Goal: Task Accomplishment & Management: Complete application form

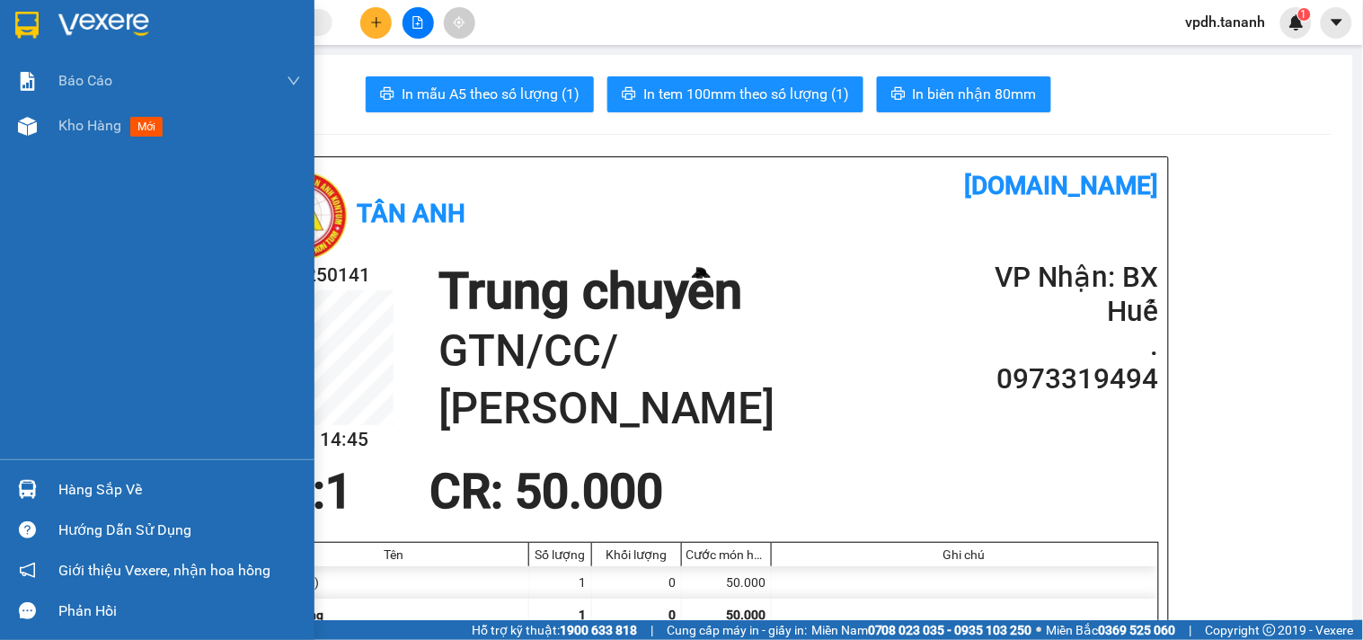
click at [126, 38] on img at bounding box center [103, 25] width 91 height 27
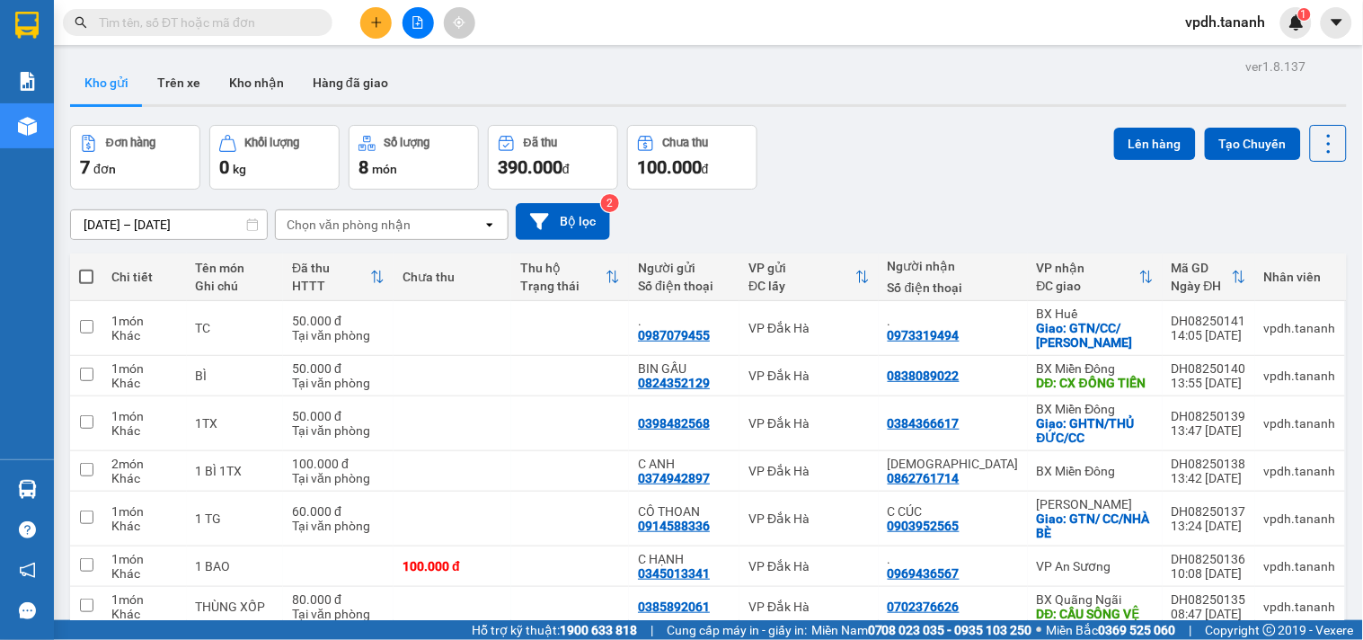
click at [369, 12] on button at bounding box center [375, 22] width 31 height 31
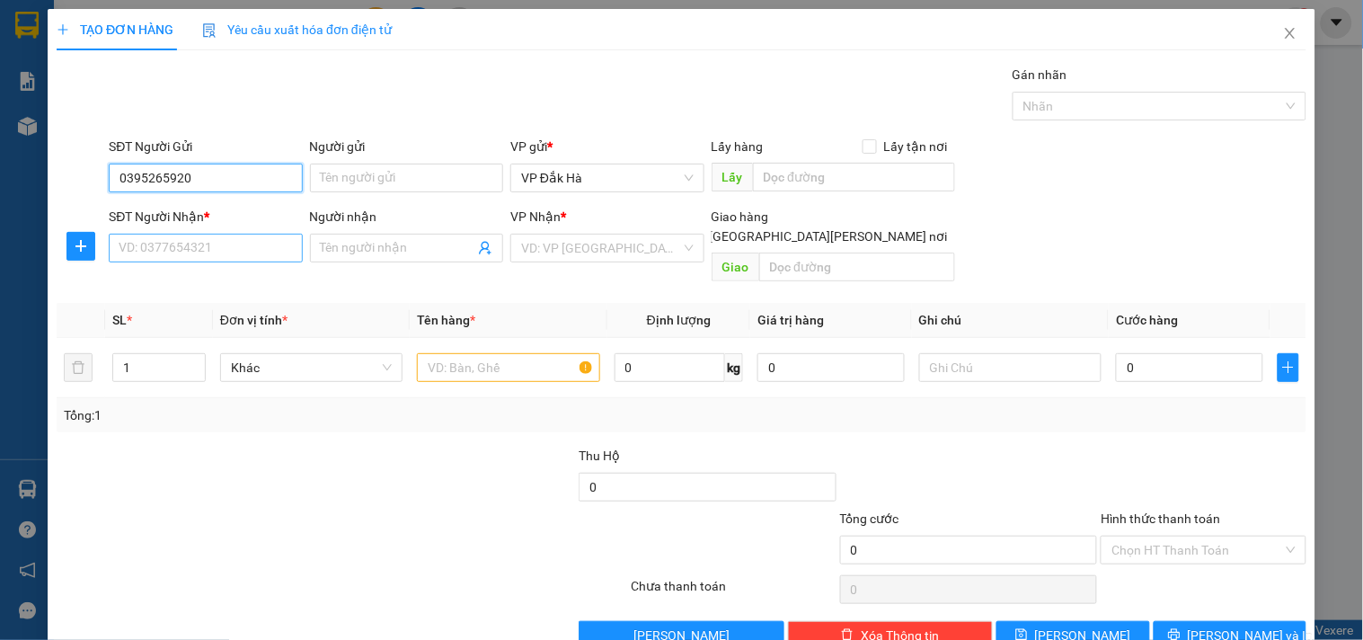
type input "0395265920"
drag, startPoint x: 162, startPoint y: 258, endPoint x: 562, endPoint y: 280, distance: 400.5
click at [166, 258] on input "SĐT Người Nhận *" at bounding box center [205, 248] width 193 height 29
type input "0"
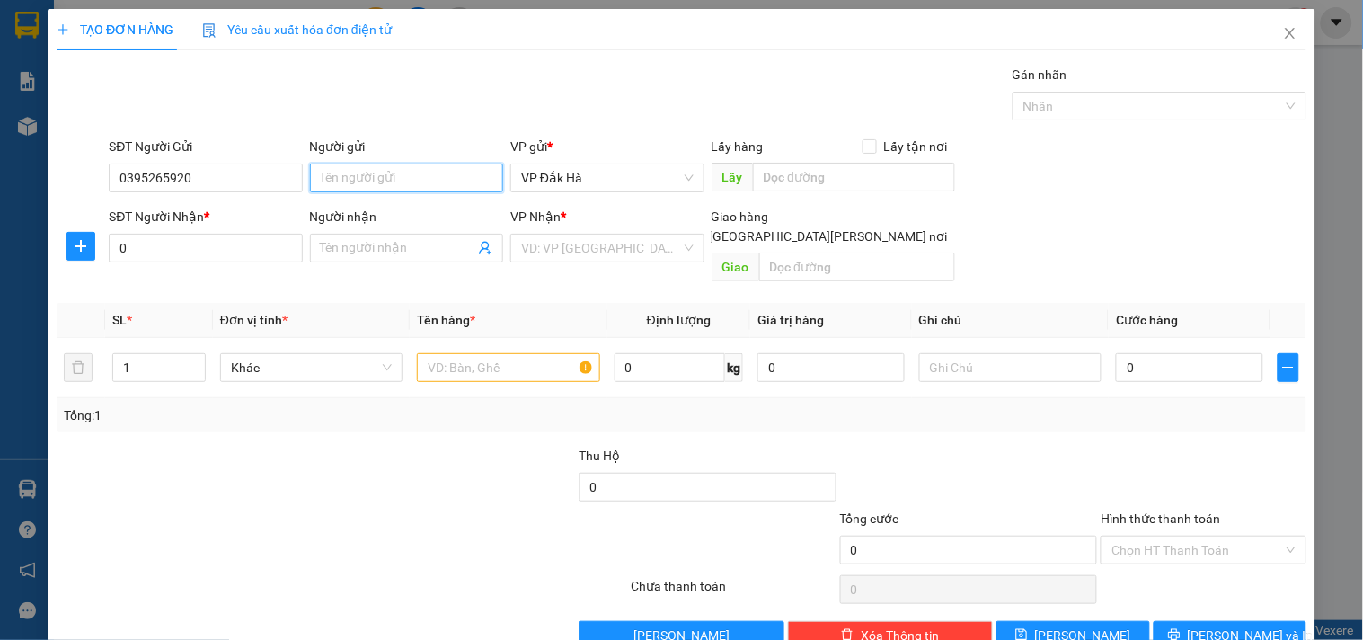
click at [416, 190] on input "Người gửi" at bounding box center [406, 178] width 193 height 29
type input "."
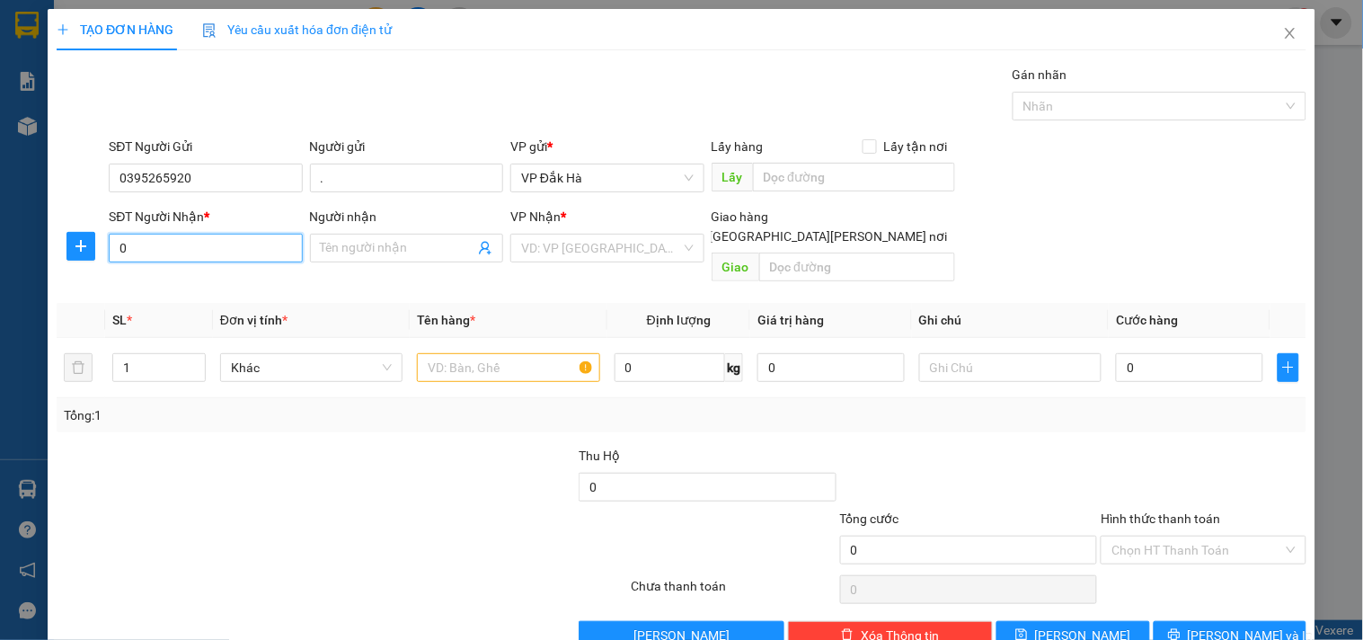
click at [259, 245] on input "0" at bounding box center [205, 248] width 193 height 29
type input "0782555402"
click at [416, 245] on input "Người nhận" at bounding box center [398, 248] width 154 height 20
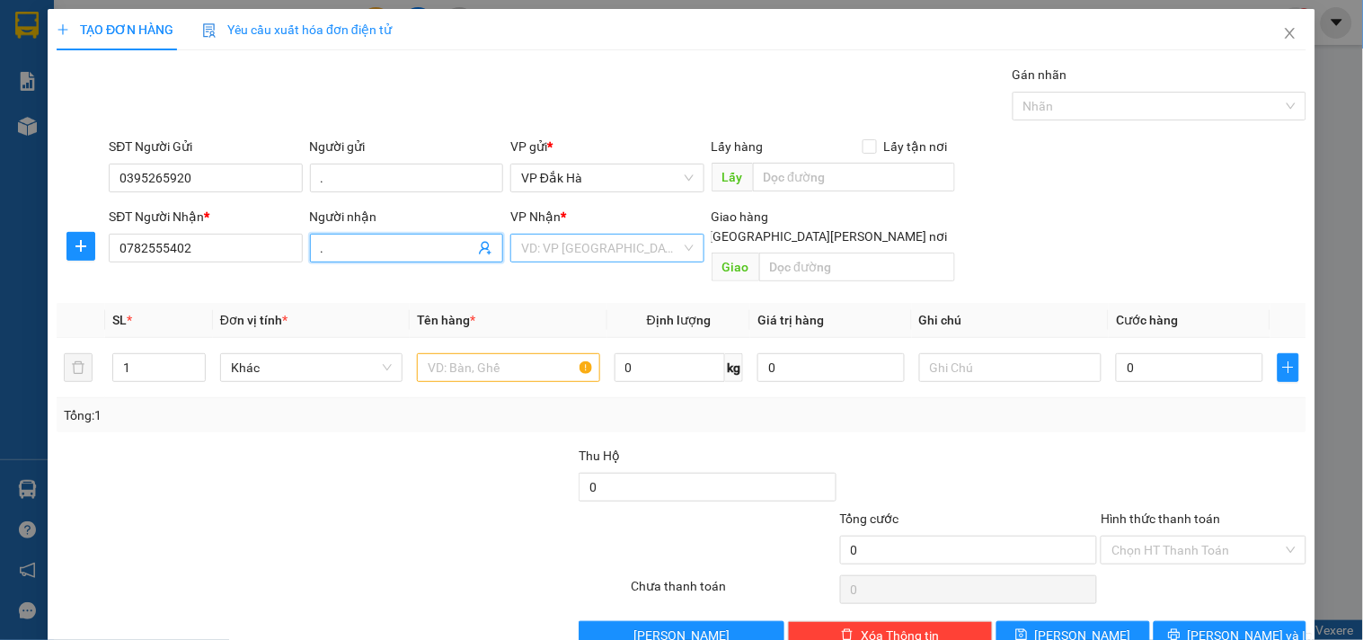
type input "."
click at [639, 253] on input "search" at bounding box center [600, 248] width 159 height 27
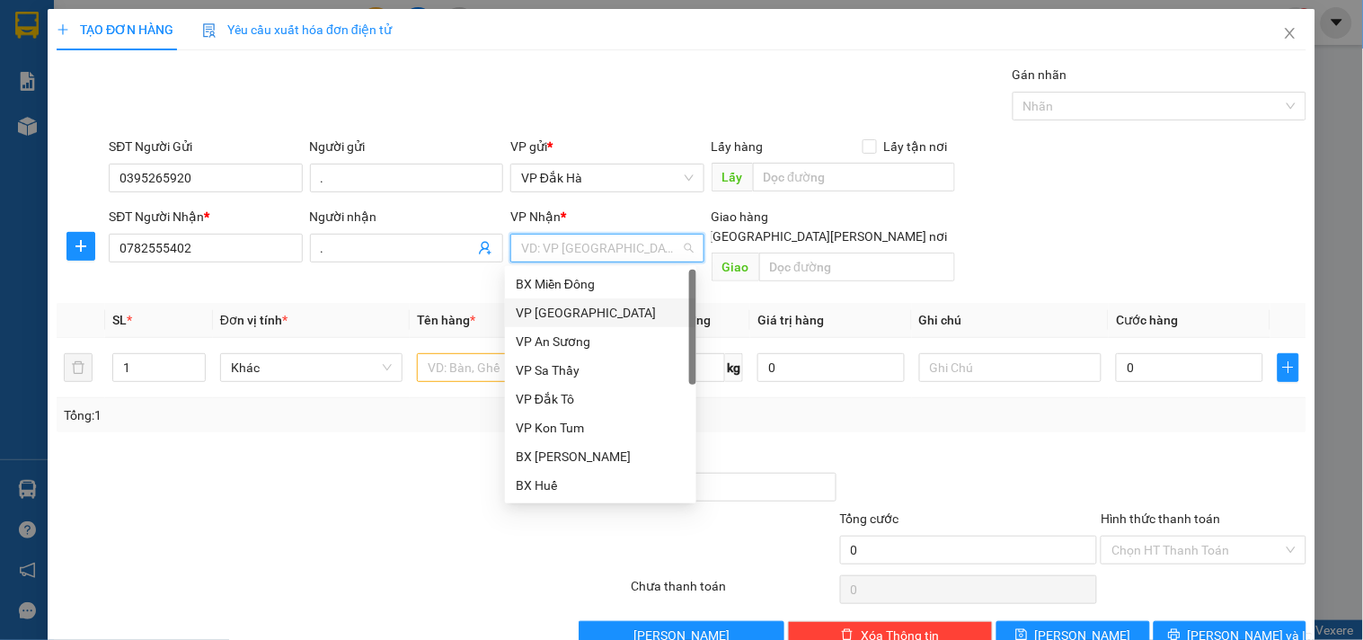
click at [579, 325] on div "VP [GEOGRAPHIC_DATA]" at bounding box center [600, 312] width 191 height 29
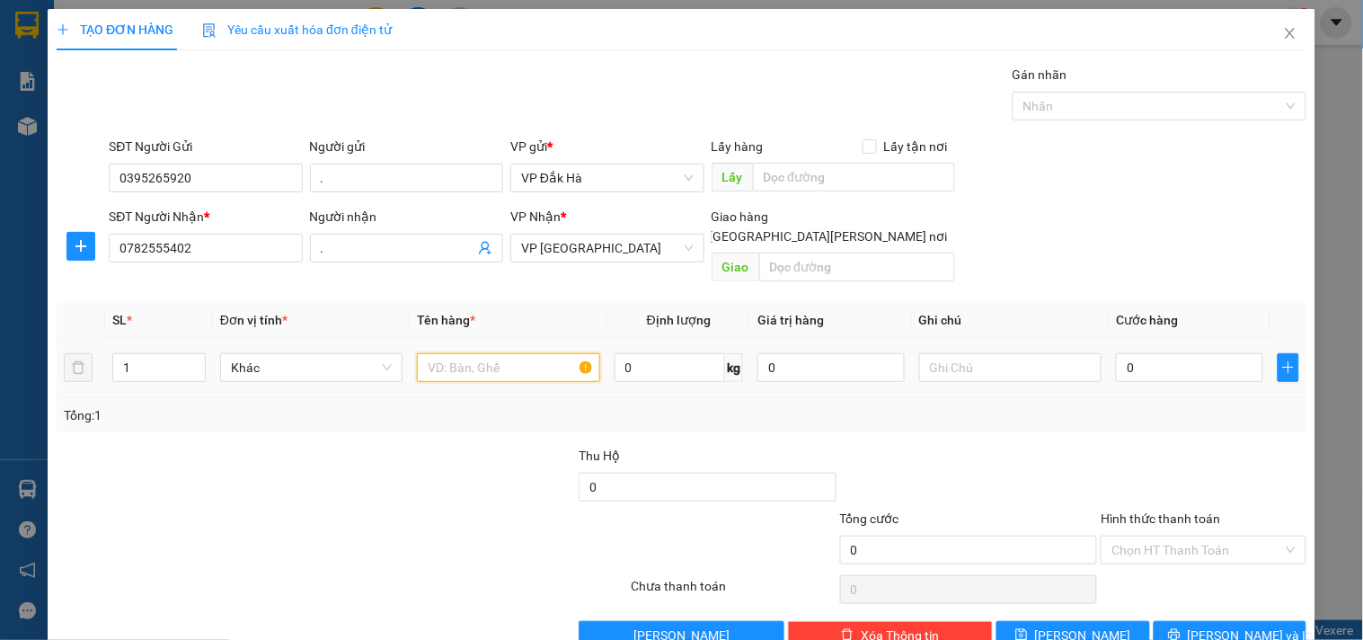
click at [454, 353] on input "text" at bounding box center [508, 367] width 182 height 29
type input "1 BAO"
click at [1163, 353] on input "0" at bounding box center [1189, 367] width 147 height 29
type input "1"
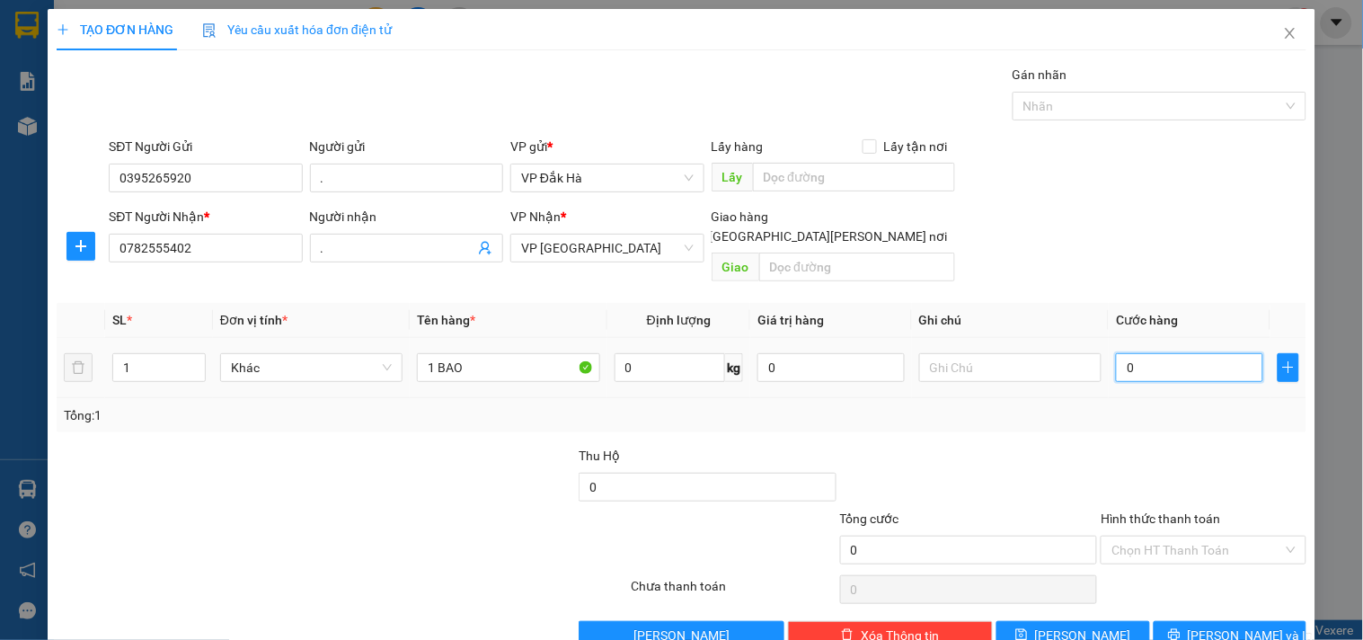
type input "1"
type input "10"
type input "100"
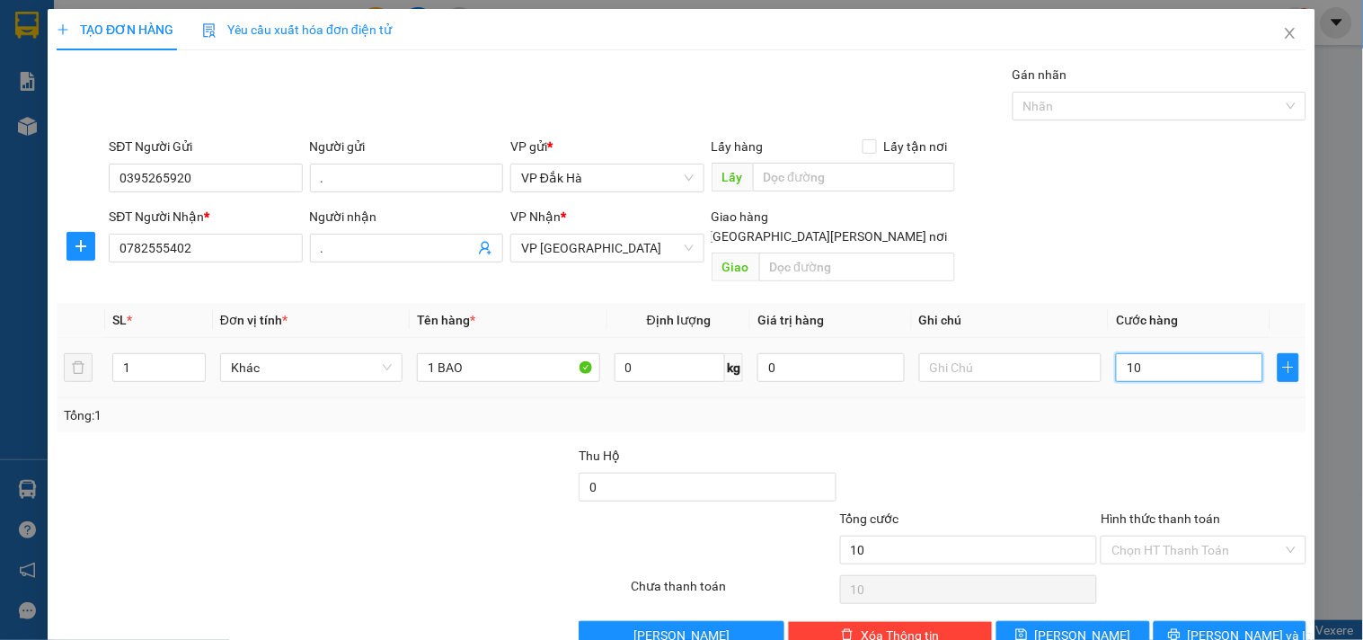
type input "100"
type input "1.000"
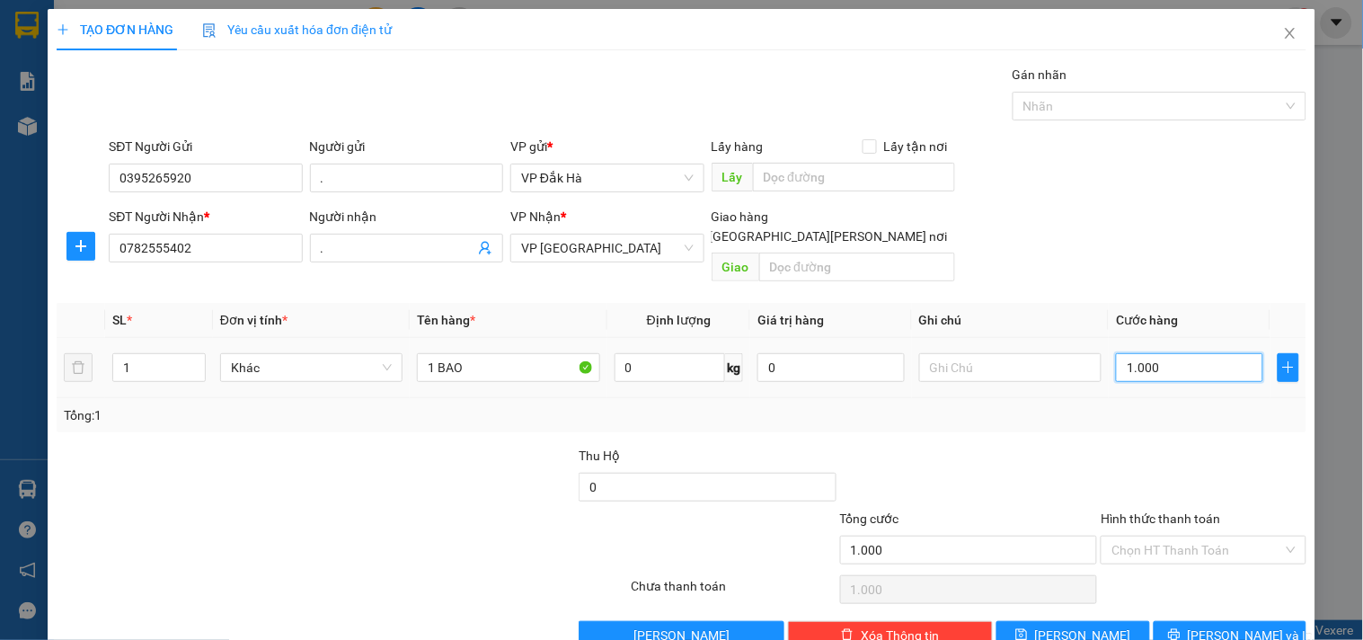
type input "10.000"
type input "100.000"
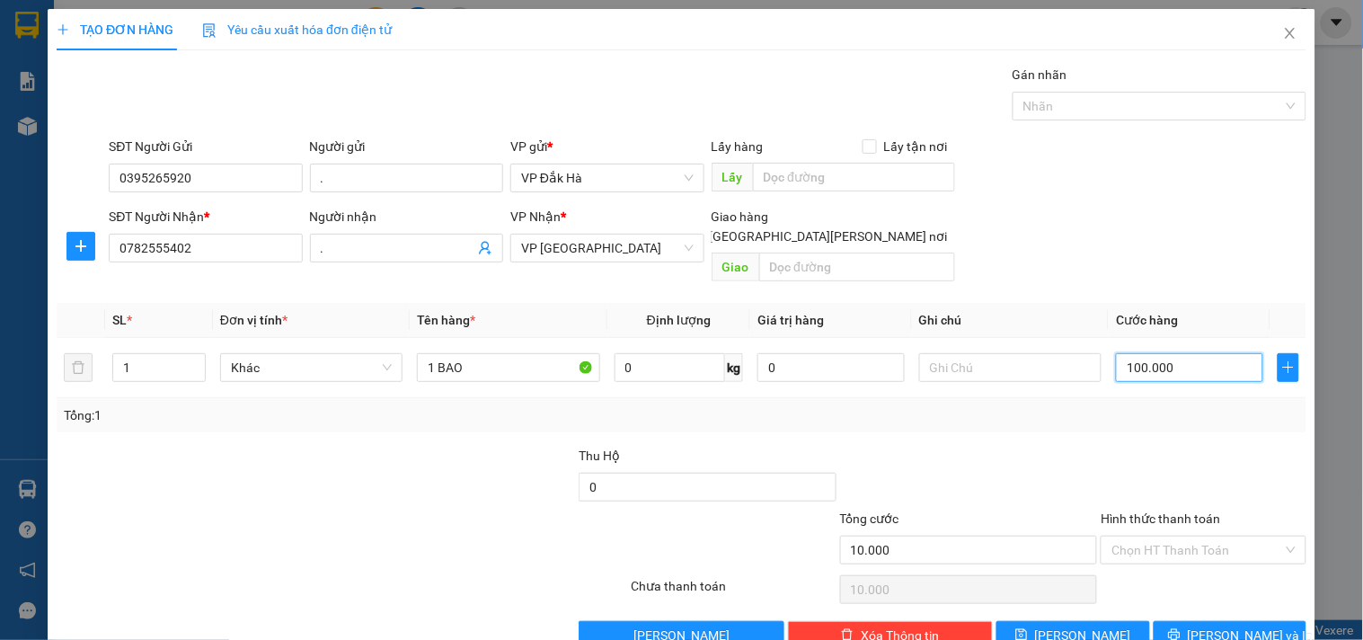
type input "100.000"
click at [1171, 405] on div "Tổng: 1" at bounding box center [682, 415] width 1236 height 20
click at [1147, 353] on input "100.000" at bounding box center [1189, 367] width 147 height 29
type input "8"
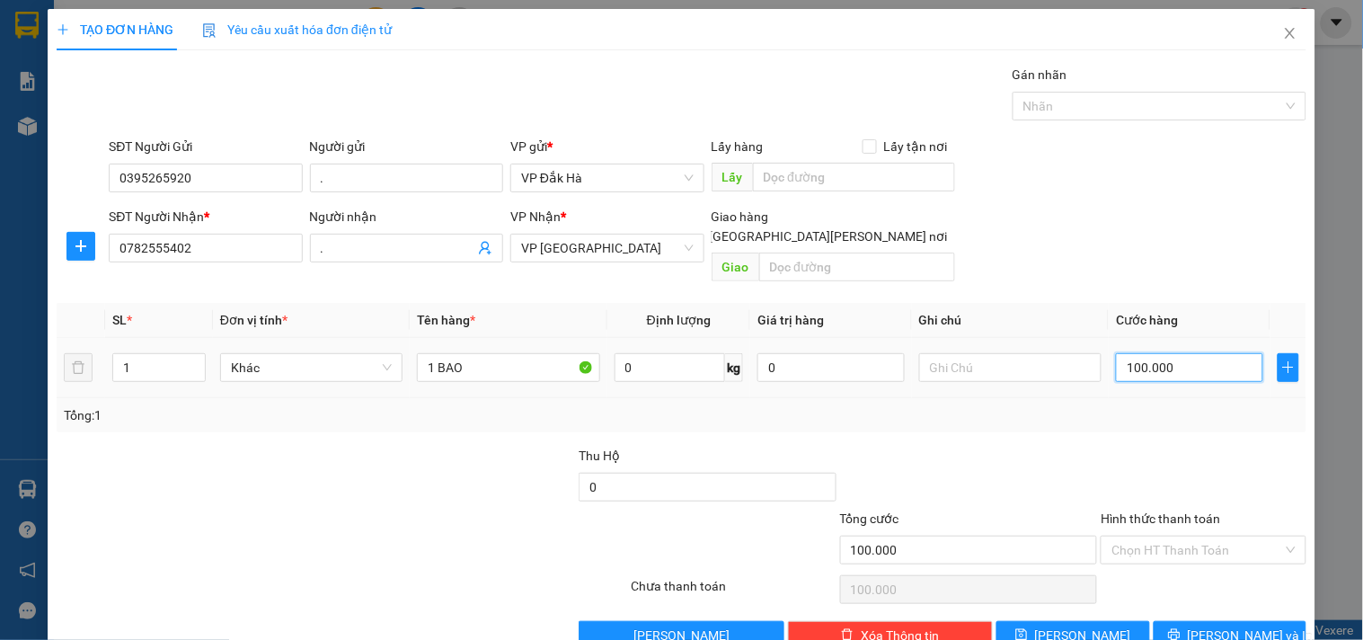
type input "8"
type input "80"
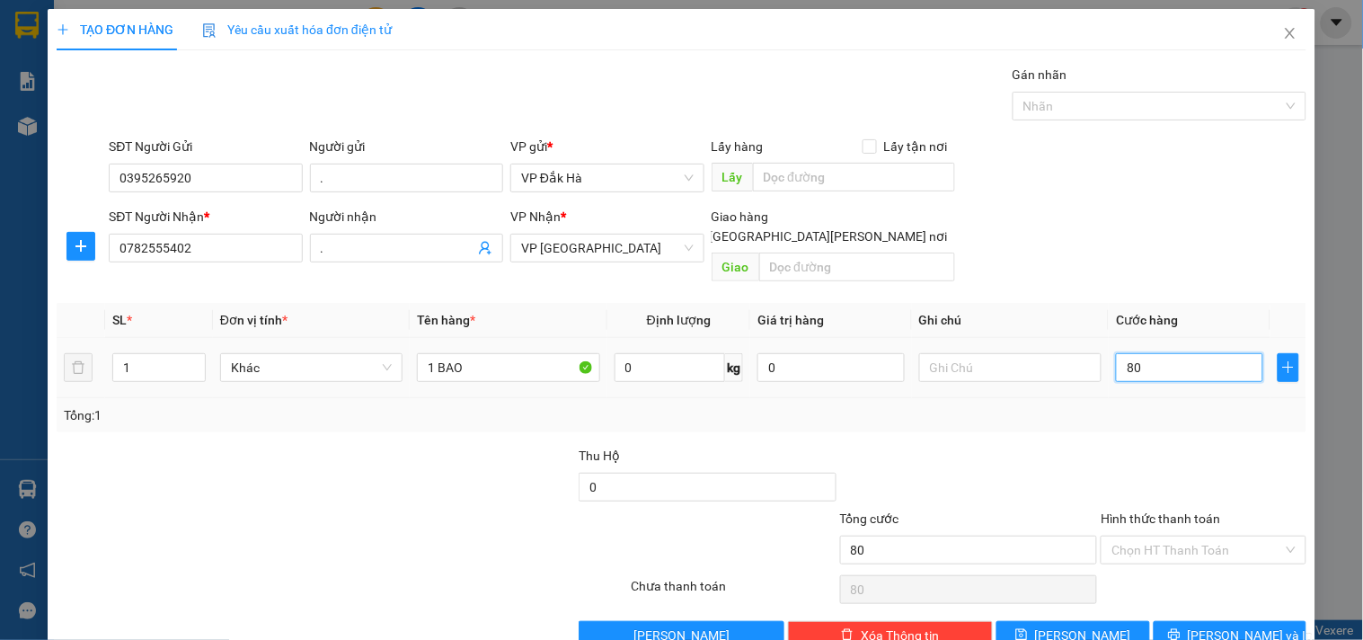
type input "800"
type input "8.000"
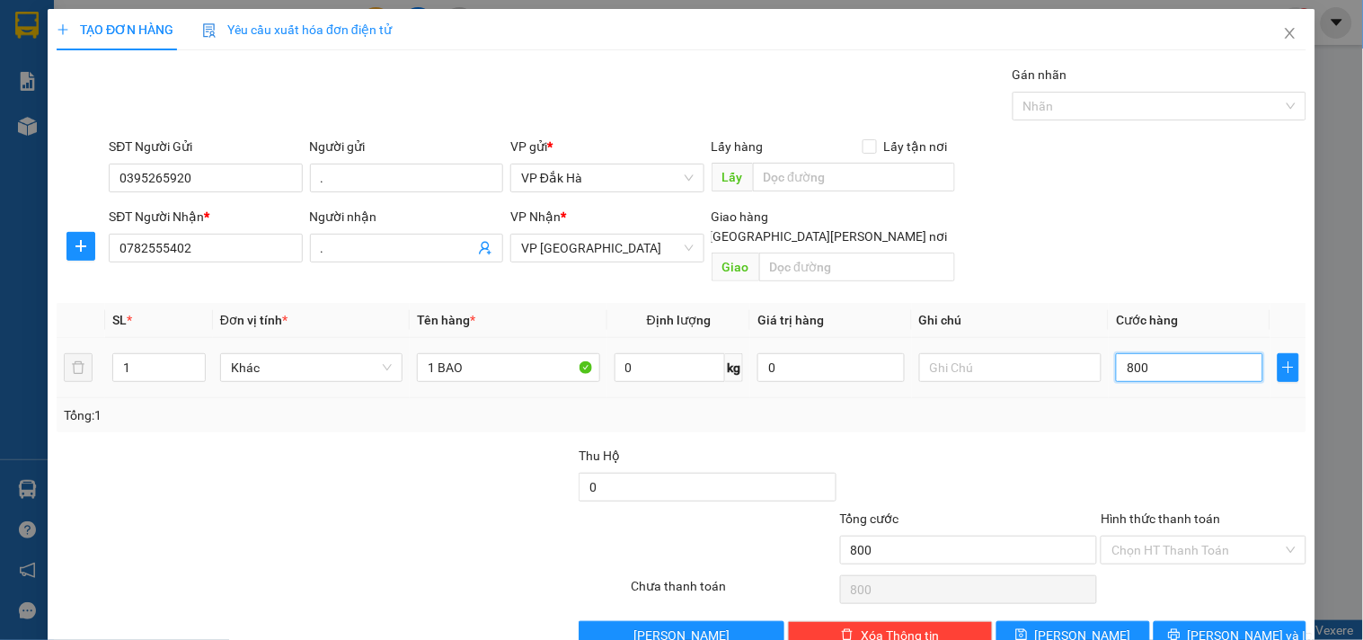
type input "8.000"
type input "80.000"
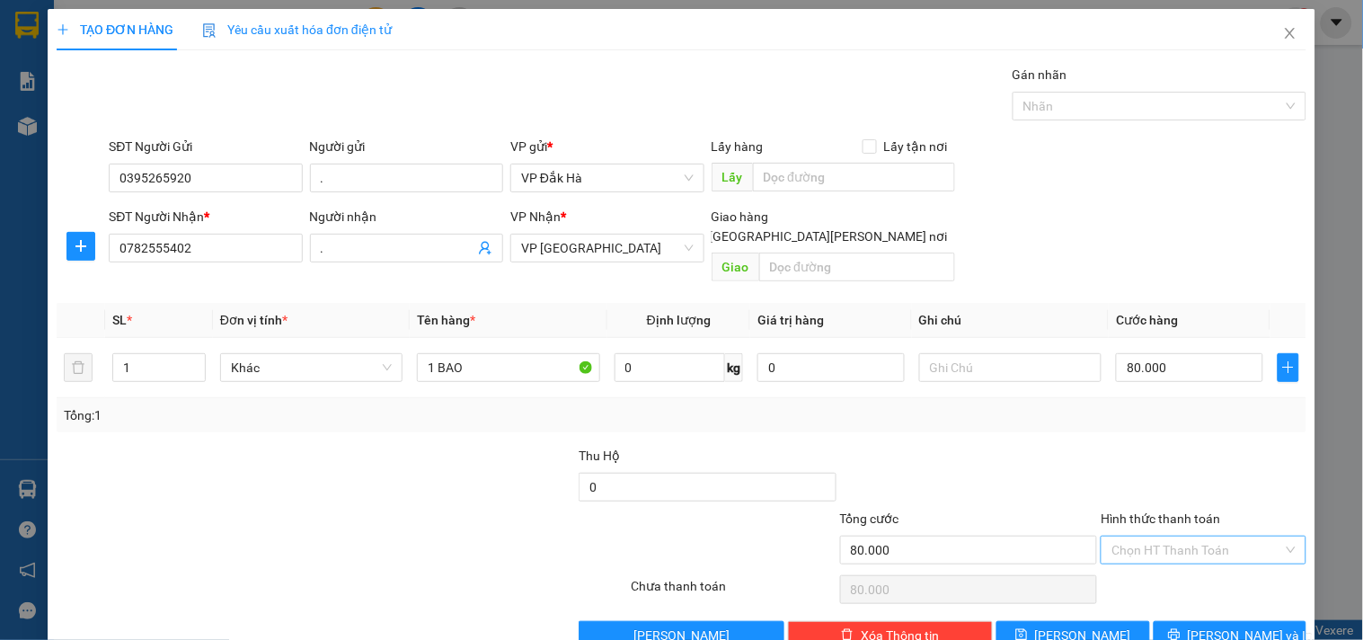
click at [1193, 537] on input "Hình thức thanh toán" at bounding box center [1197, 550] width 171 height 27
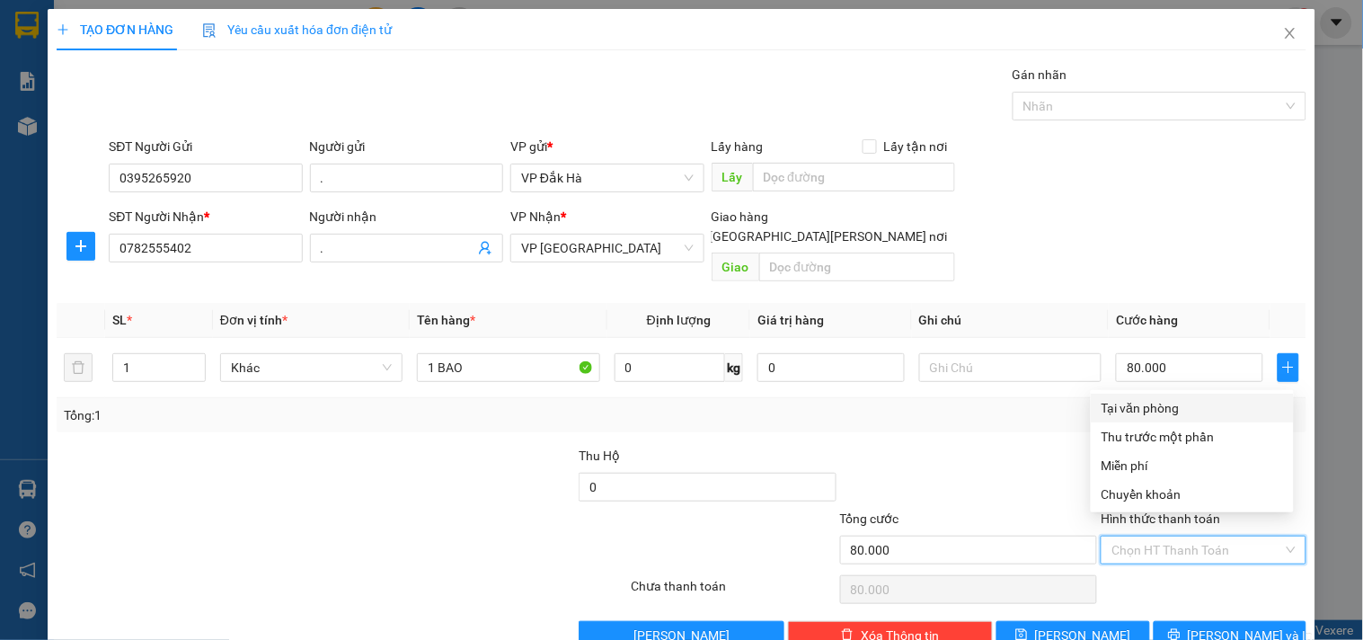
click at [1184, 411] on div "Tại văn phòng" at bounding box center [1193, 408] width 182 height 20
type input "0"
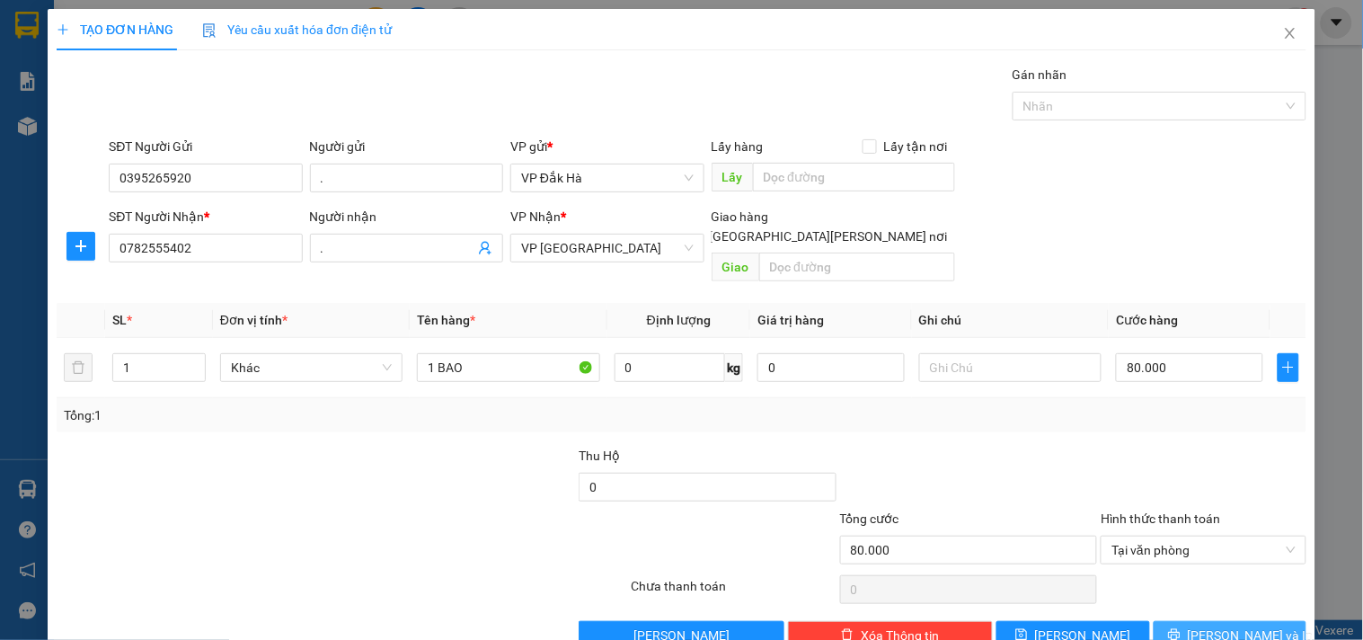
click at [1225, 626] on button "[PERSON_NAME] và In" at bounding box center [1230, 635] width 153 height 29
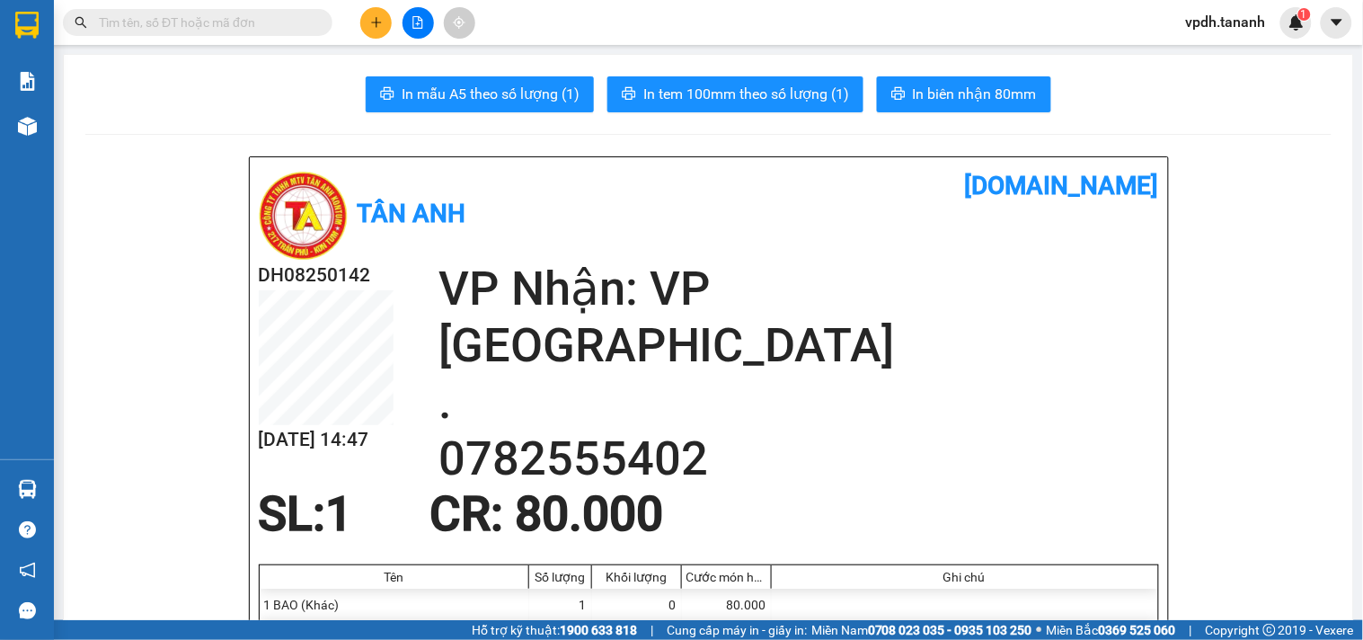
drag, startPoint x: 12, startPoint y: 20, endPoint x: 105, endPoint y: 7, distance: 94.3
click at [15, 15] on div at bounding box center [27, 24] width 31 height 31
click at [54, 7] on div at bounding box center [27, 29] width 54 height 58
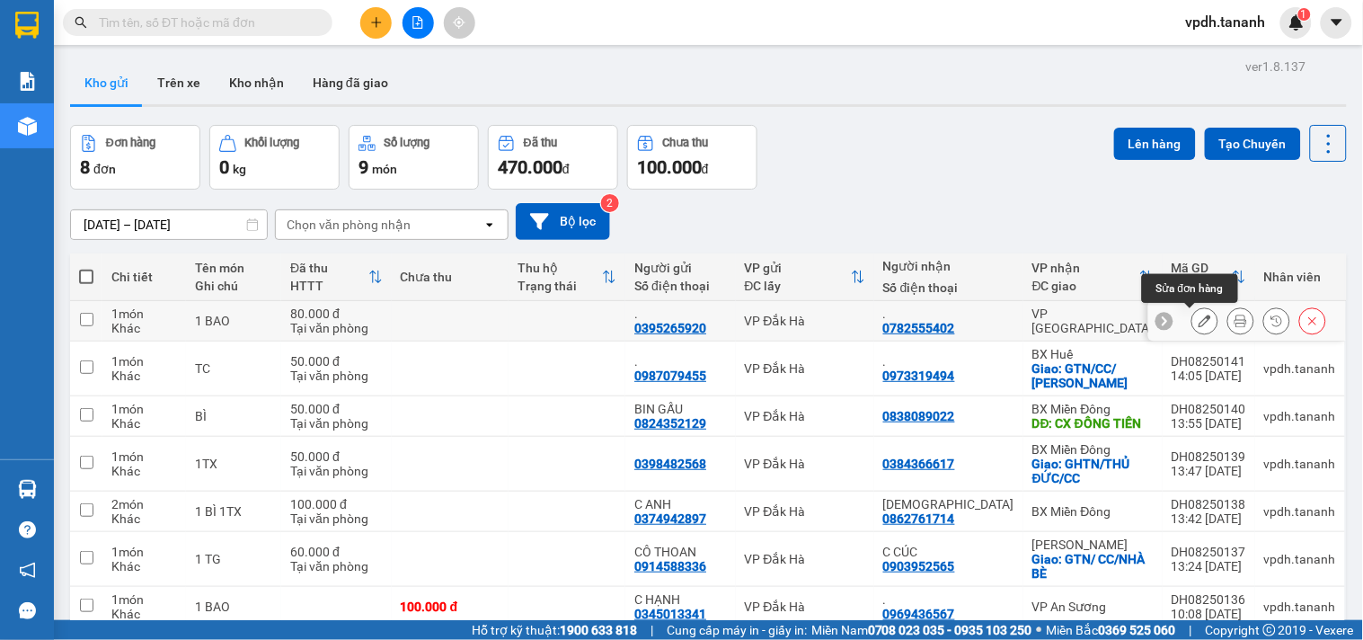
click at [1199, 321] on icon at bounding box center [1205, 321] width 13 height 13
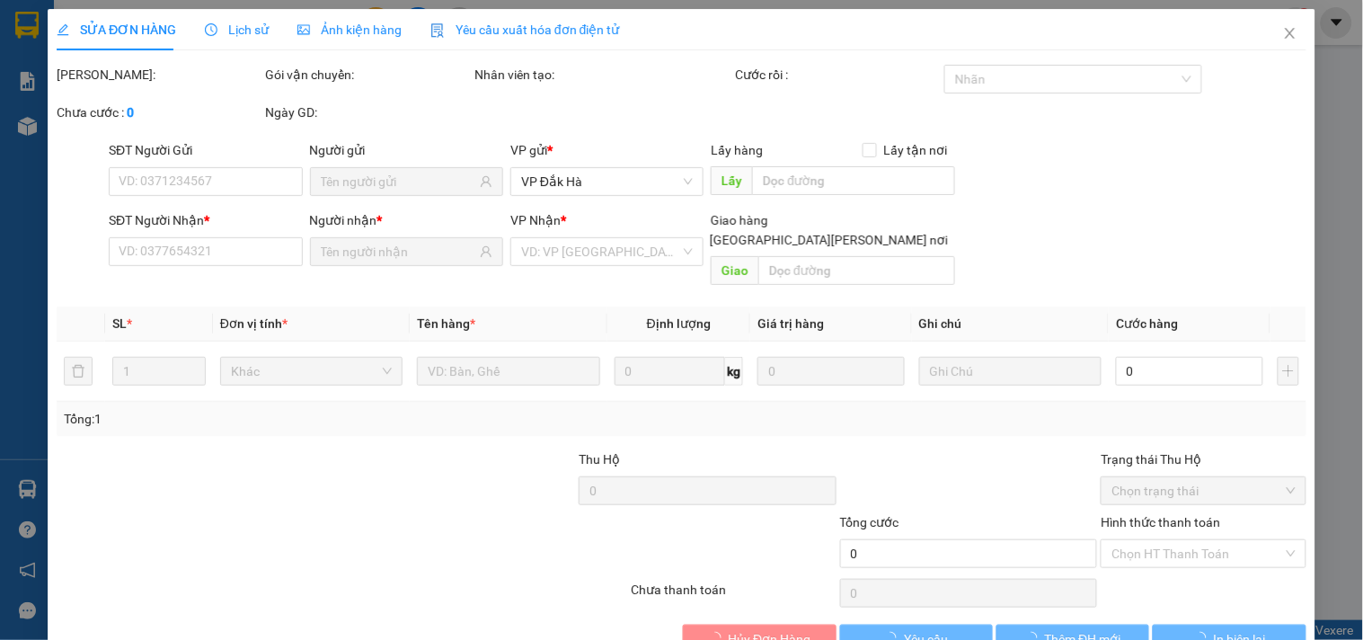
type input "0395265920"
type input "0782555402"
type input "80.000"
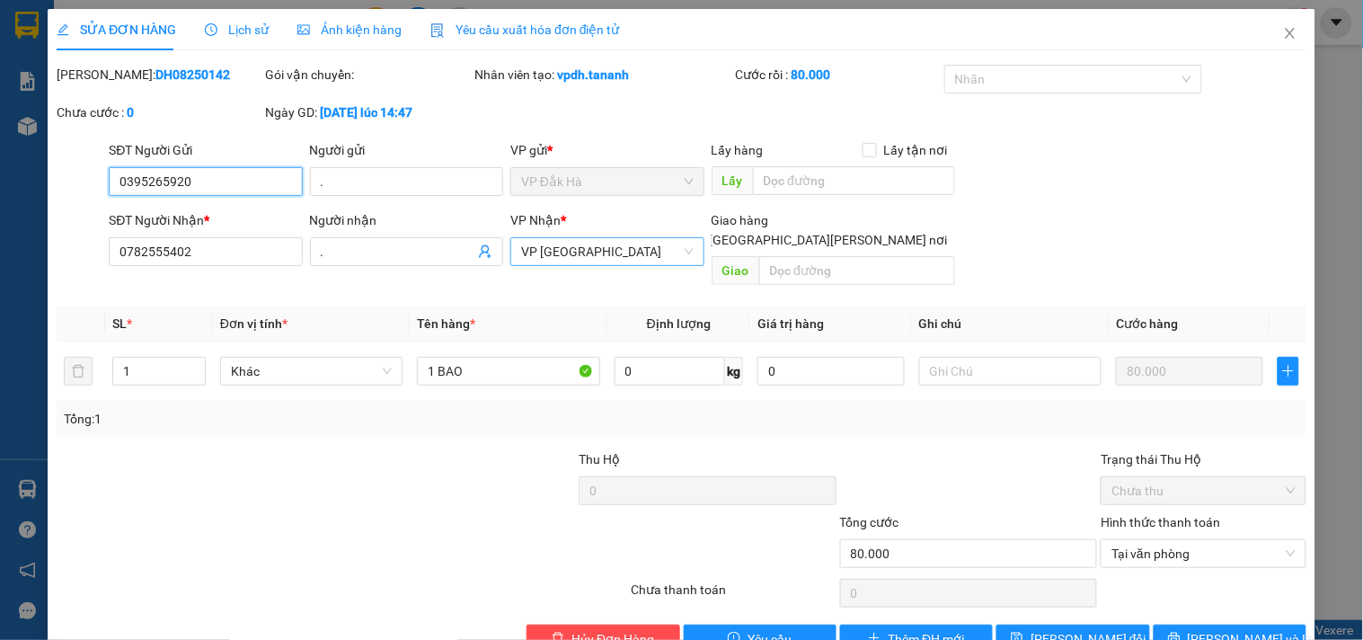
click at [666, 256] on span "VP [GEOGRAPHIC_DATA]" at bounding box center [607, 251] width 172 height 27
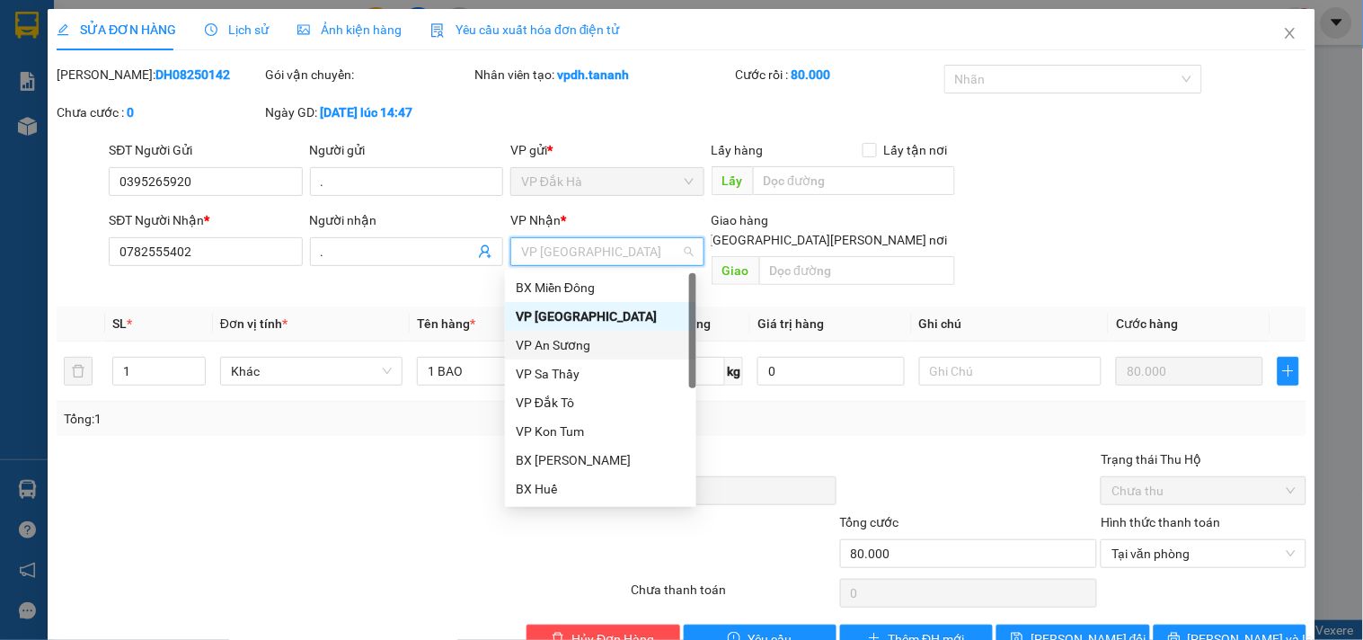
click at [581, 343] on div "VP An Sương" at bounding box center [601, 345] width 170 height 20
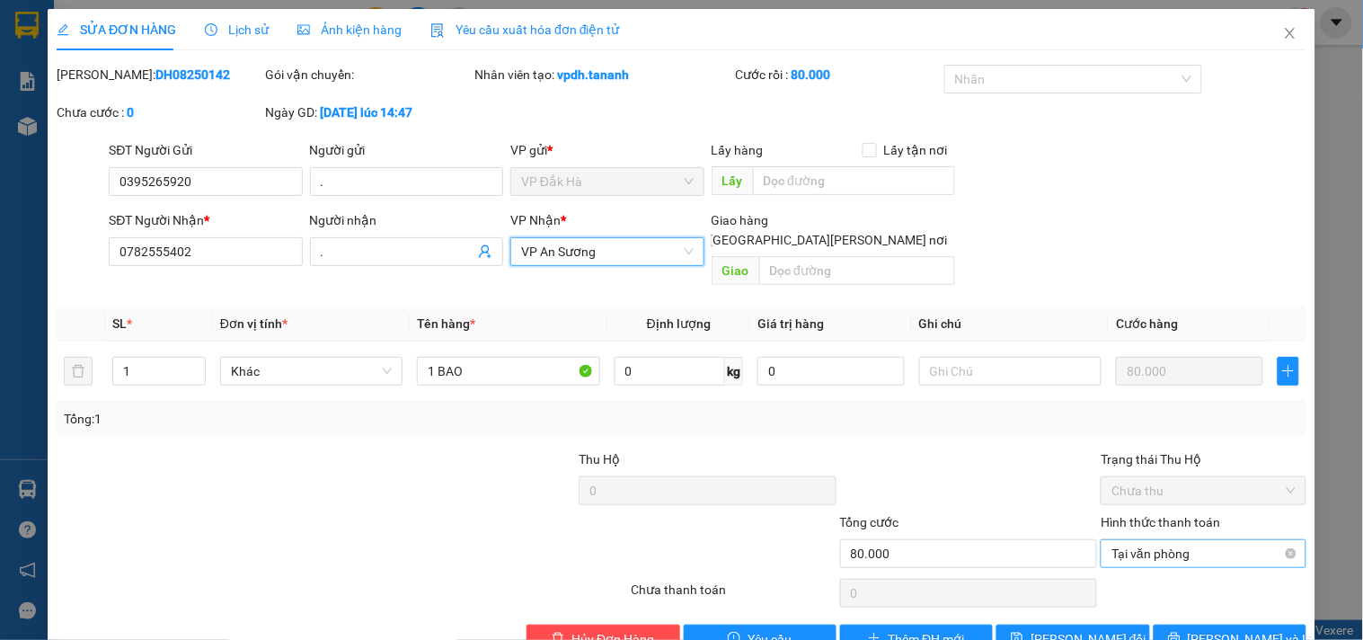
scroll to position [29, 0]
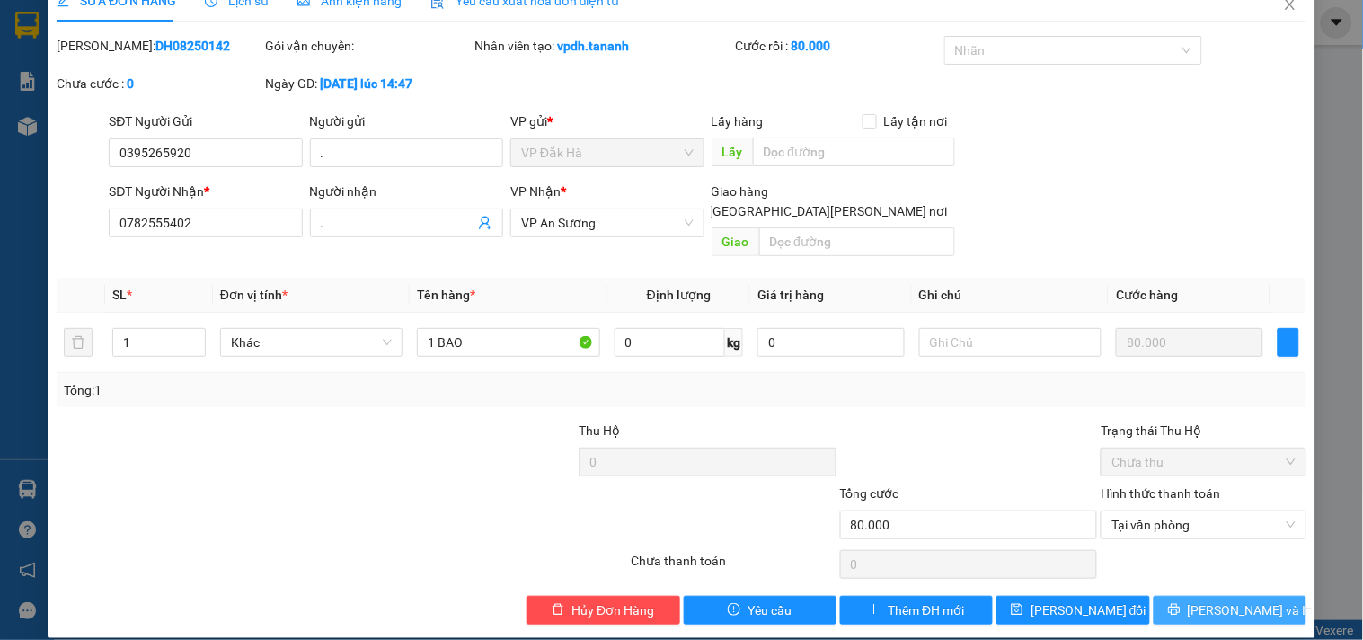
drag, startPoint x: 1247, startPoint y: 584, endPoint x: 1237, endPoint y: 523, distance: 62.1
click at [1246, 600] on span "[PERSON_NAME] và In" at bounding box center [1251, 610] width 126 height 20
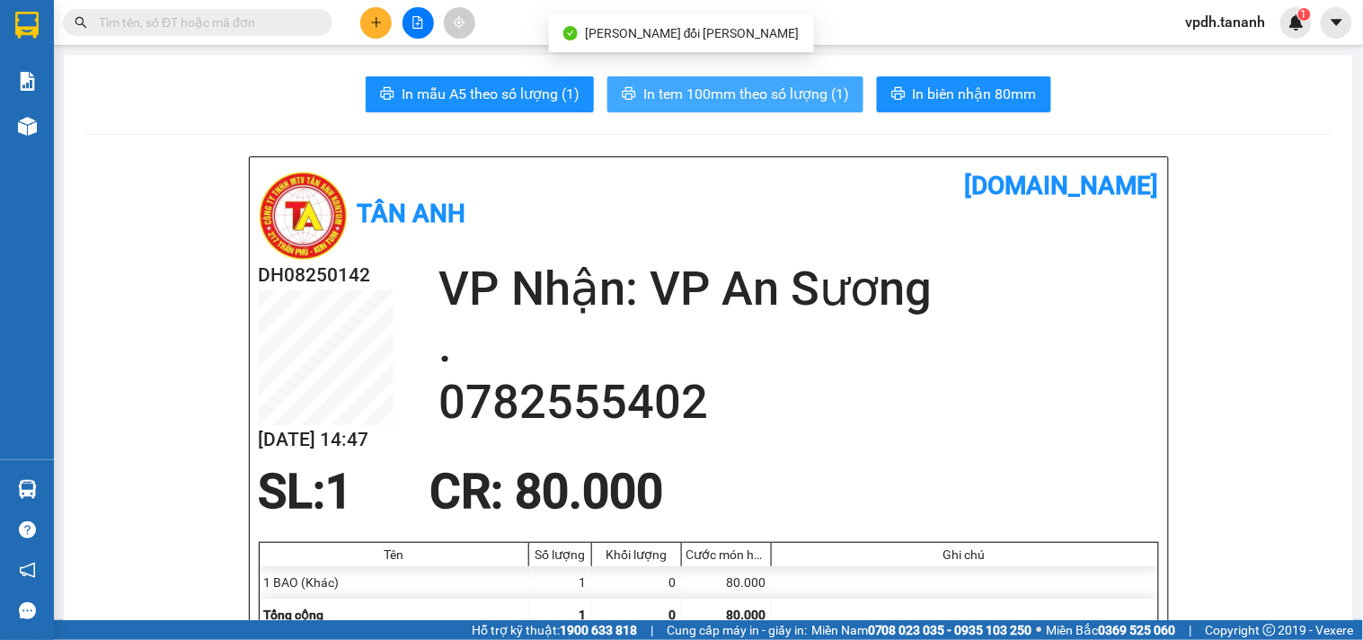
click at [715, 90] on span "In tem 100mm theo số lượng (1)" at bounding box center [747, 94] width 206 height 22
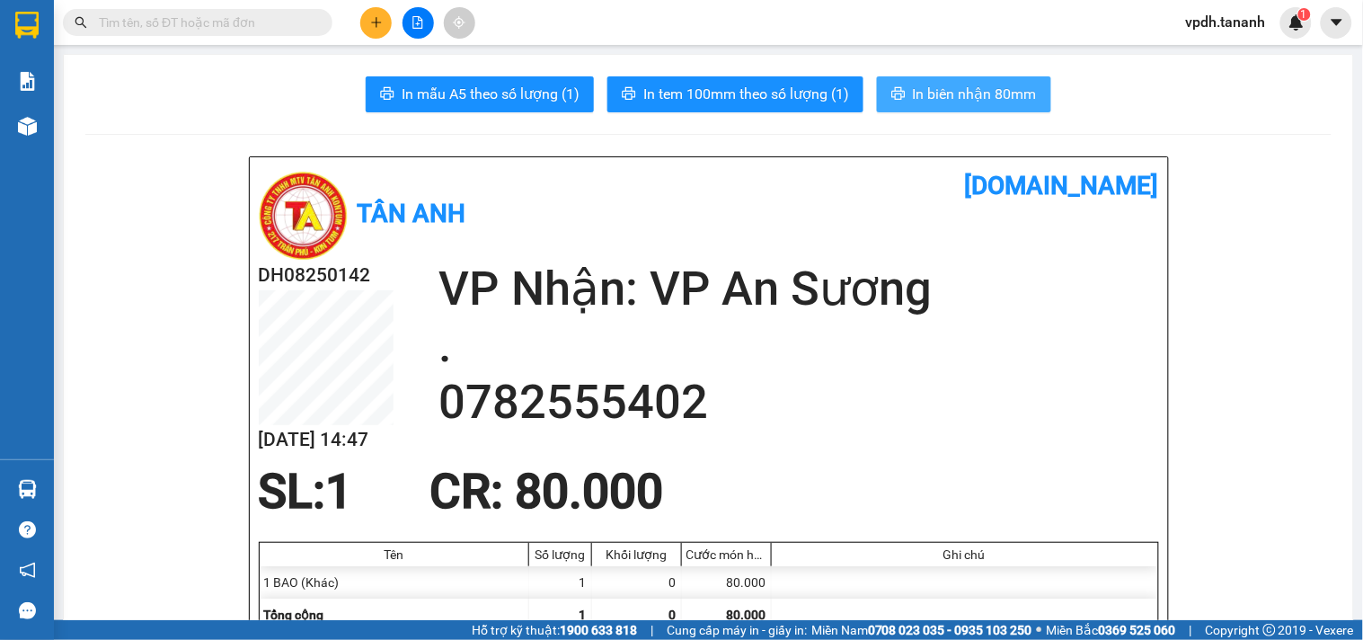
click at [947, 93] on span "In biên nhận 80mm" at bounding box center [975, 94] width 124 height 22
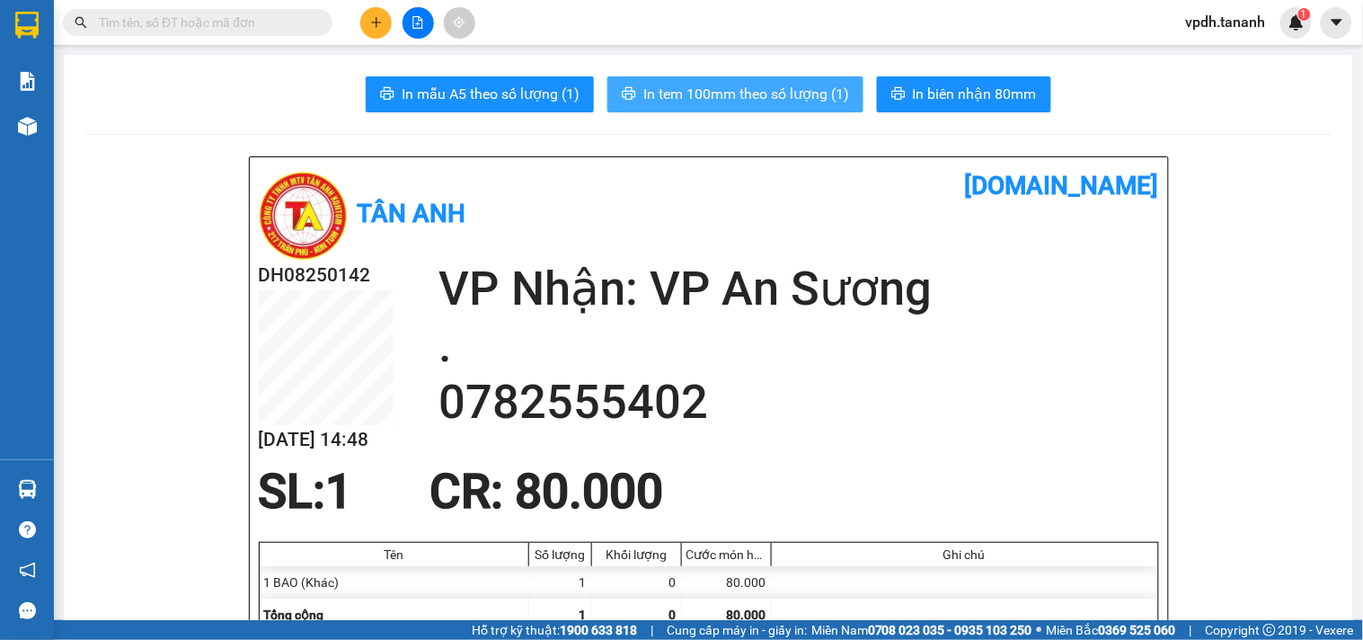
click at [788, 97] on span "In tem 100mm theo số lượng (1)" at bounding box center [747, 94] width 206 height 22
click at [377, 22] on icon "plus" at bounding box center [376, 22] width 10 height 1
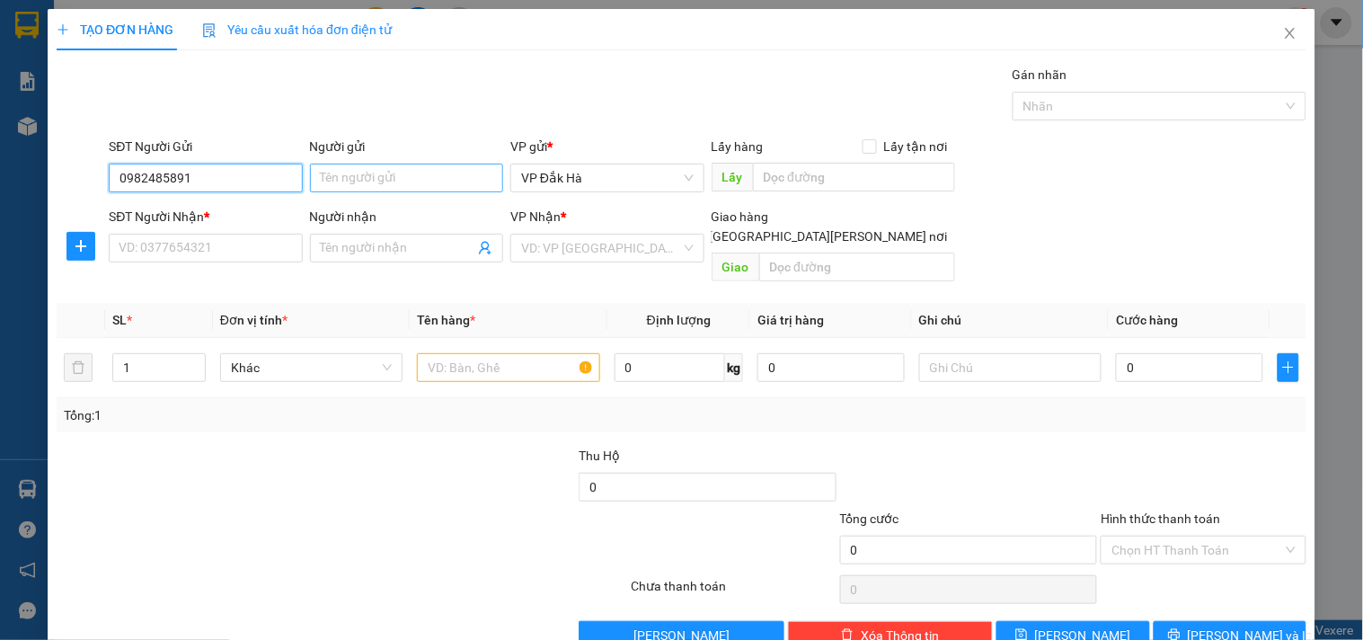
type input "0982485891"
click at [434, 169] on input "Người gửi" at bounding box center [406, 178] width 193 height 29
type input "."
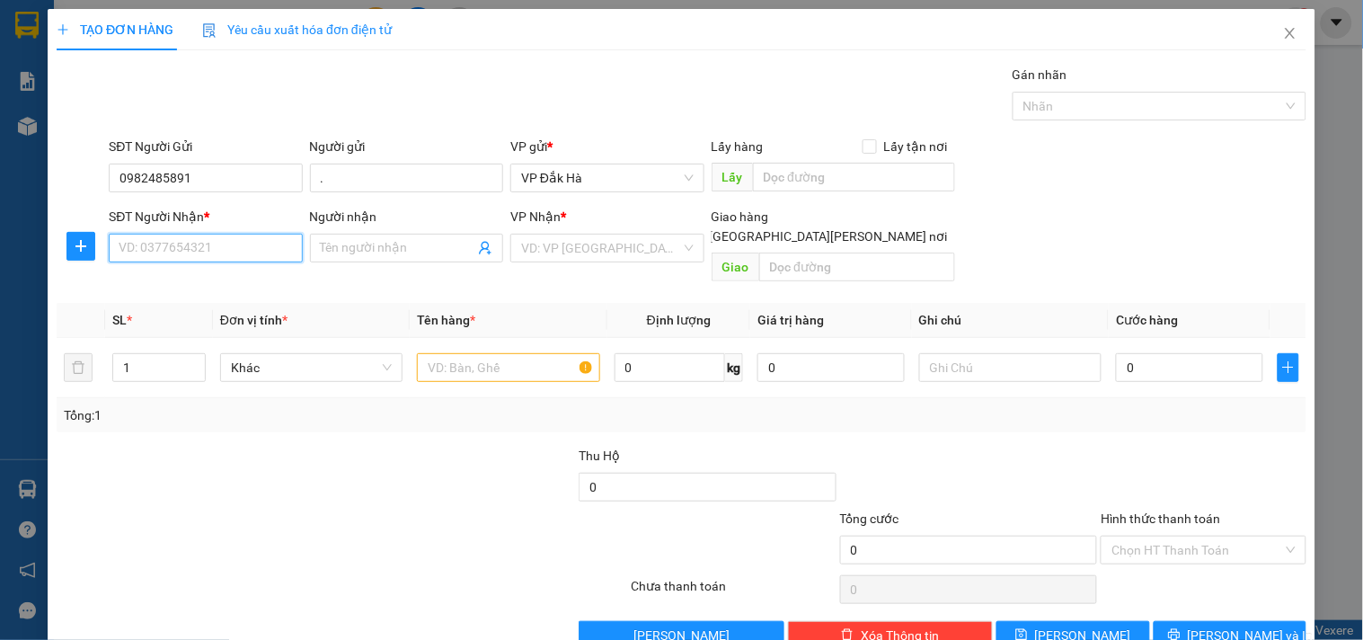
click at [202, 244] on input "SĐT Người Nhận *" at bounding box center [205, 248] width 193 height 29
type input "0968636429"
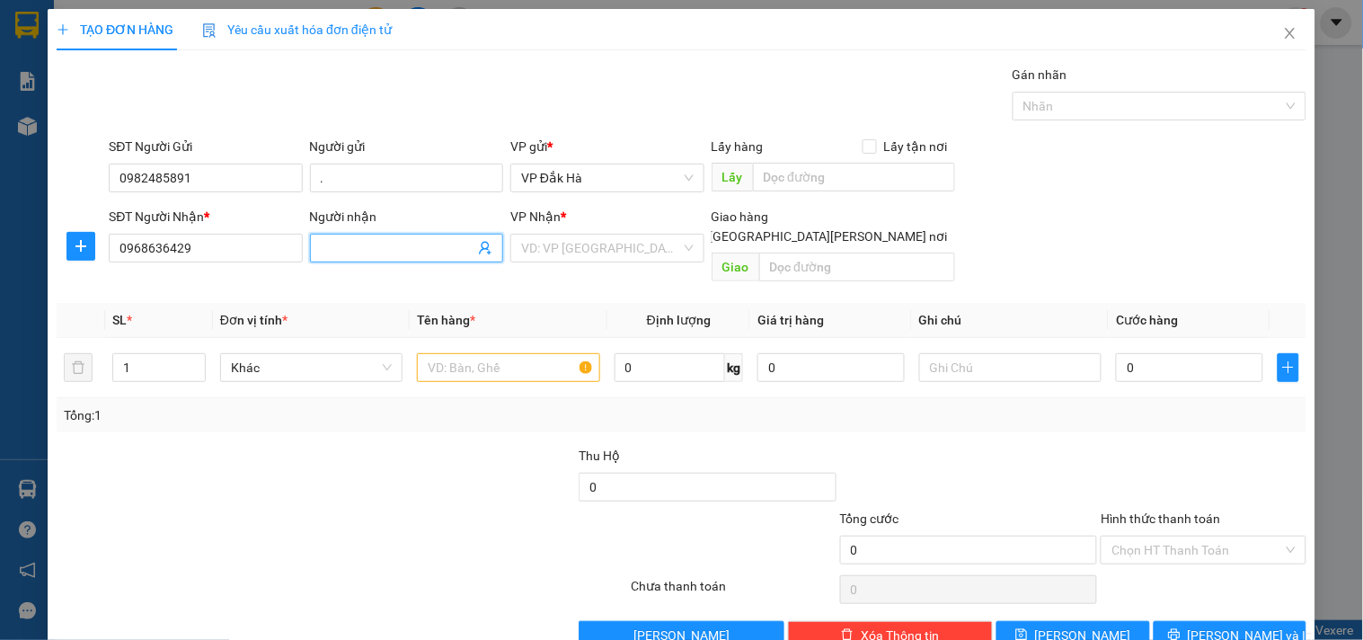
click at [335, 244] on input "Người nhận" at bounding box center [398, 248] width 154 height 20
type input "."
click at [620, 235] on input "search" at bounding box center [600, 248] width 159 height 27
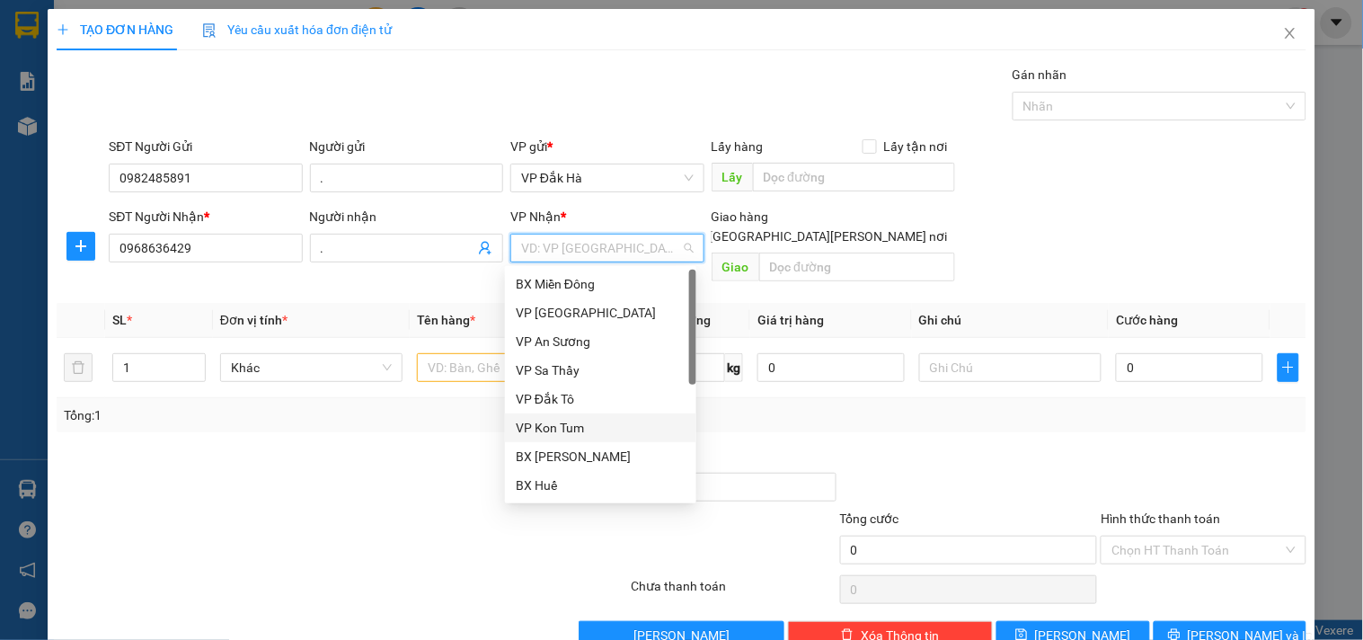
scroll to position [186, 0]
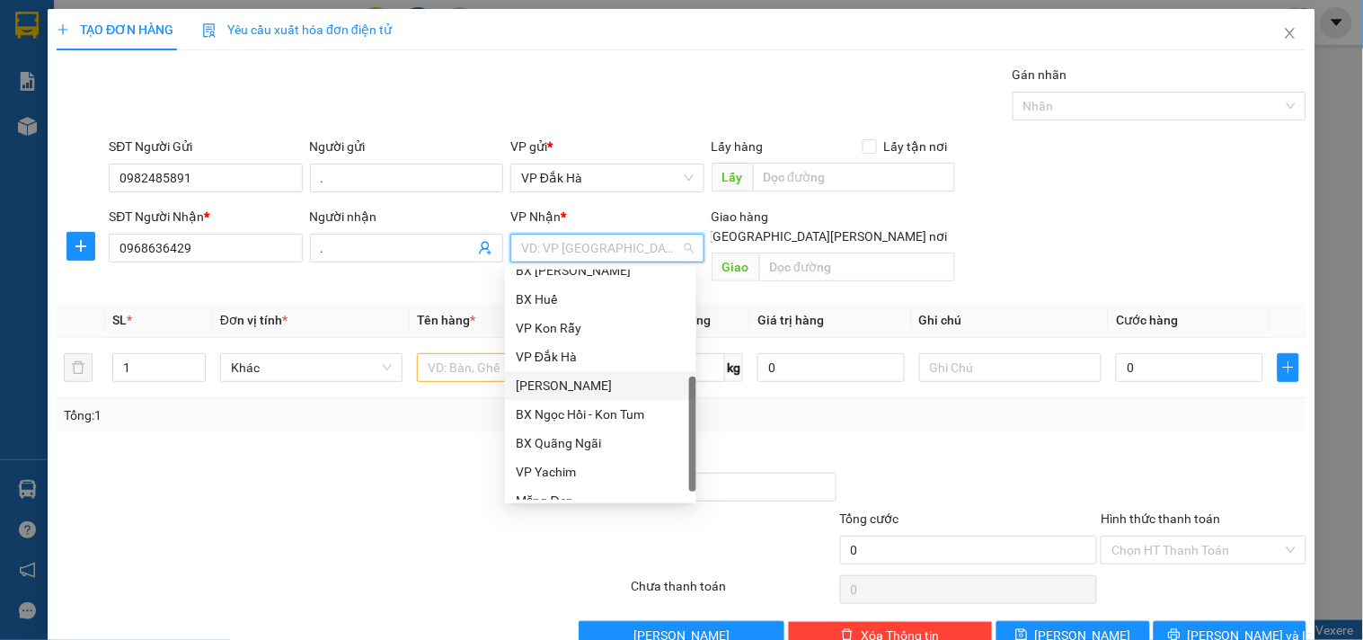
drag, startPoint x: 580, startPoint y: 385, endPoint x: 728, endPoint y: 324, distance: 160.4
click at [580, 384] on div "[PERSON_NAME]" at bounding box center [601, 386] width 170 height 20
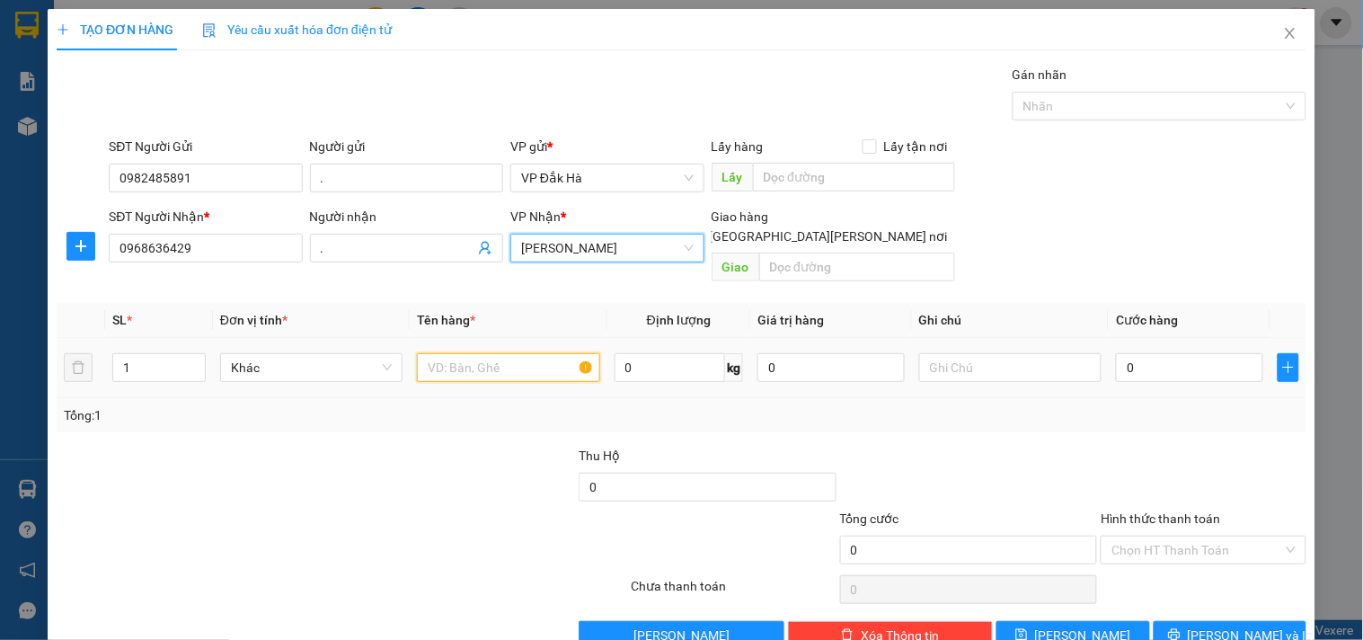
click at [489, 353] on input "text" at bounding box center [508, 367] width 182 height 29
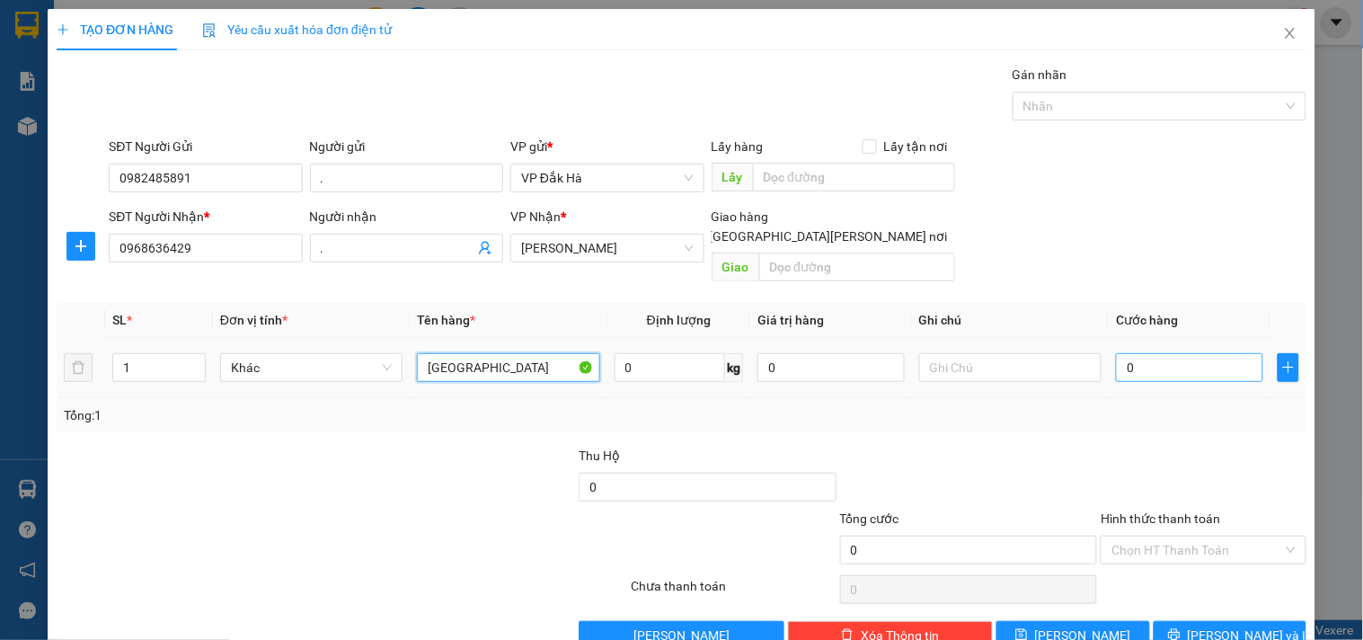
type input "[GEOGRAPHIC_DATA]"
click at [1181, 353] on input "0" at bounding box center [1189, 367] width 147 height 29
type input "5"
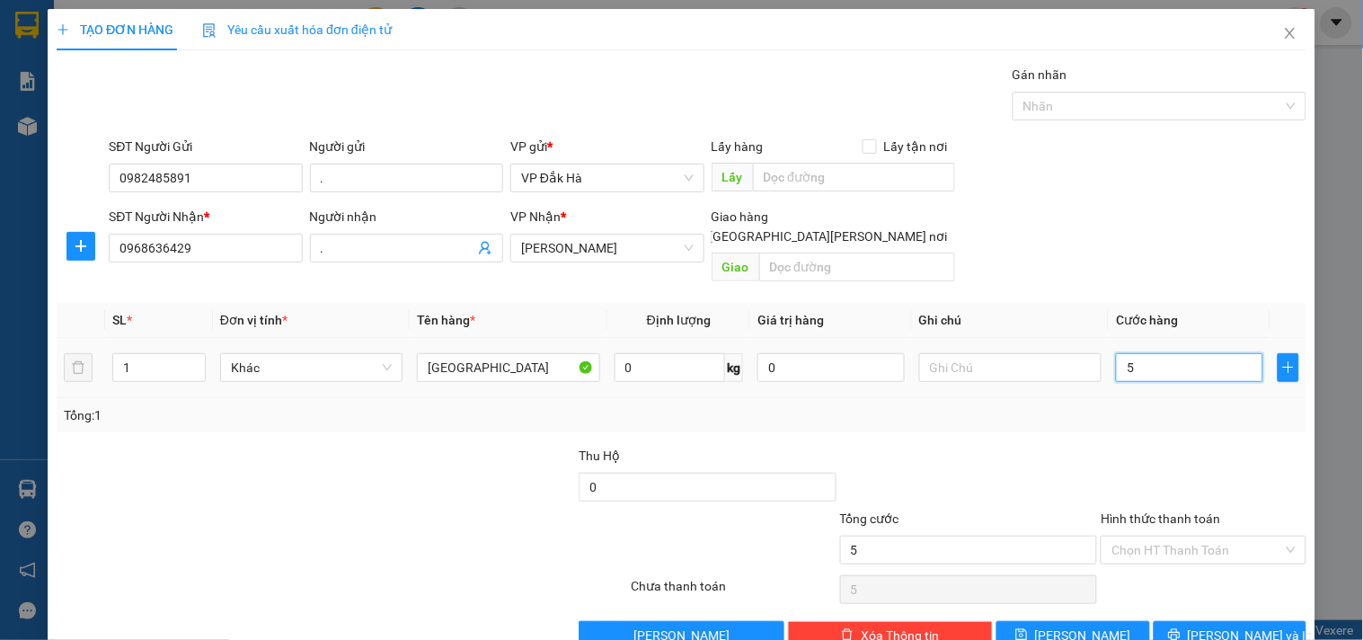
type input "50"
type input "500"
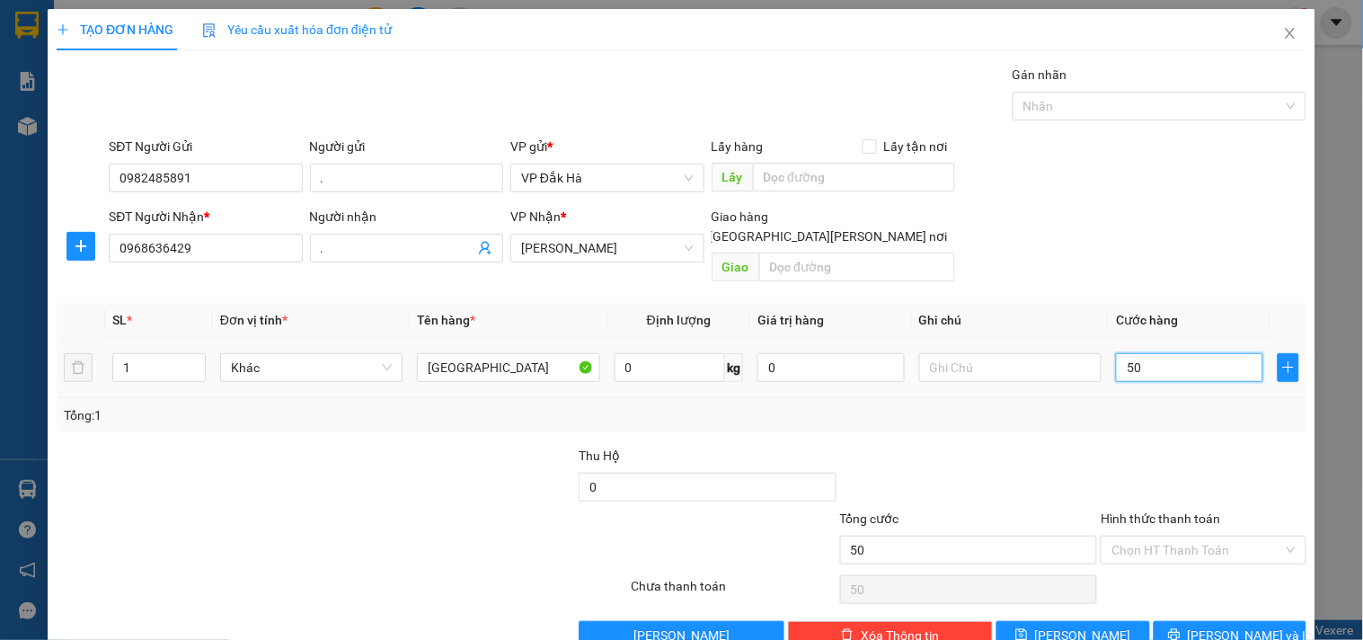
type input "500"
type input "5.000"
type input "50.000"
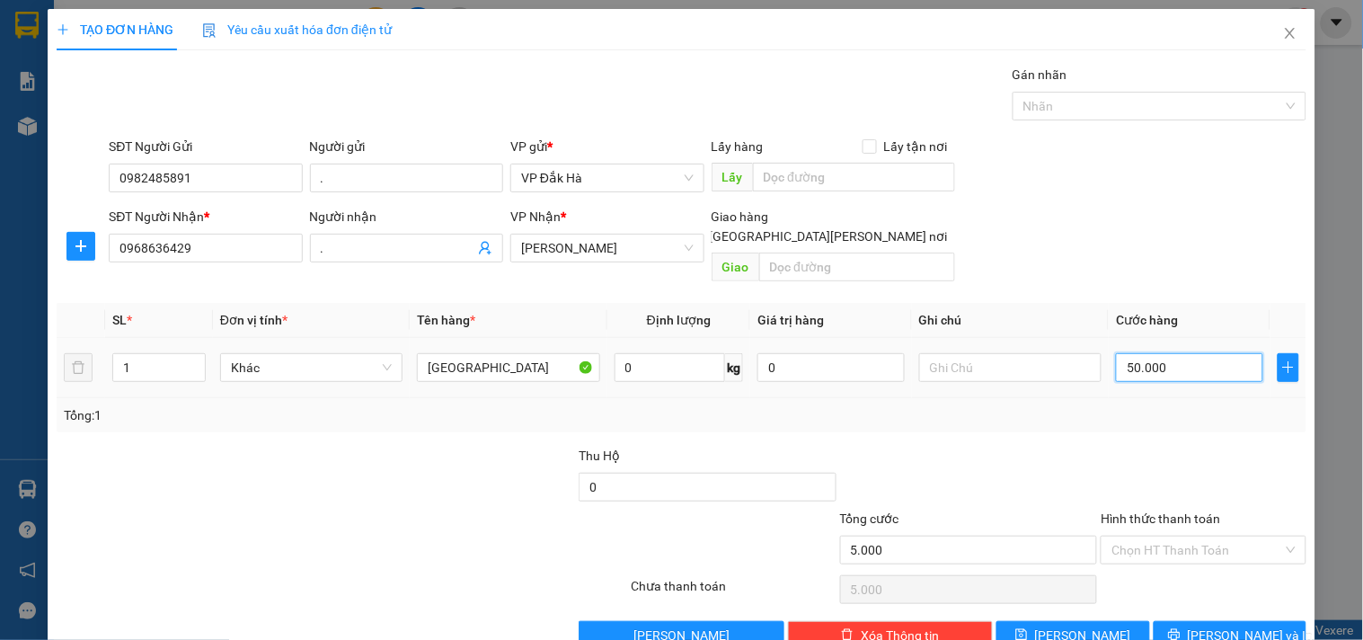
type input "50.000"
click at [1199, 621] on button "[PERSON_NAME] và In" at bounding box center [1230, 635] width 153 height 29
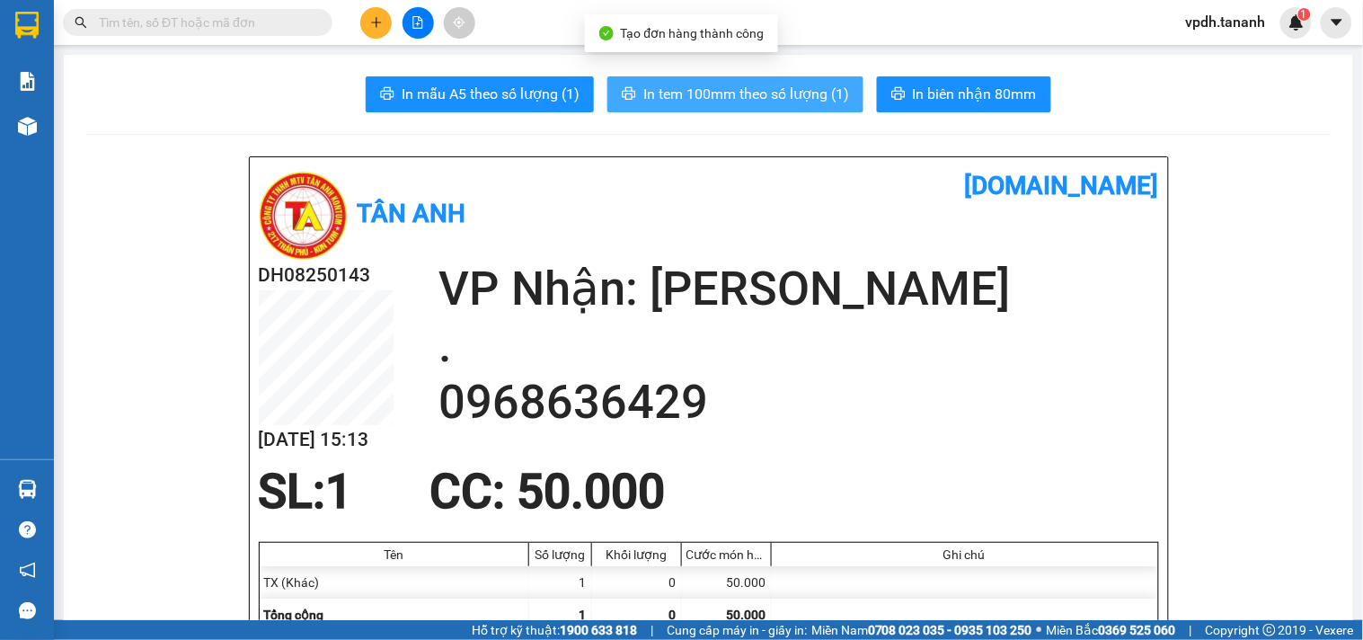
click at [744, 92] on span "In tem 100mm theo số lượng (1)" at bounding box center [747, 94] width 206 height 22
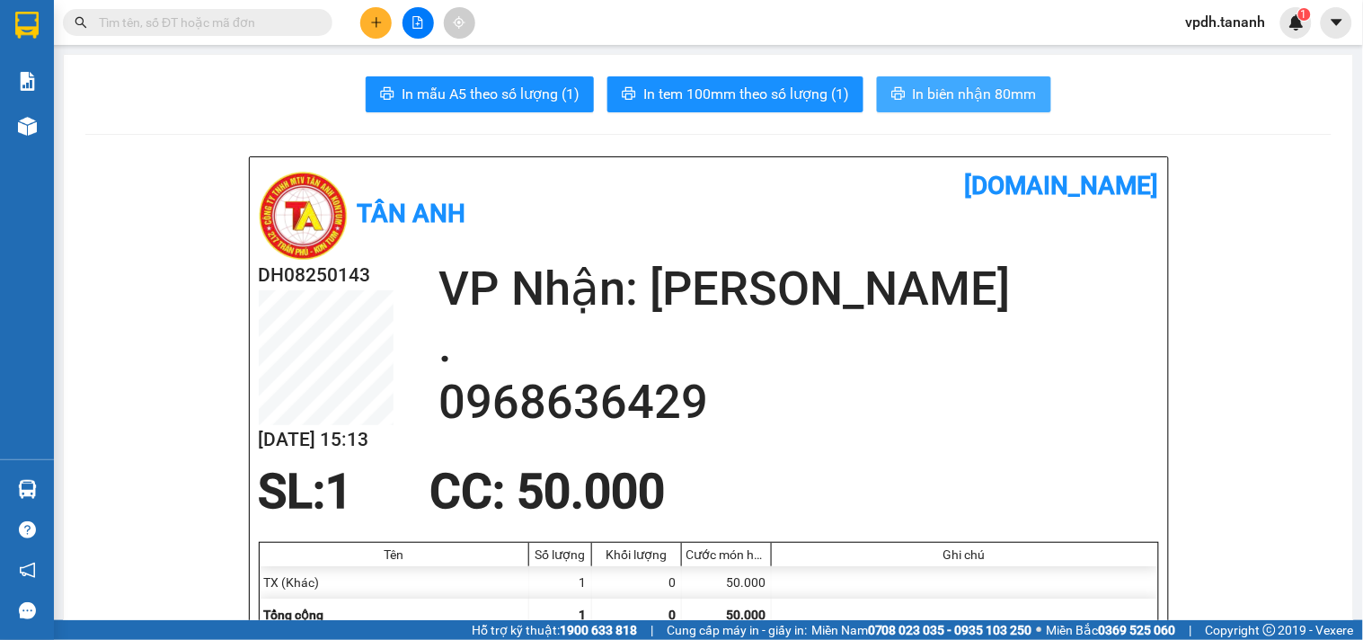
click at [977, 100] on span "In biên nhận 80mm" at bounding box center [975, 94] width 124 height 22
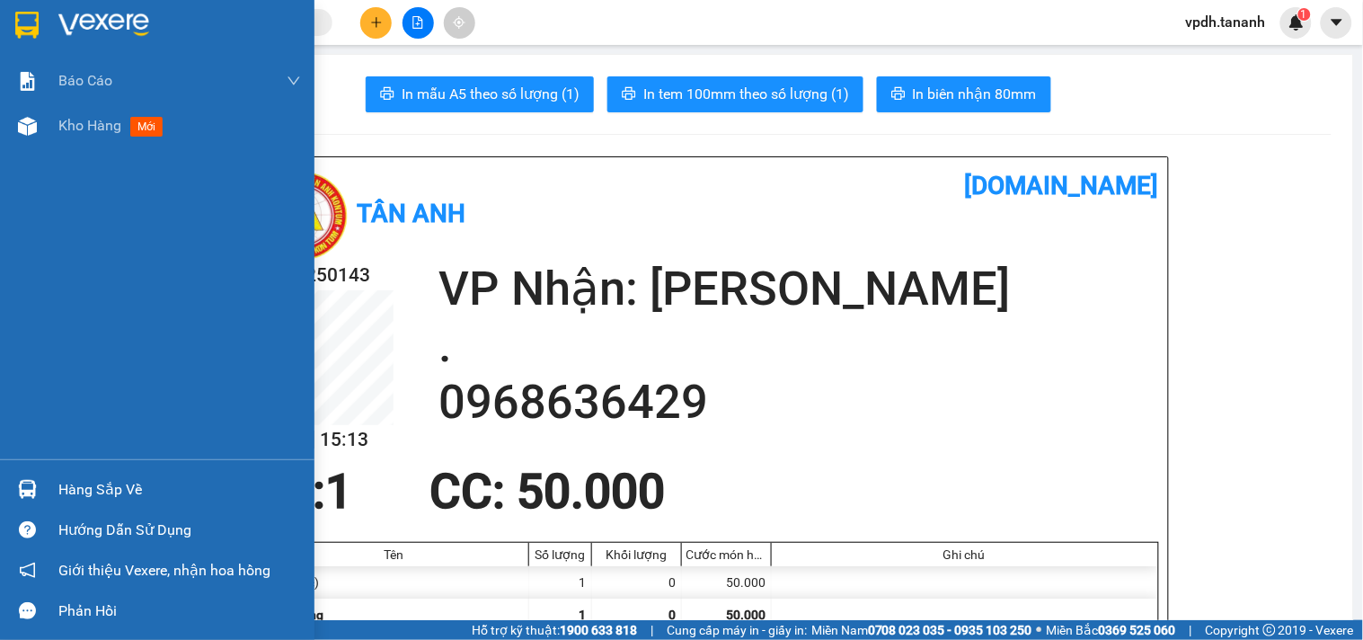
click at [6, 25] on div at bounding box center [157, 29] width 315 height 58
click at [126, 28] on img at bounding box center [103, 25] width 91 height 27
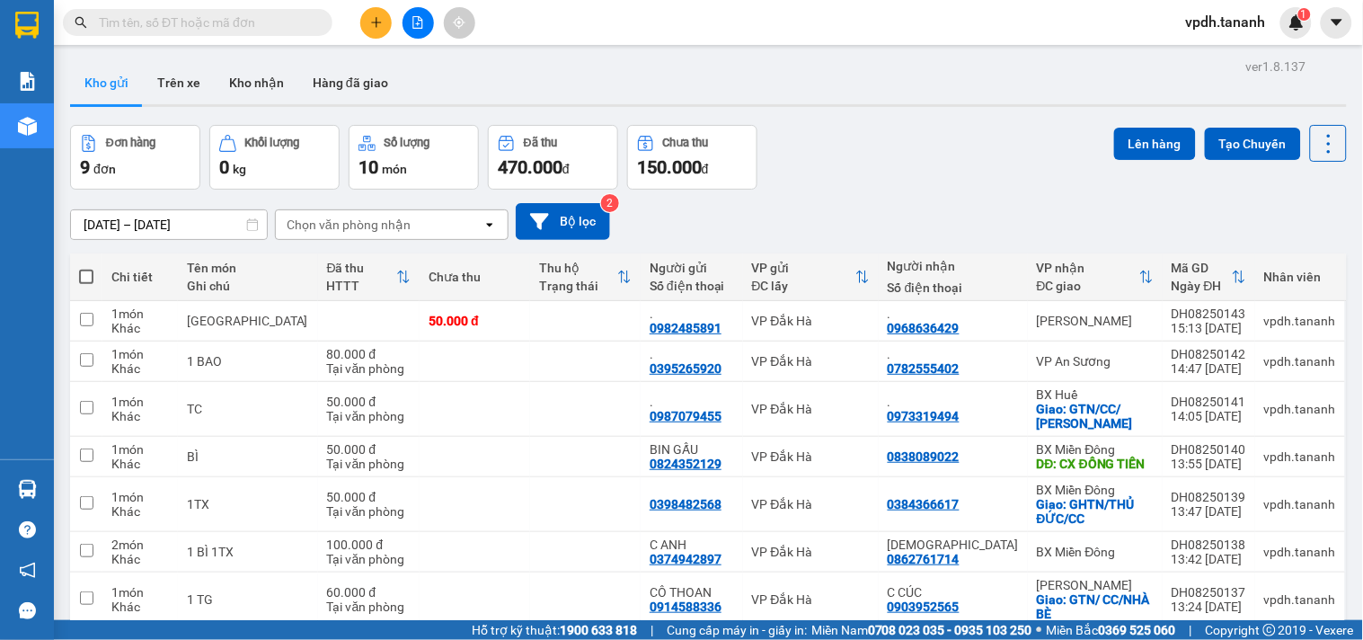
scroll to position [164, 0]
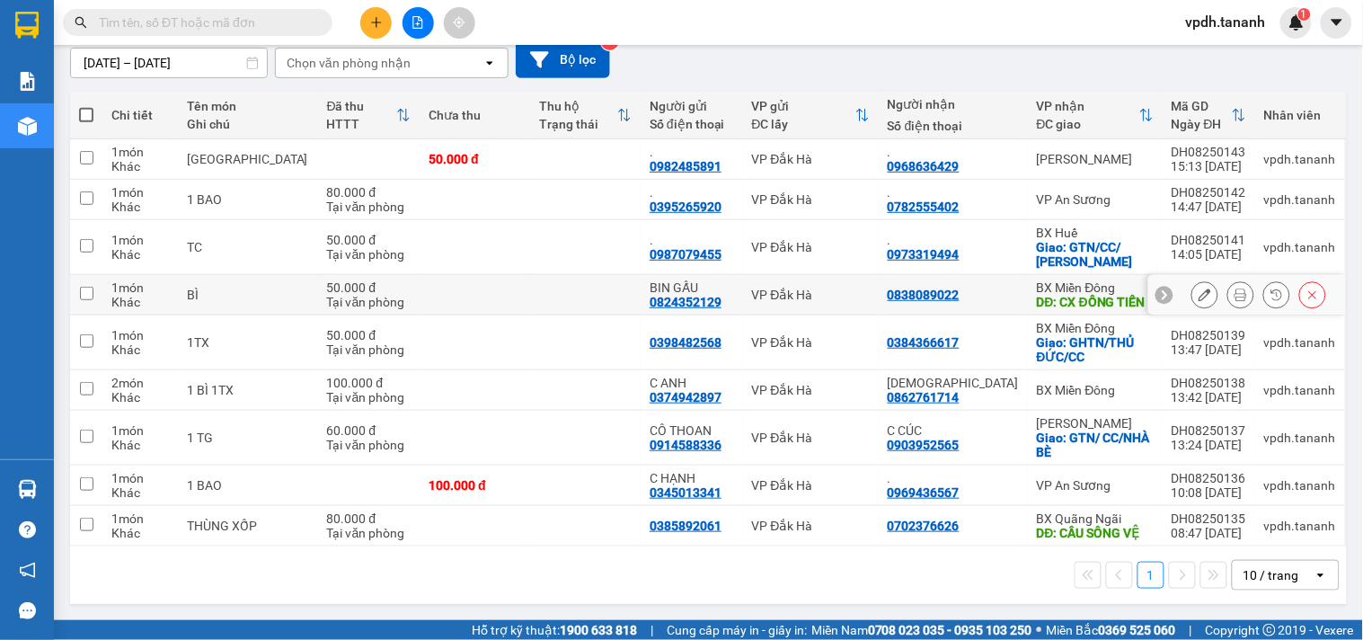
click at [1235, 297] on icon at bounding box center [1241, 294] width 13 height 13
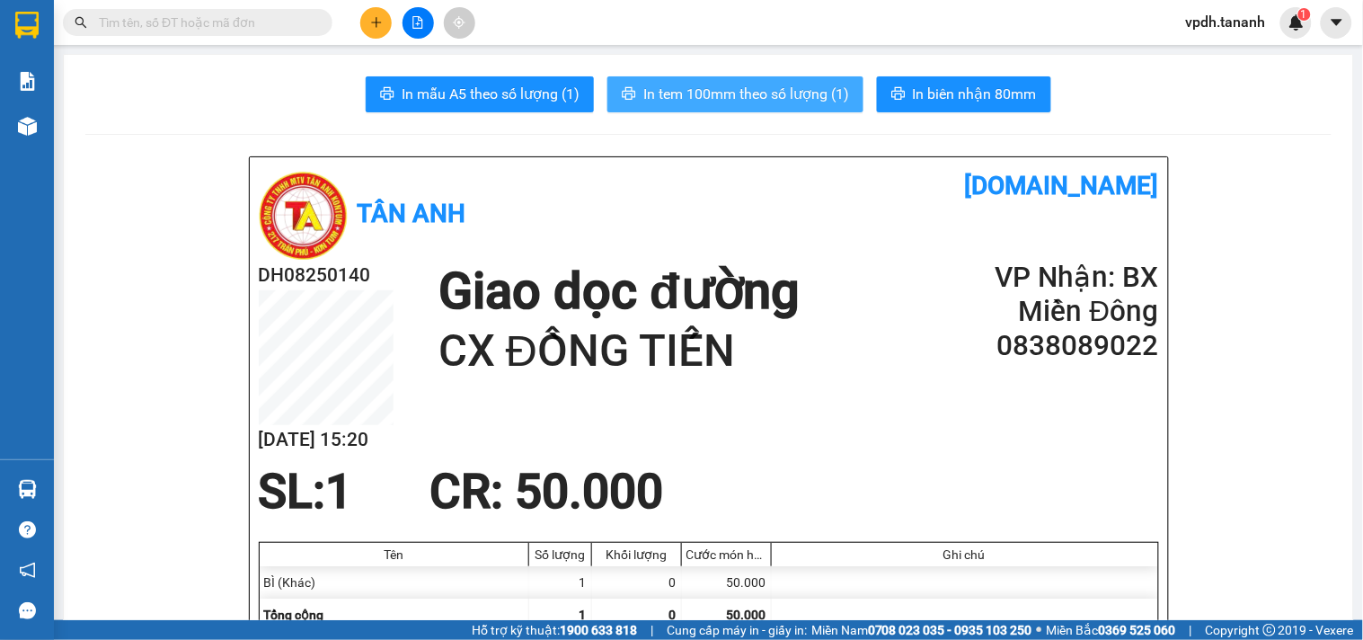
click at [722, 106] on button "In tem 100mm theo số lượng (1)" at bounding box center [736, 94] width 256 height 36
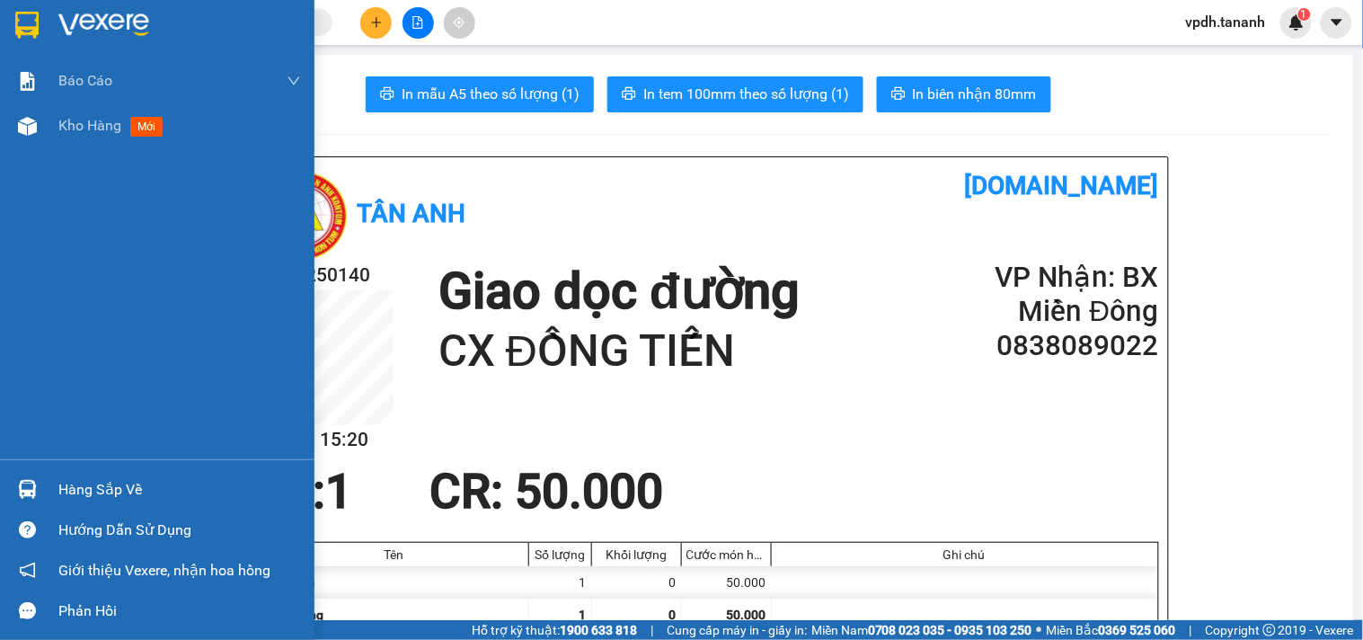
drag, startPoint x: 29, startPoint y: 16, endPoint x: 154, endPoint y: 23, distance: 125.1
click at [28, 15] on img at bounding box center [26, 25] width 23 height 27
click at [154, 23] on div at bounding box center [179, 25] width 243 height 27
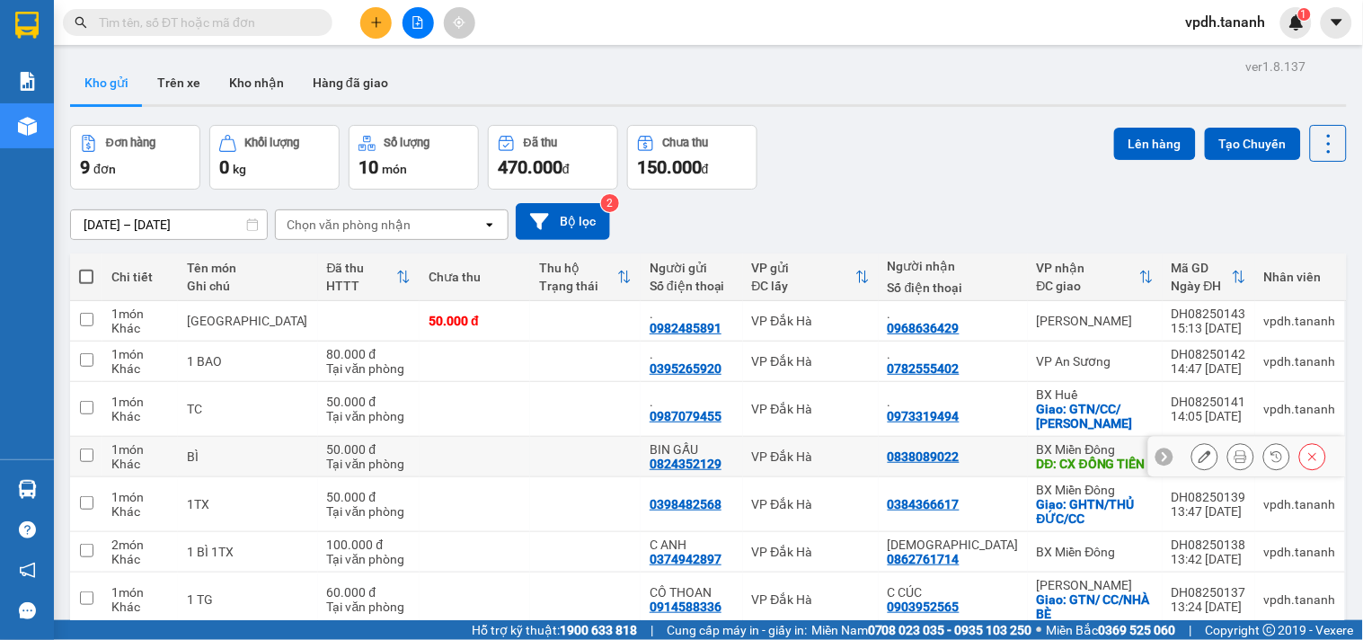
scroll to position [164, 0]
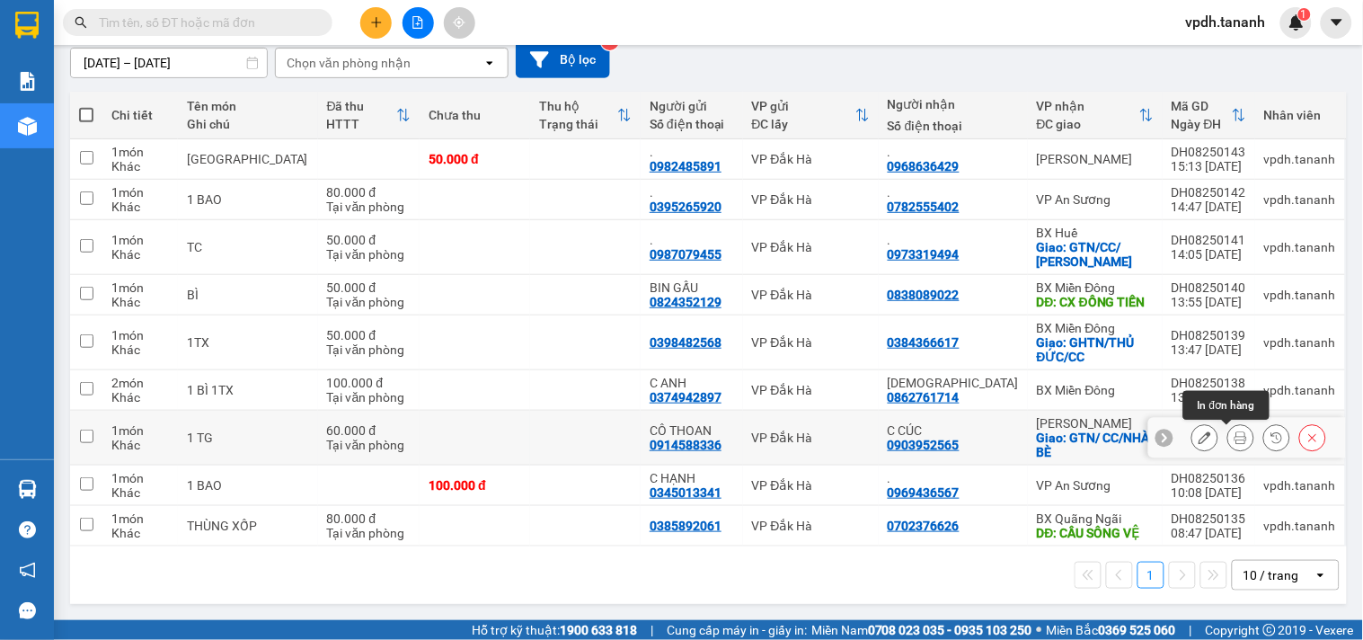
click at [1229, 444] on button at bounding box center [1241, 437] width 25 height 31
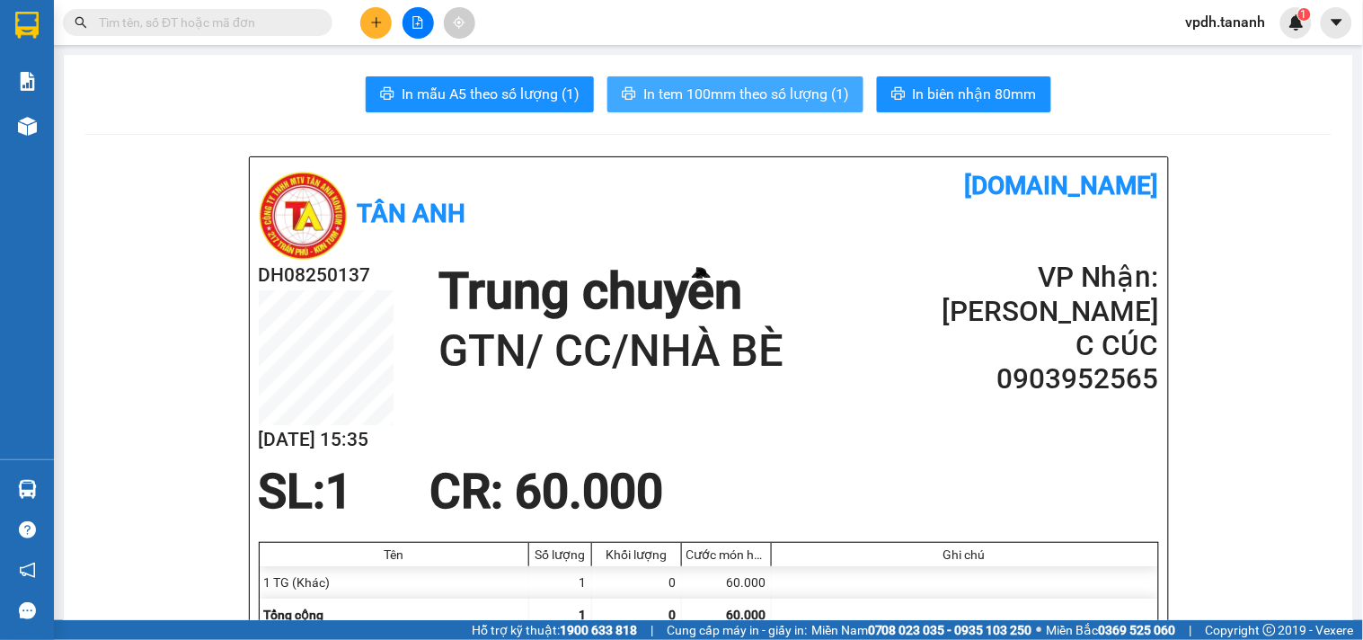
click at [708, 77] on button "In tem 100mm theo số lượng (1)" at bounding box center [736, 94] width 256 height 36
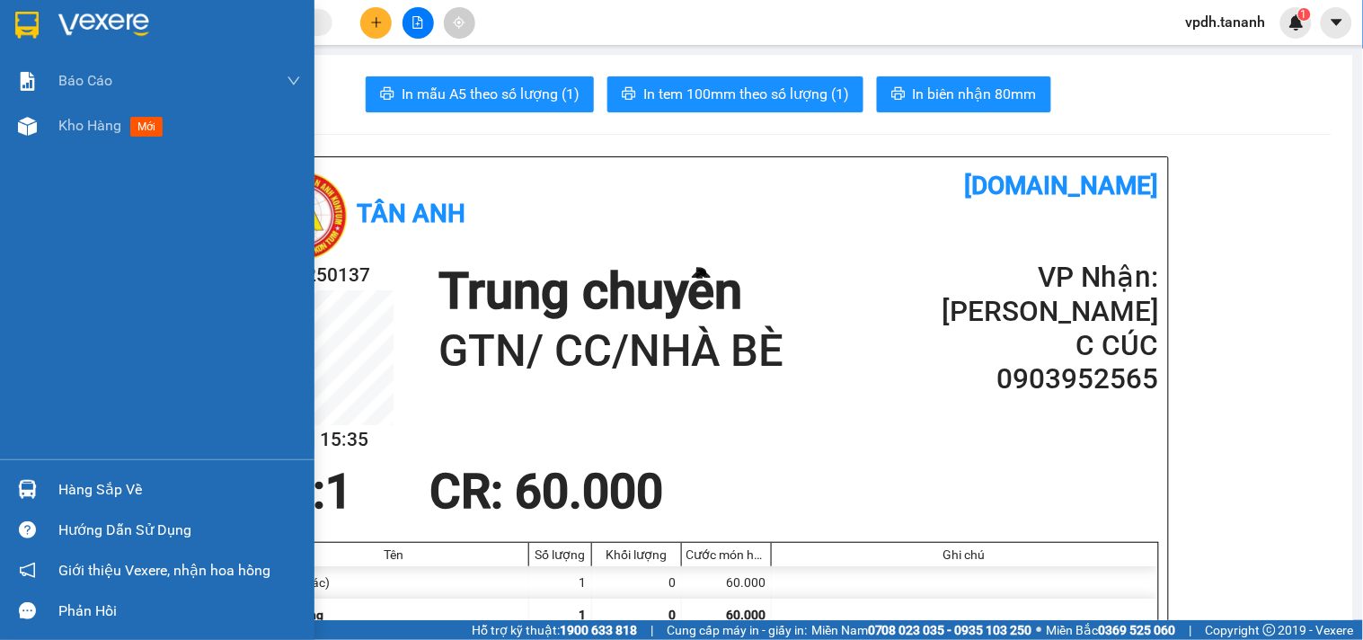
drag, startPoint x: 30, startPoint y: 4, endPoint x: 104, endPoint y: 15, distance: 75.4
click at [31, 4] on div at bounding box center [157, 29] width 315 height 58
click at [104, 15] on img at bounding box center [103, 25] width 91 height 27
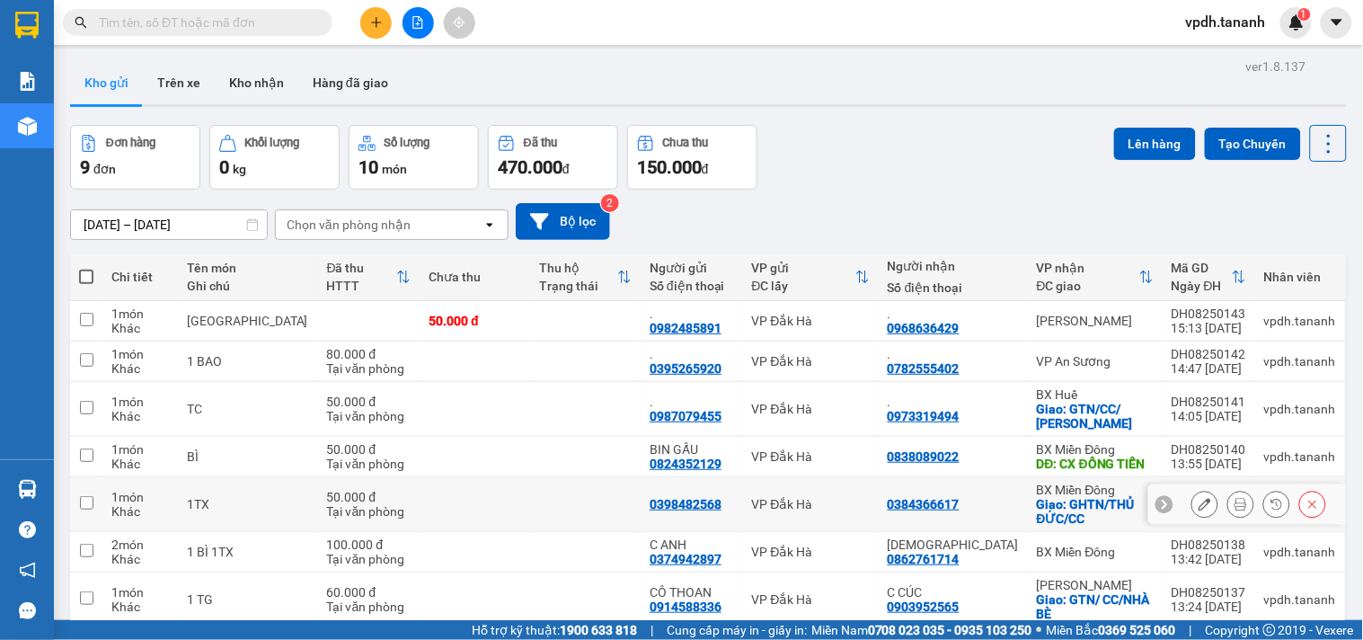
scroll to position [100, 0]
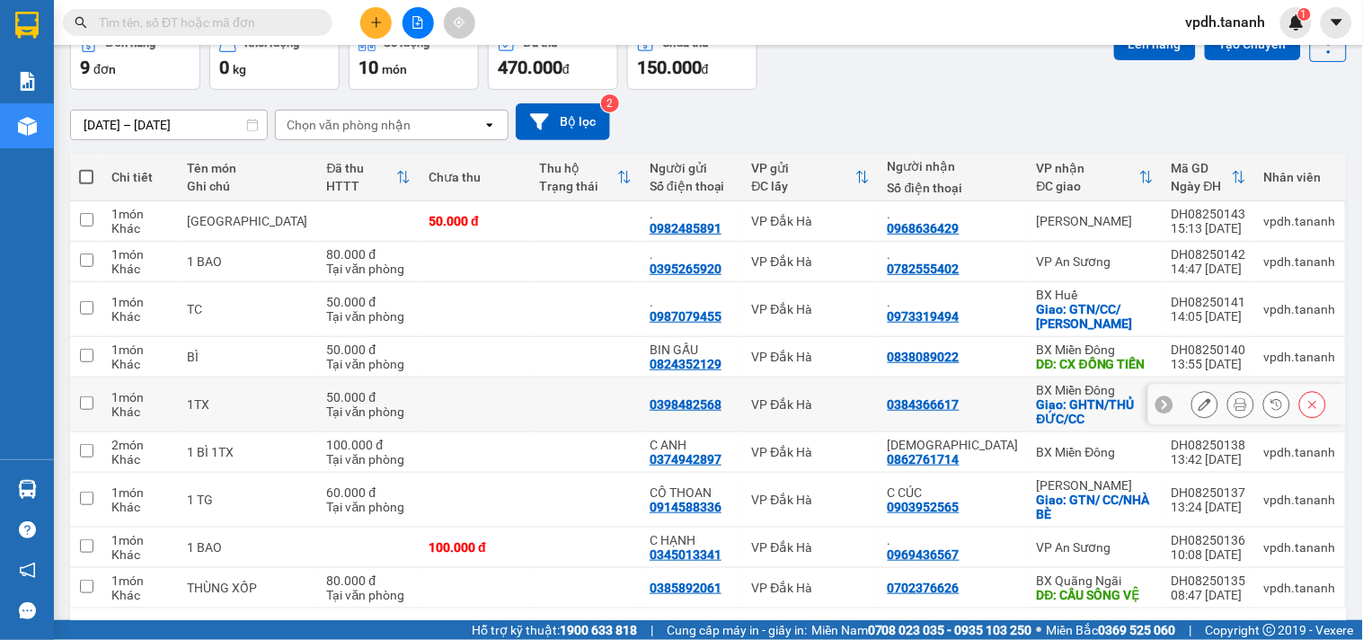
click at [1229, 407] on button at bounding box center [1241, 404] width 25 height 31
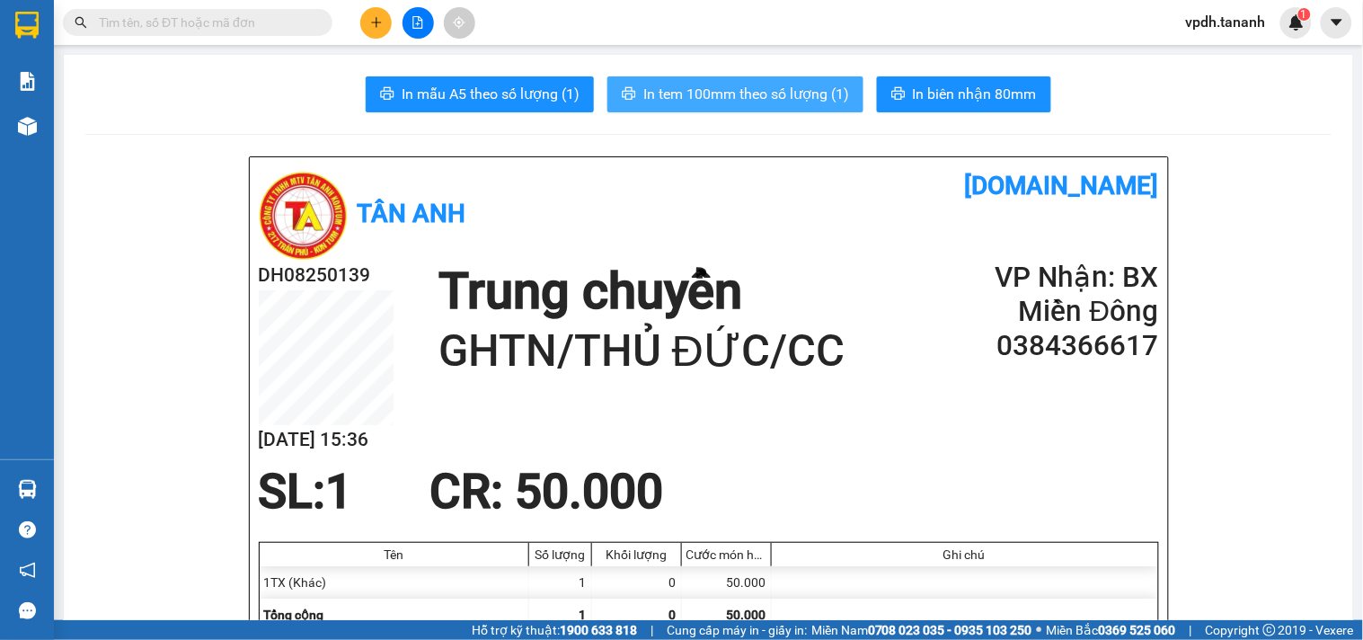
click at [694, 87] on span "In tem 100mm theo số lượng (1)" at bounding box center [747, 94] width 206 height 22
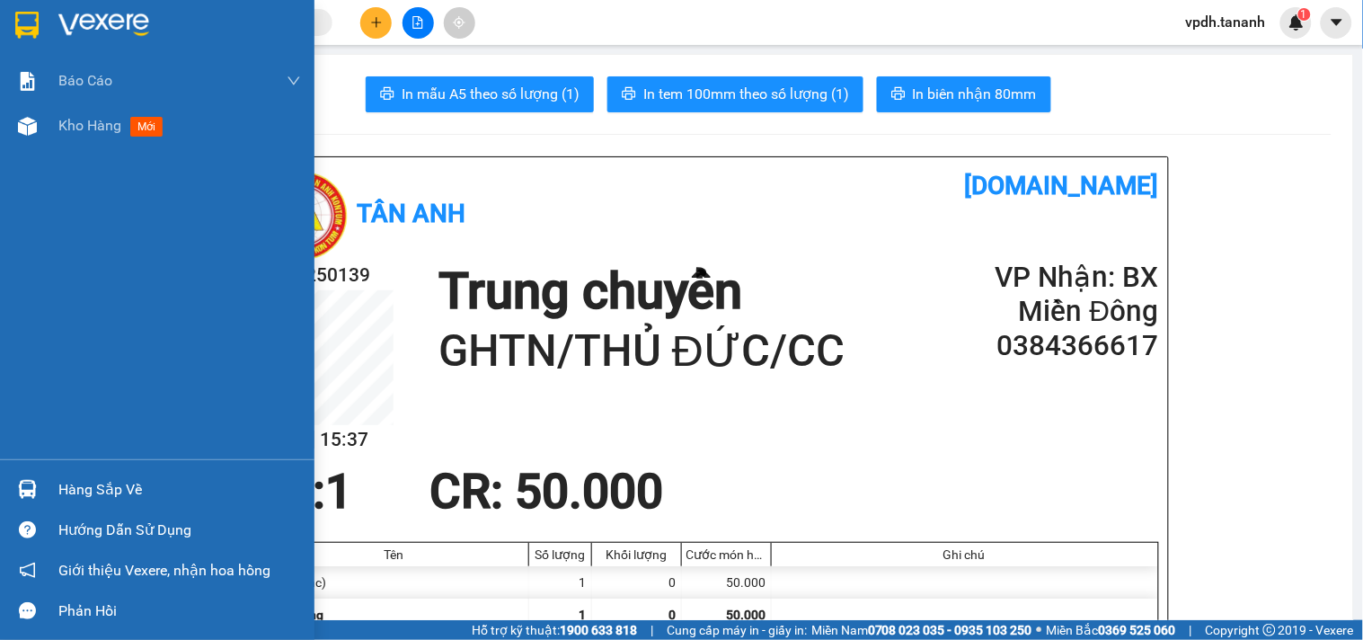
drag, startPoint x: 3, startPoint y: 19, endPoint x: 138, endPoint y: 16, distance: 135.7
click at [4, 19] on div at bounding box center [157, 29] width 315 height 58
click at [138, 16] on img at bounding box center [103, 25] width 91 height 27
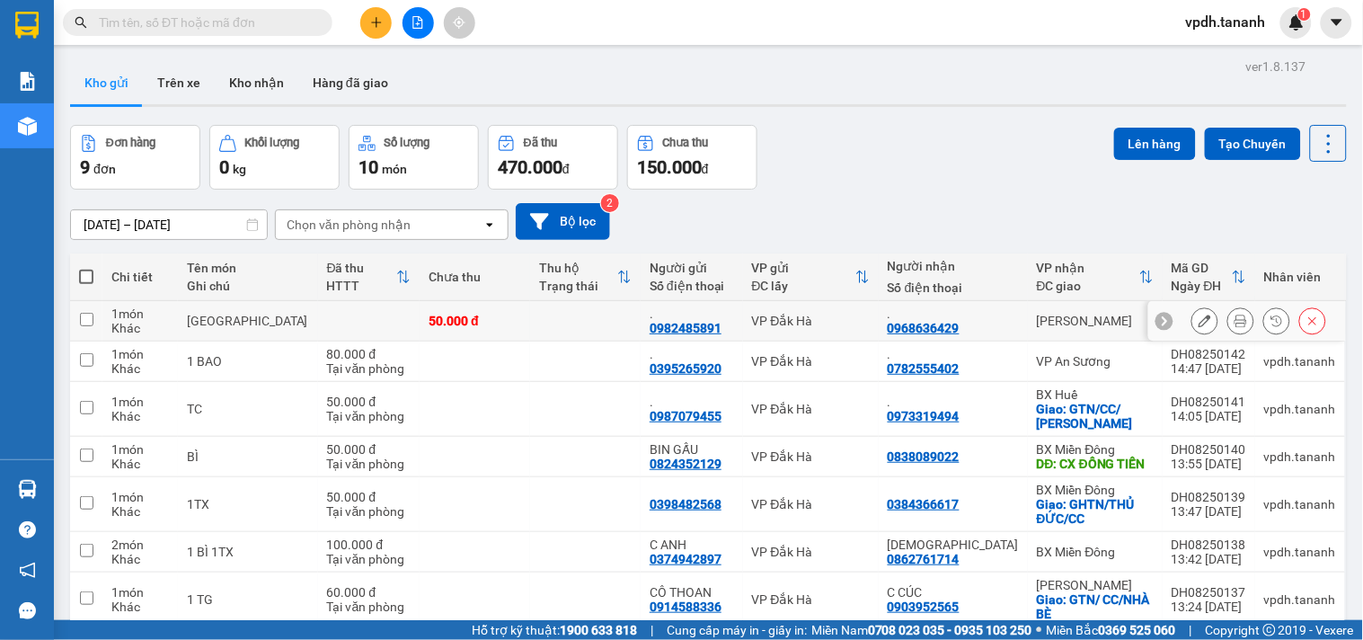
click at [1235, 324] on icon at bounding box center [1241, 321] width 13 height 13
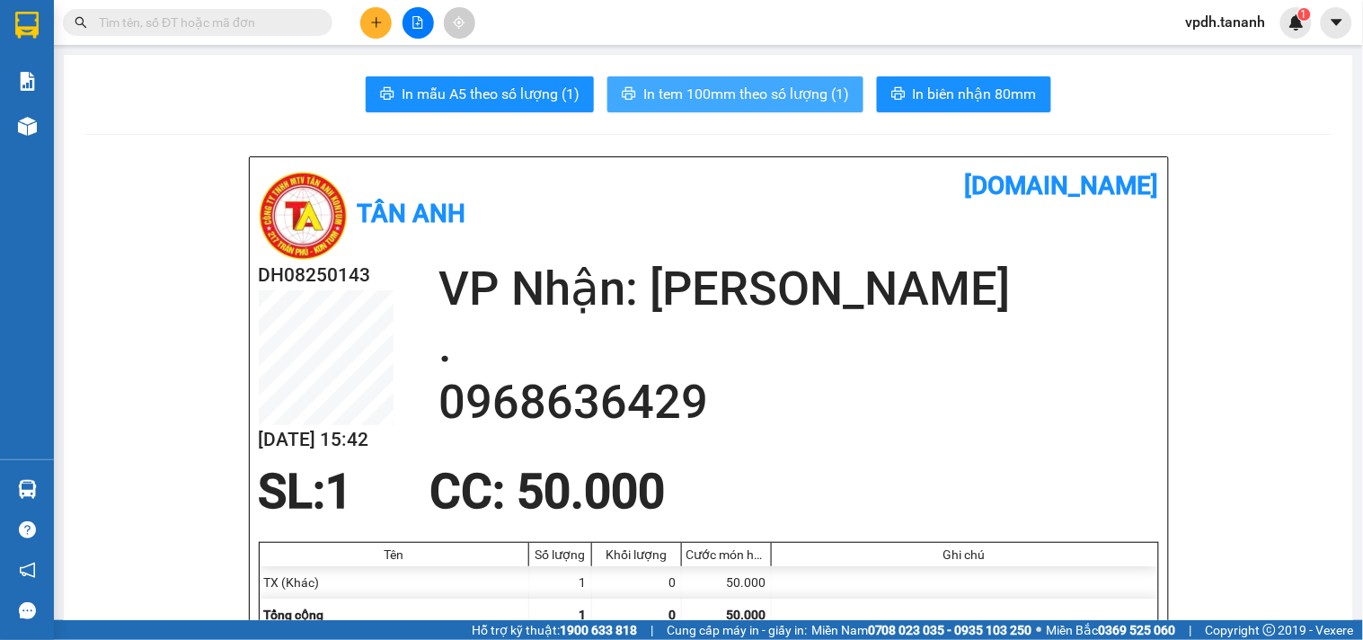
click at [705, 90] on span "In tem 100mm theo số lượng (1)" at bounding box center [747, 94] width 206 height 22
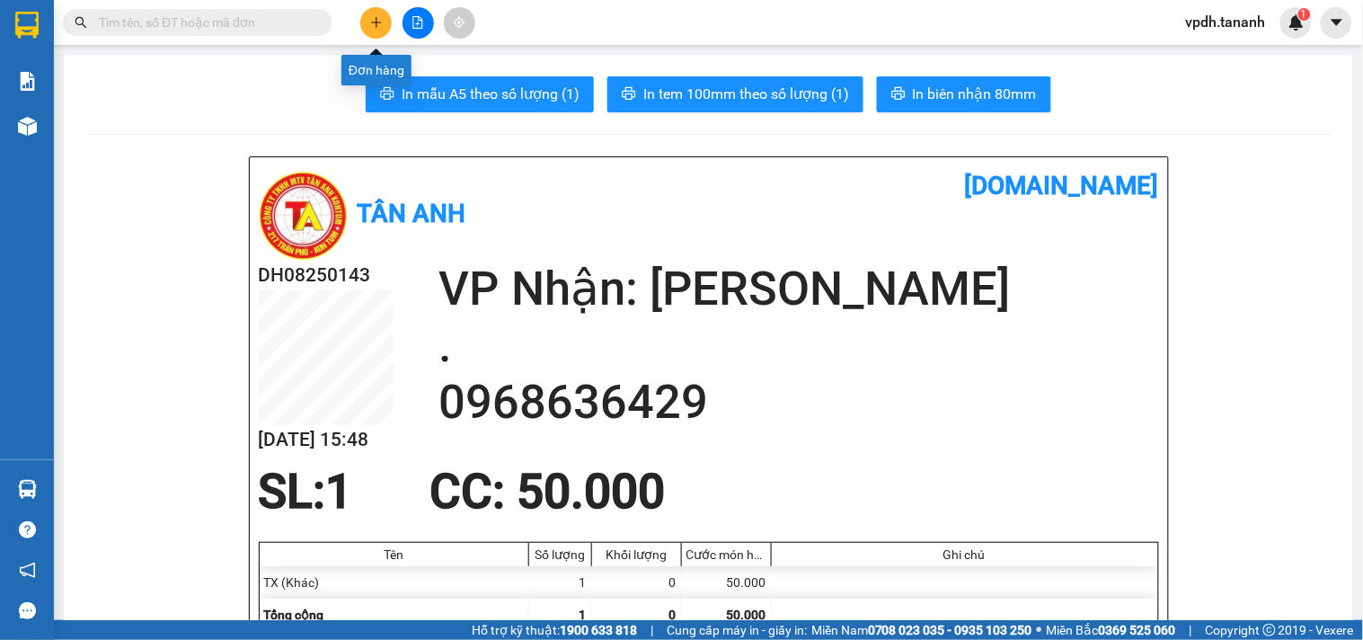
click at [370, 27] on icon "plus" at bounding box center [376, 22] width 13 height 13
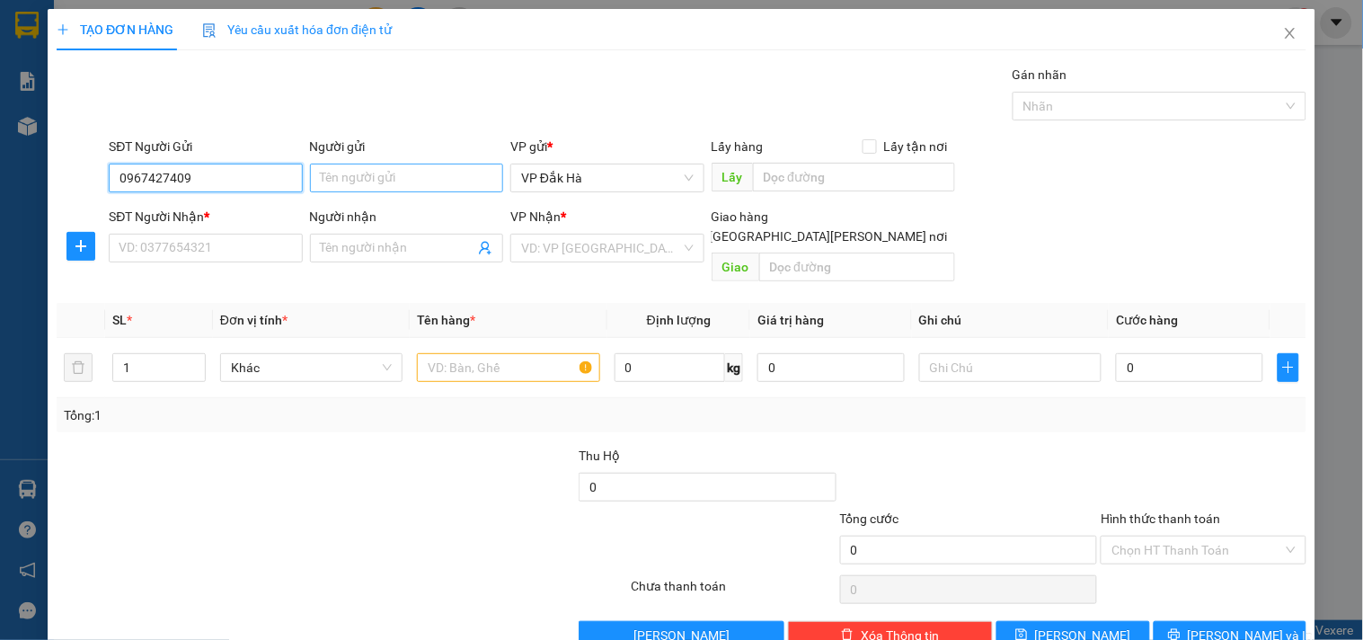
type input "0967427409"
click at [418, 177] on input "Người gửi" at bounding box center [406, 178] width 193 height 29
type input "."
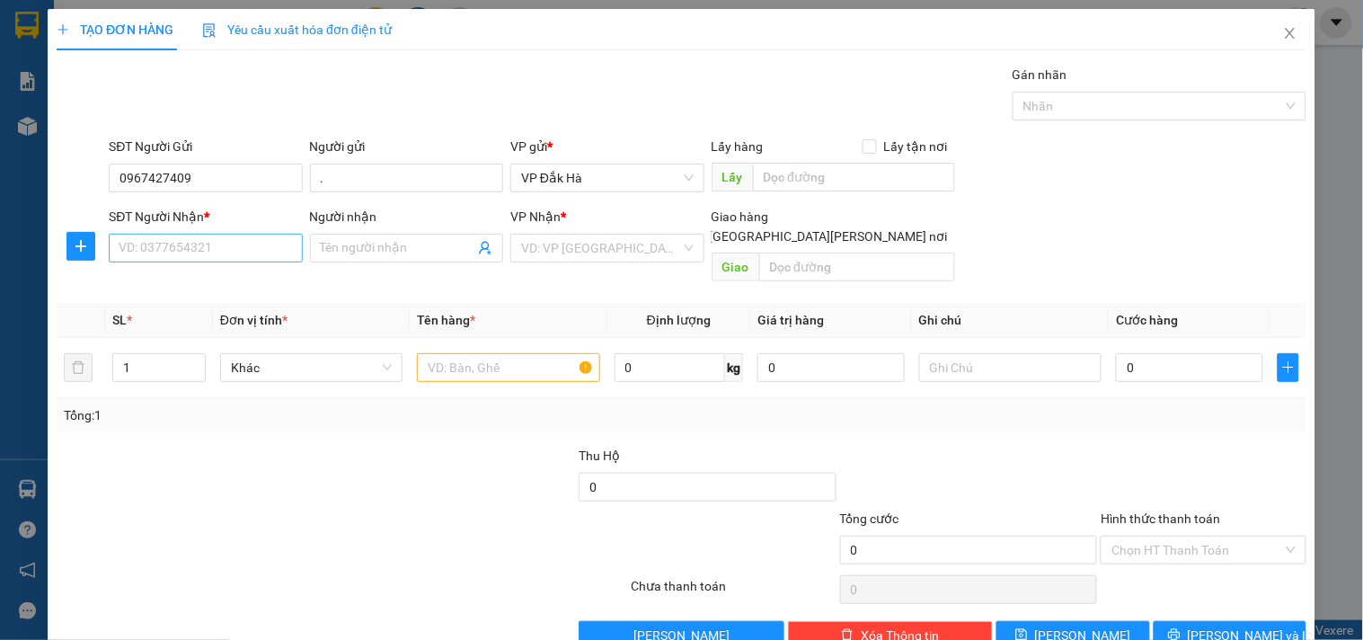
click at [212, 257] on div "SĐT Người Nhận * VD: 0377654321" at bounding box center [205, 238] width 193 height 63
click at [210, 249] on input "SĐT Người Nhận *" at bounding box center [205, 248] width 193 height 29
type input "0867161030"
click at [365, 250] on input "Người nhận" at bounding box center [398, 248] width 154 height 20
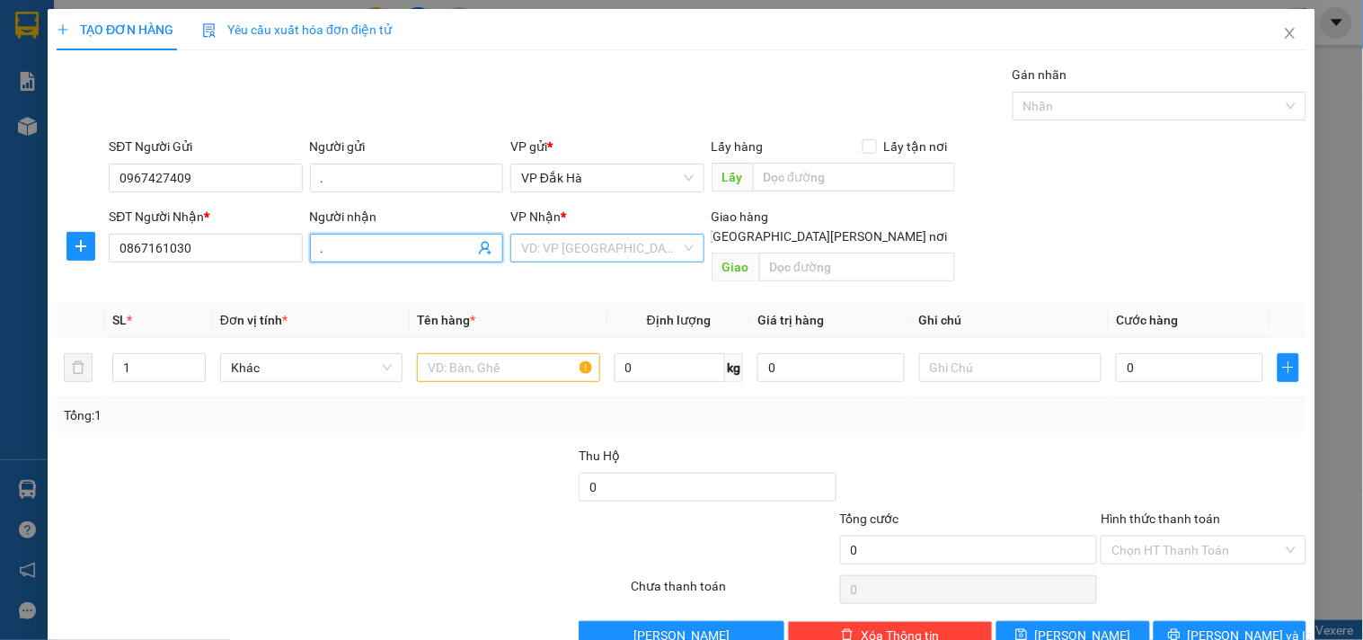
type input "."
click at [616, 249] on input "search" at bounding box center [600, 248] width 159 height 27
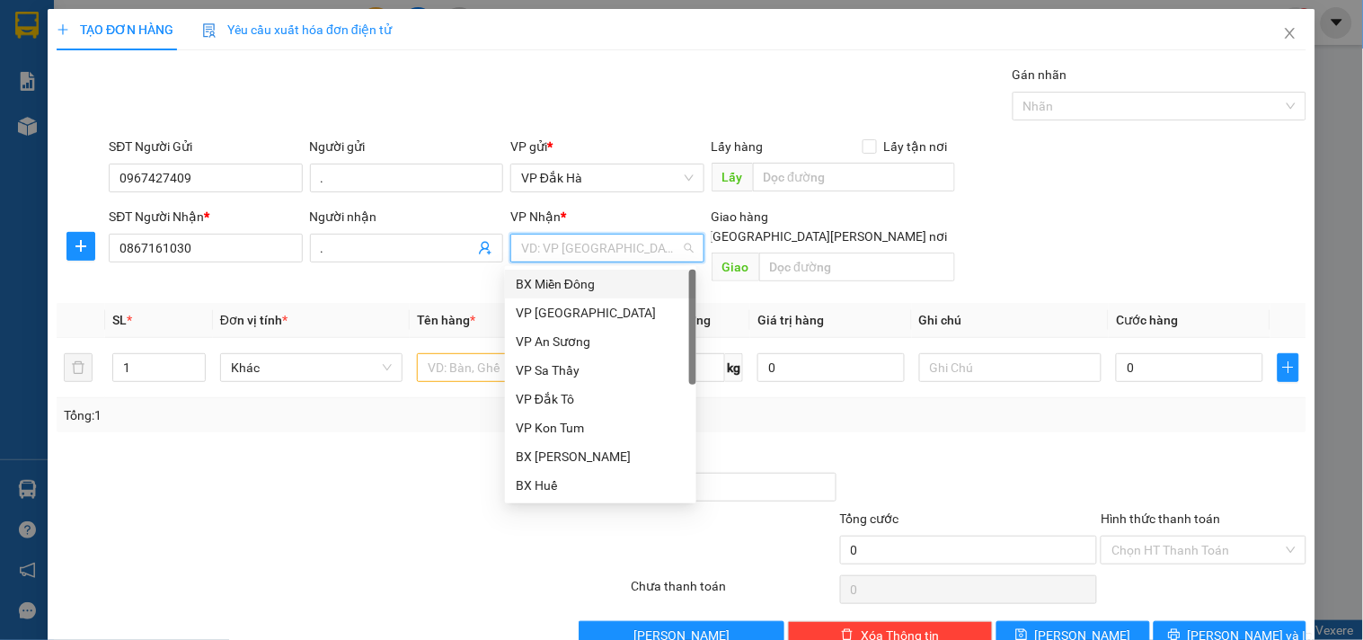
click at [580, 275] on div "BX Miền Đông" at bounding box center [601, 284] width 170 height 20
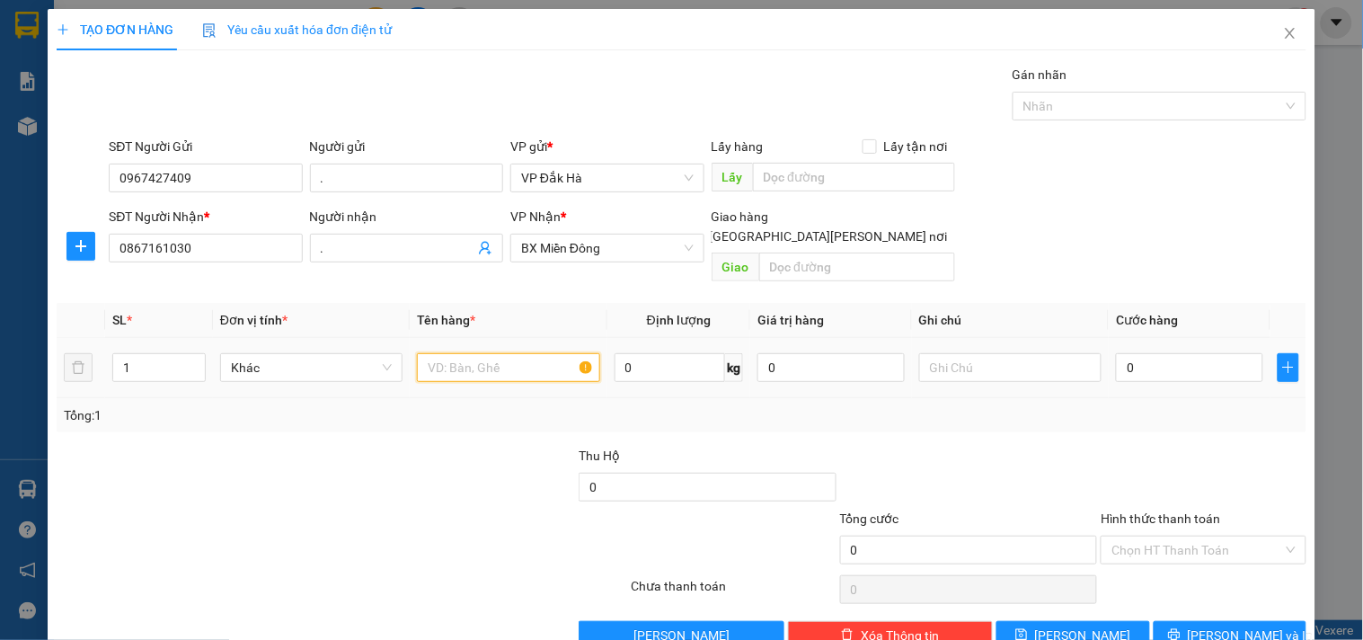
click at [483, 353] on input "text" at bounding box center [508, 367] width 182 height 29
type input "1 BÌ"
click at [1166, 358] on input "0" at bounding box center [1189, 367] width 147 height 29
type input "5"
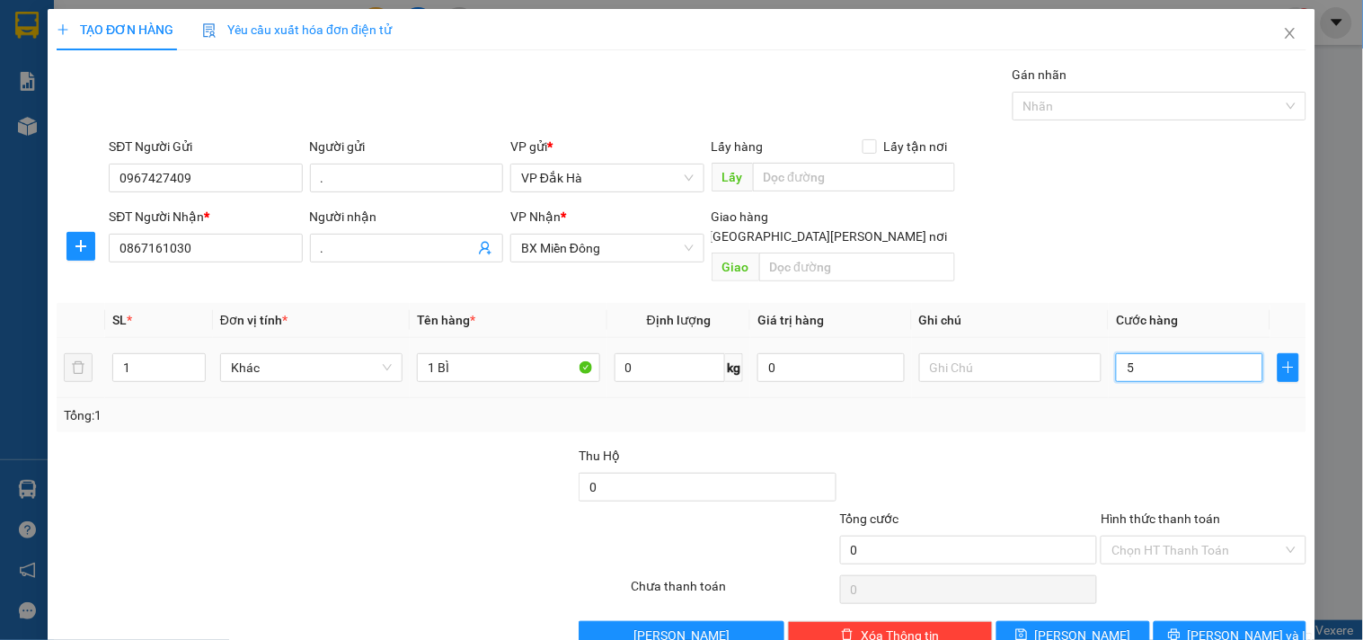
type input "5"
type input "50"
type input "500"
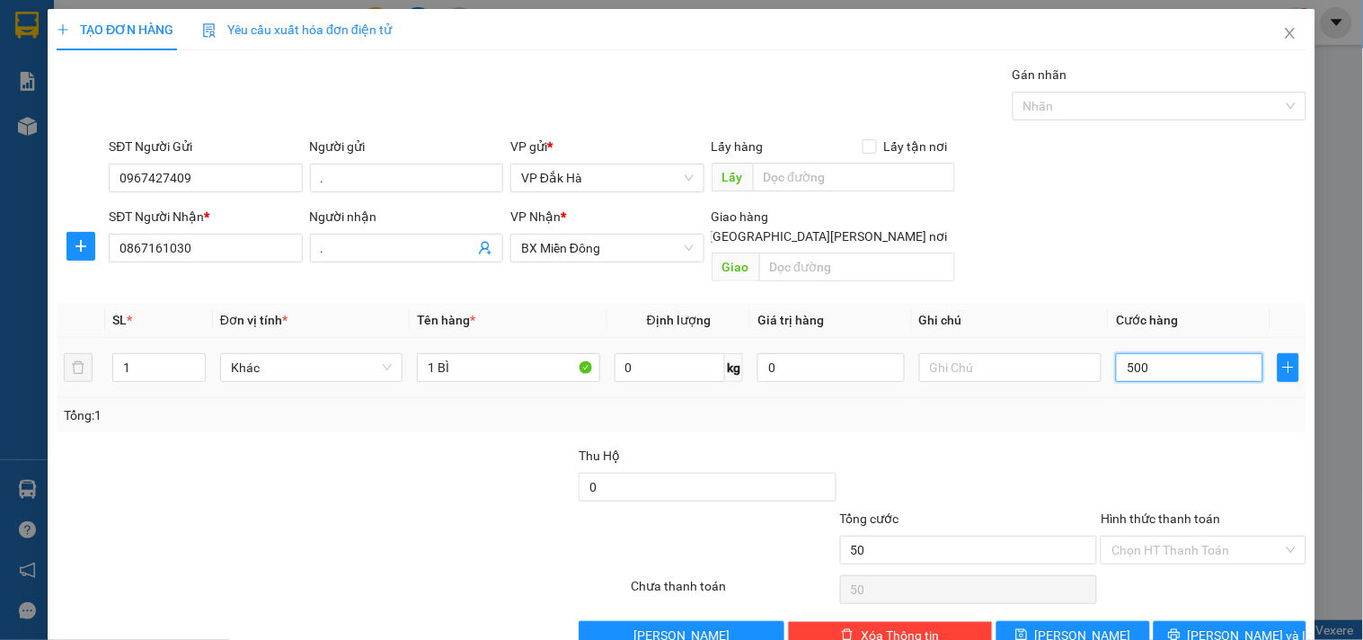
type input "500"
type input "5.000"
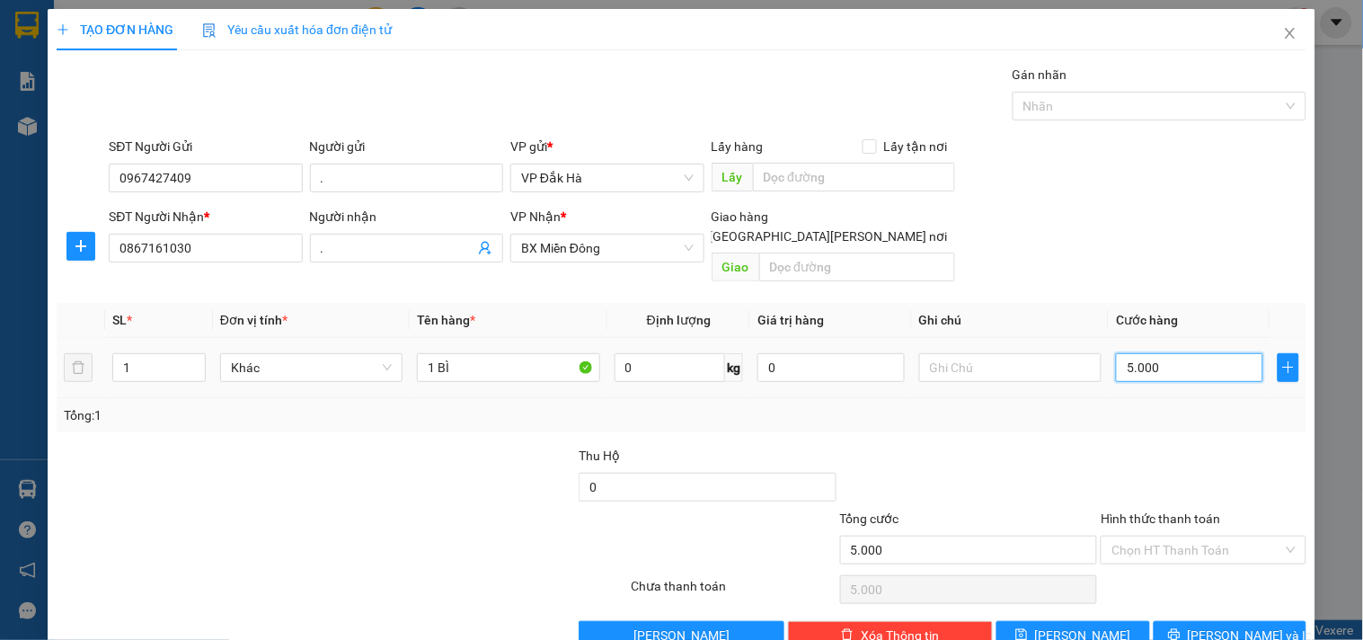
type input "50.000"
click at [1167, 420] on div "Transit Pickup Surcharge Ids Transit Deliver Surcharge Ids Transit Deliver Surc…" at bounding box center [682, 357] width 1250 height 585
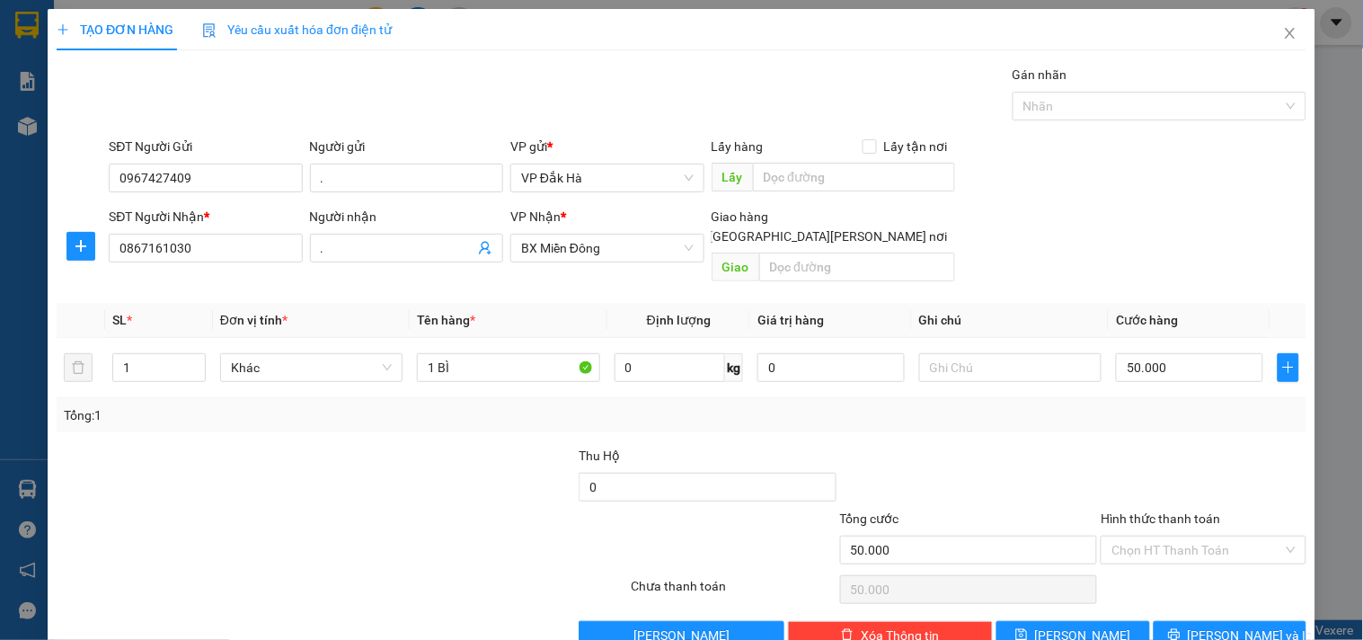
scroll to position [24, 0]
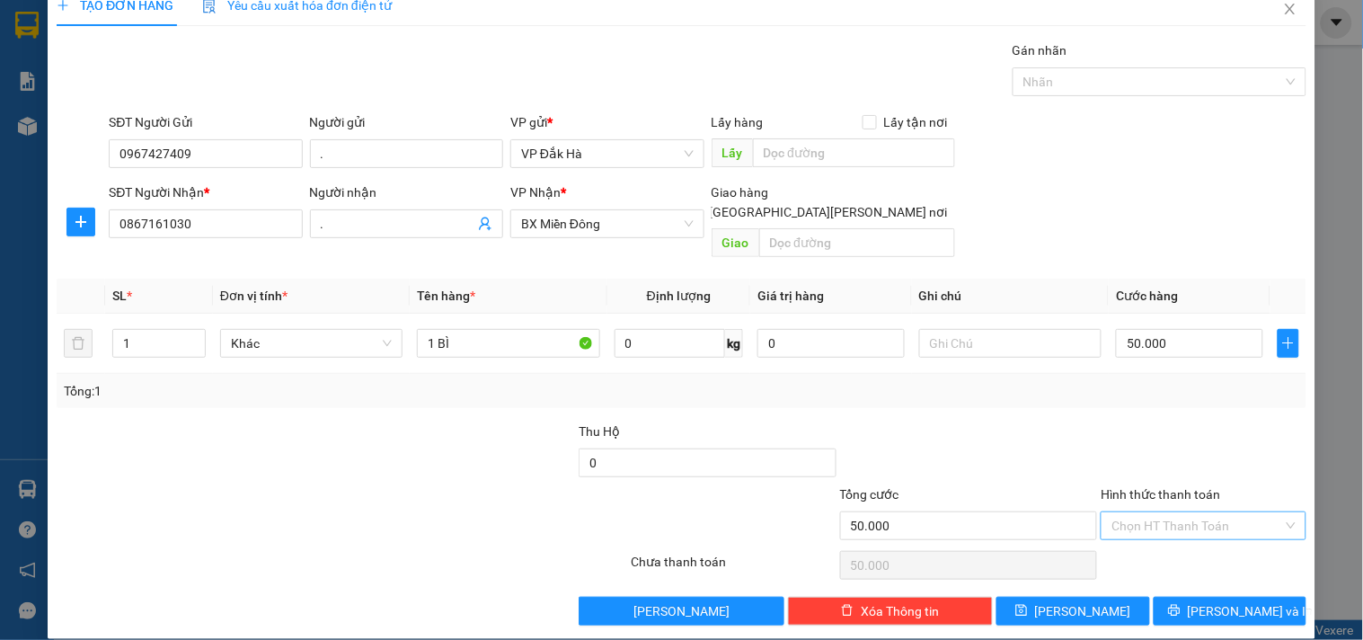
click at [1139, 512] on input "Hình thức thanh toán" at bounding box center [1197, 525] width 171 height 27
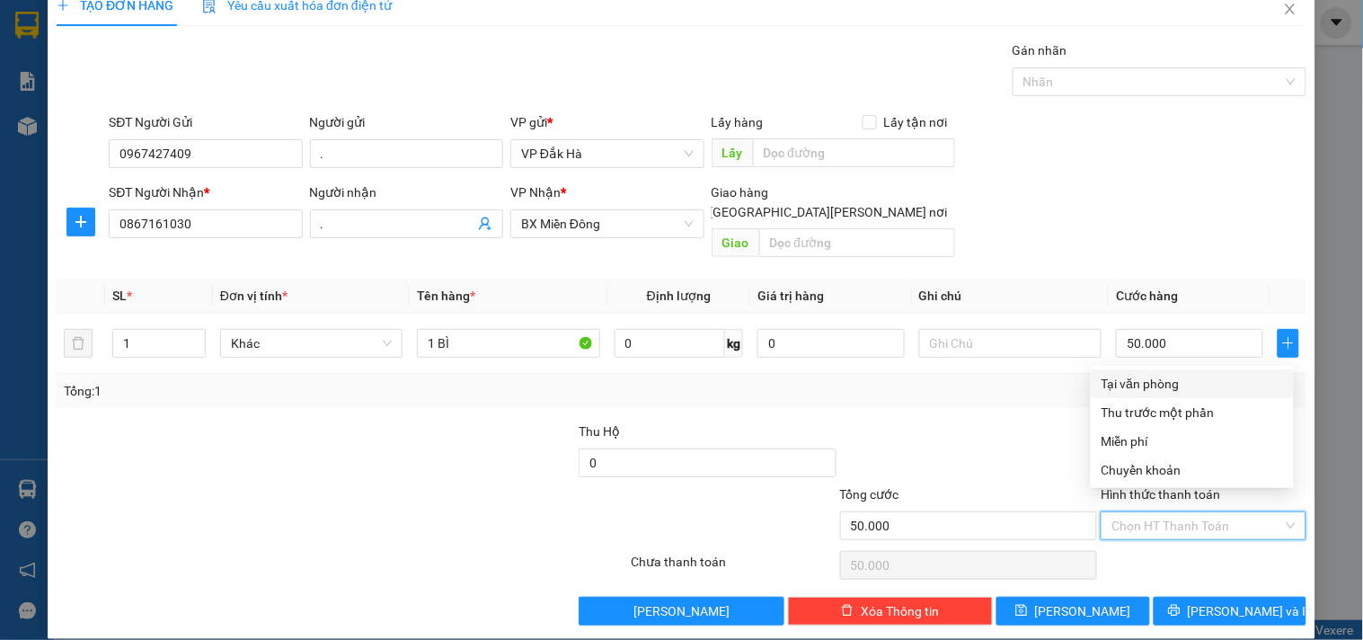
click at [1155, 381] on div "Tại văn phòng" at bounding box center [1193, 384] width 182 height 20
type input "0"
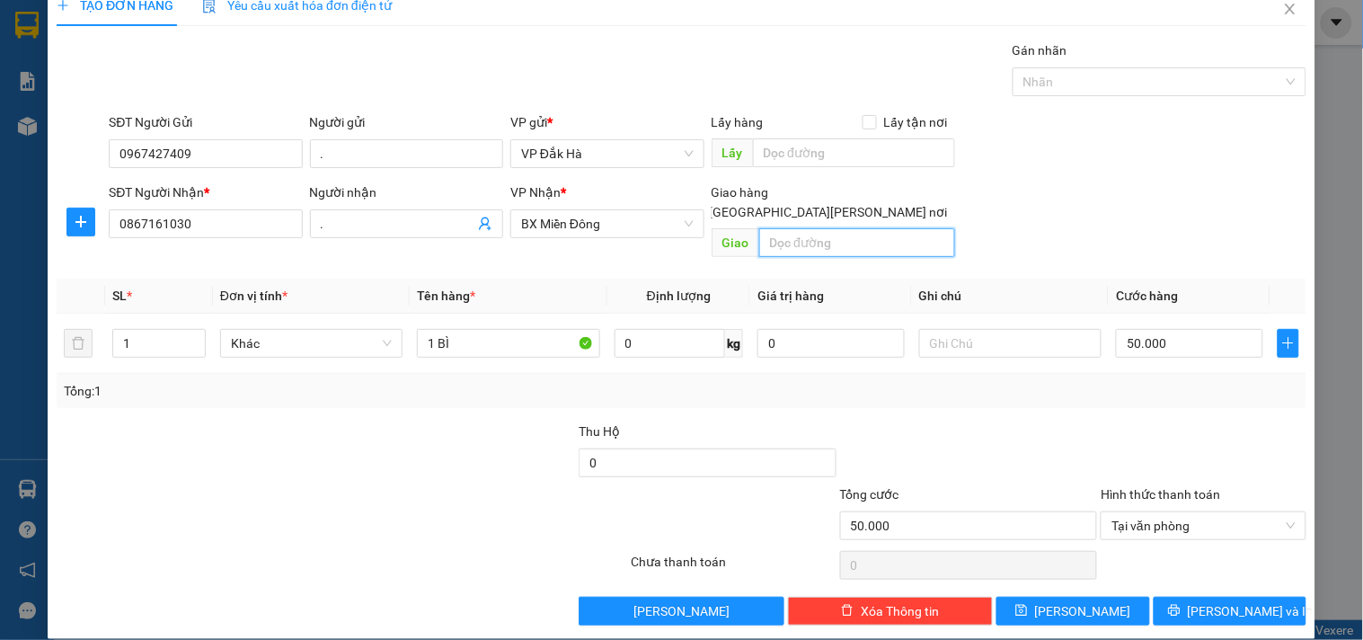
click at [777, 228] on input "text" at bounding box center [857, 242] width 196 height 29
type input "GTN/CC/ THU"
click at [854, 200] on div "Giao hàng [GEOGRAPHIC_DATA][PERSON_NAME] nơi" at bounding box center [834, 205] width 244 height 47
click at [865, 202] on span "[GEOGRAPHIC_DATA][PERSON_NAME] nơi" at bounding box center [829, 212] width 253 height 20
click at [701, 205] on input "[GEOGRAPHIC_DATA][PERSON_NAME] nơi" at bounding box center [694, 211] width 13 height 13
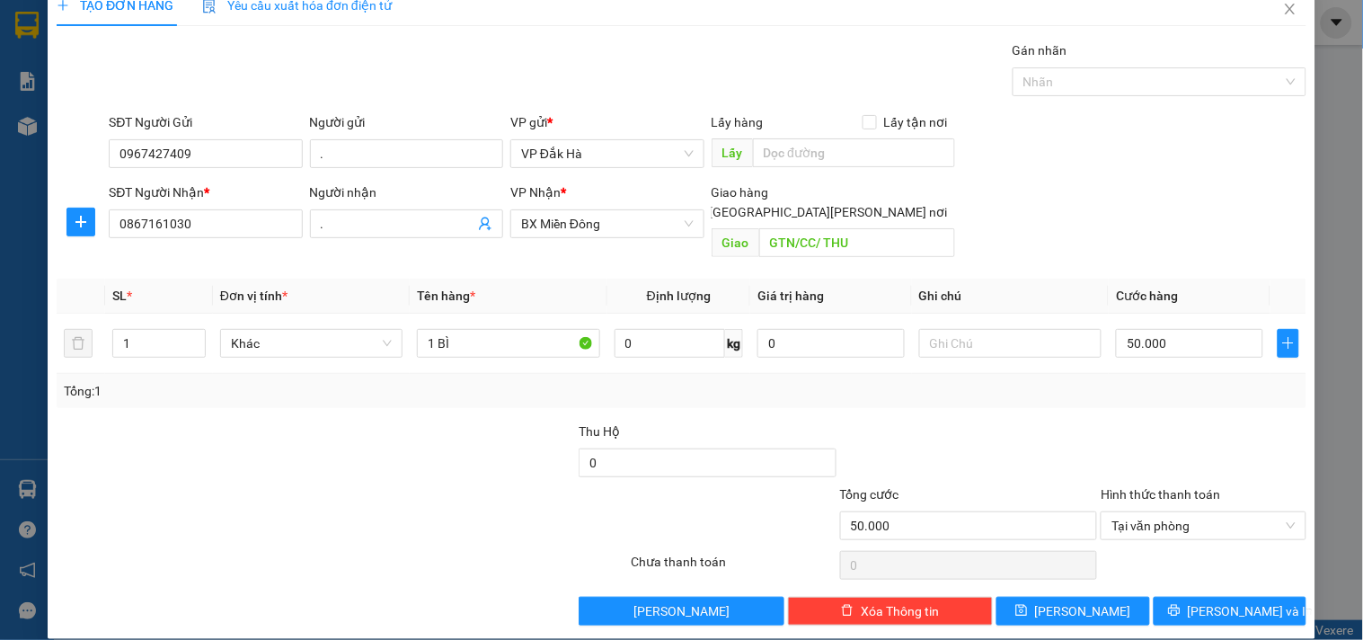
checkbox input "true"
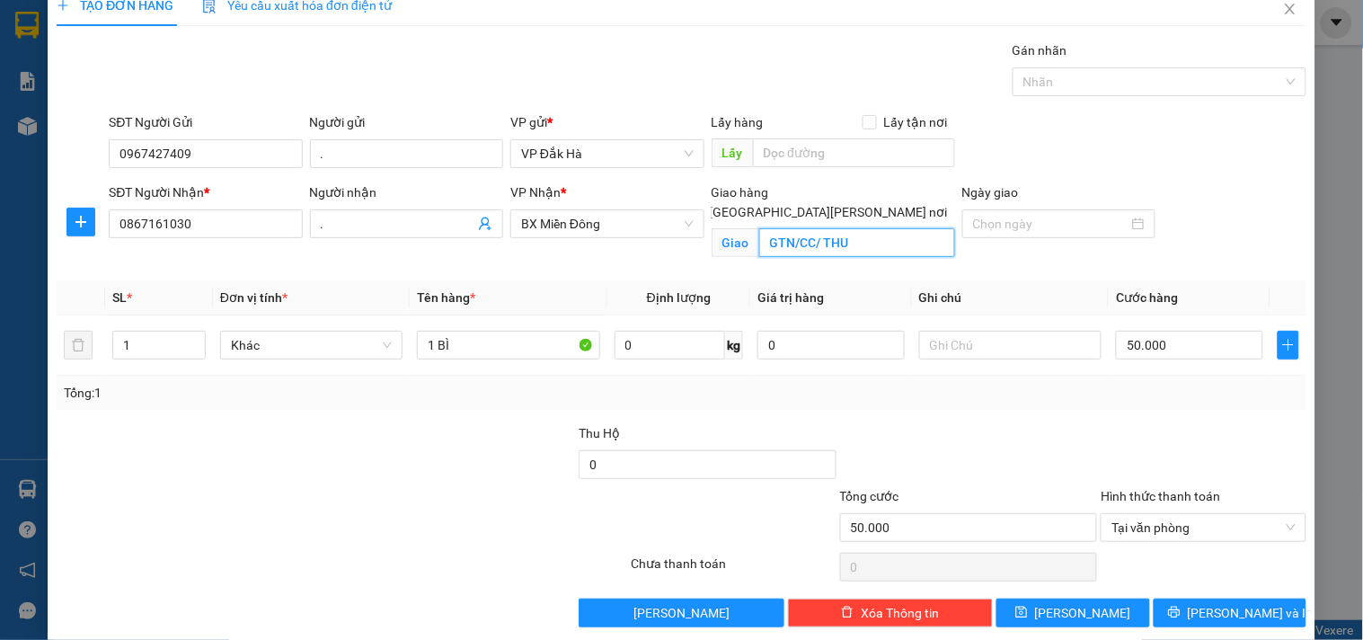
click at [860, 228] on input "GTN/CC/ THU" at bounding box center [857, 242] width 196 height 29
type input "R"
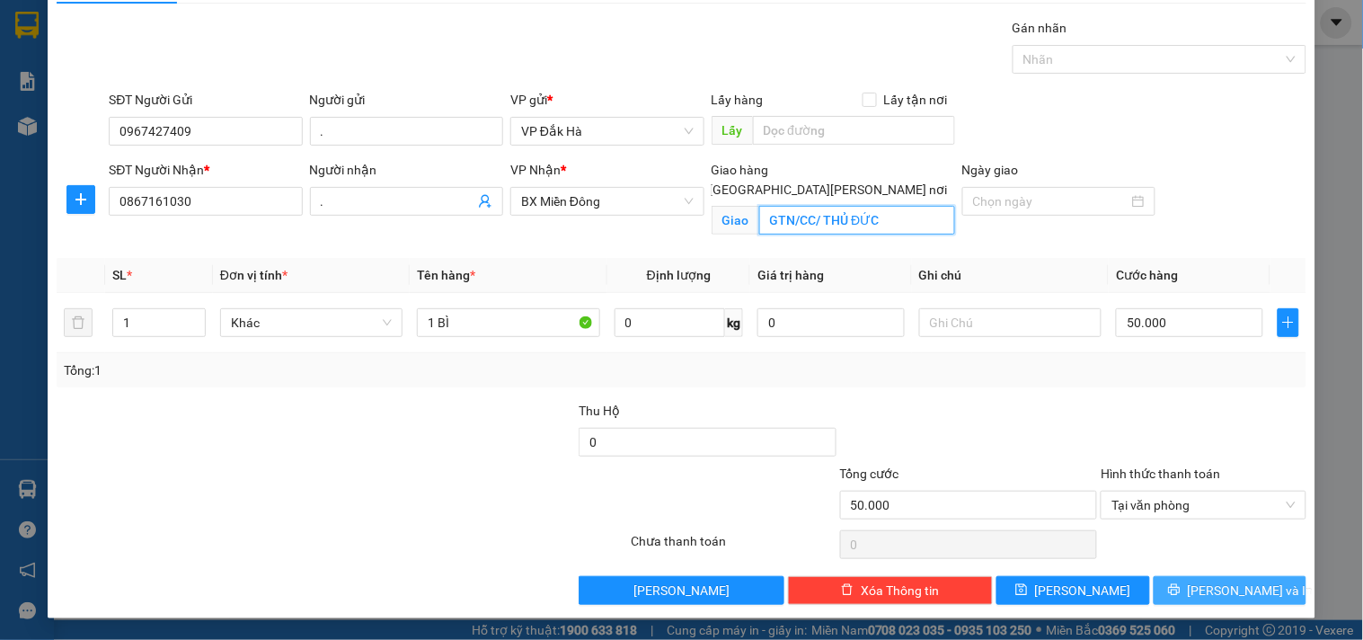
type input "GTN/CC/ THỦ ĐỨC"
click at [1208, 589] on span "[PERSON_NAME] và In" at bounding box center [1251, 591] width 126 height 20
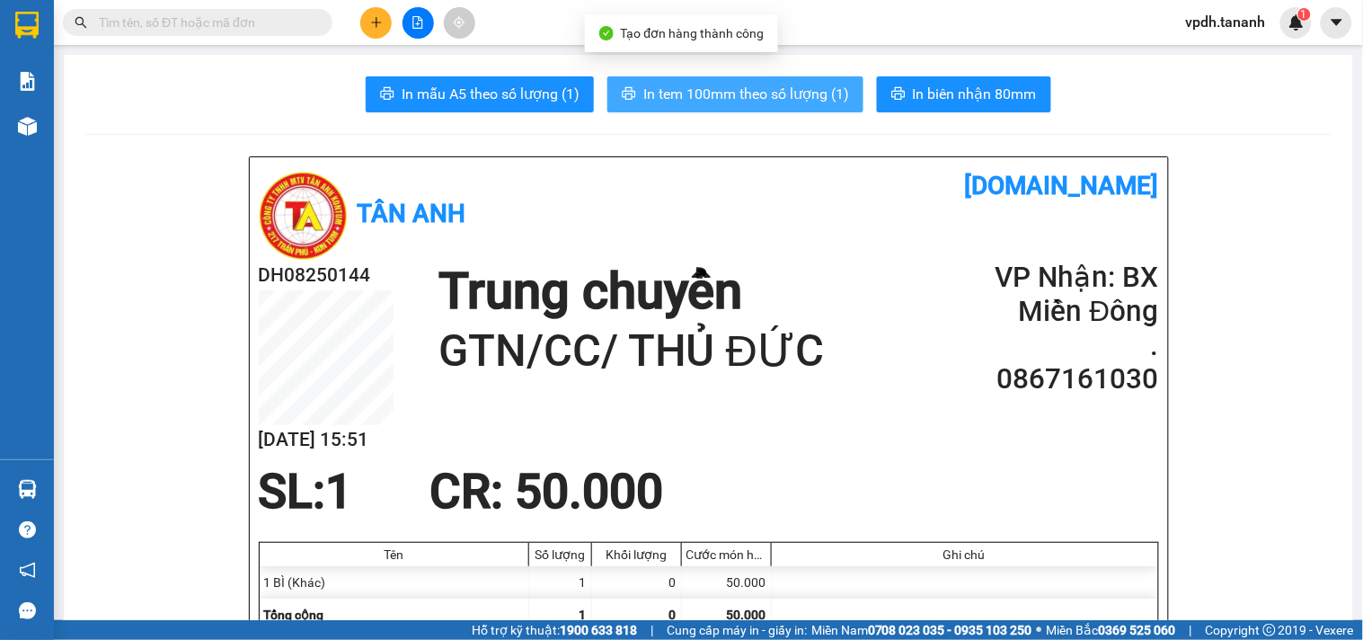
click at [713, 88] on span "In tem 100mm theo số lượng (1)" at bounding box center [747, 94] width 206 height 22
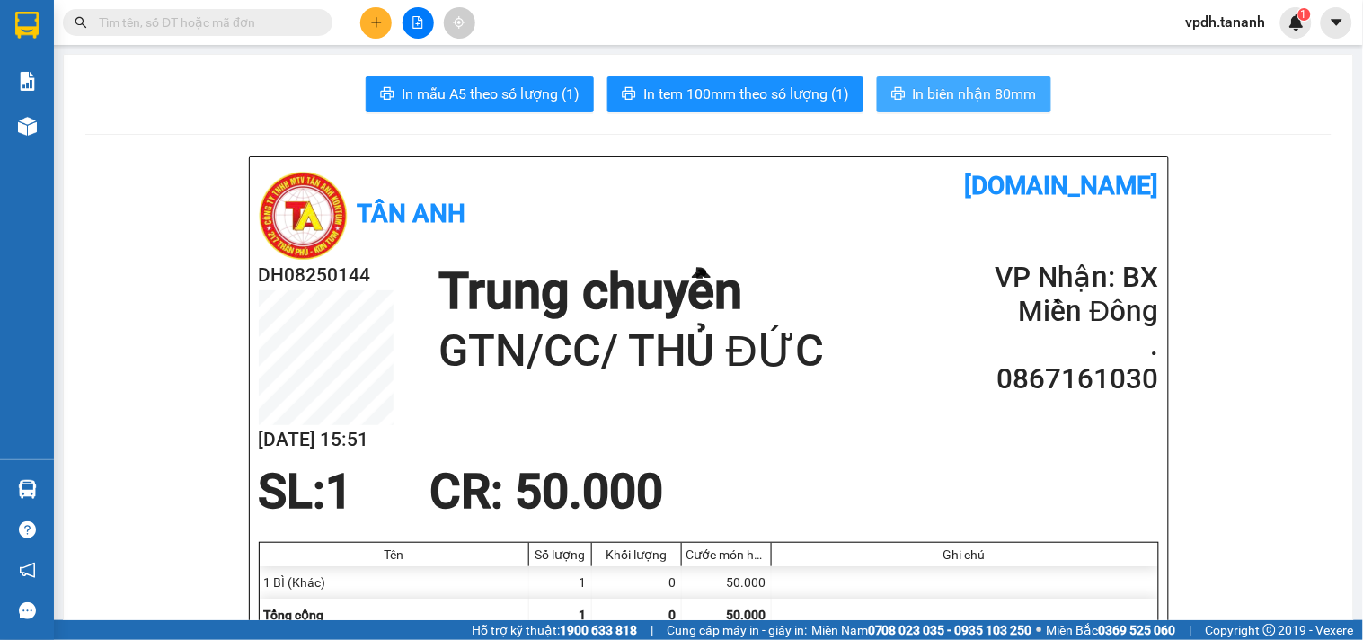
drag, startPoint x: 931, startPoint y: 85, endPoint x: 951, endPoint y: 83, distance: 20.0
click at [932, 86] on span "In biên nhận 80mm" at bounding box center [975, 94] width 124 height 22
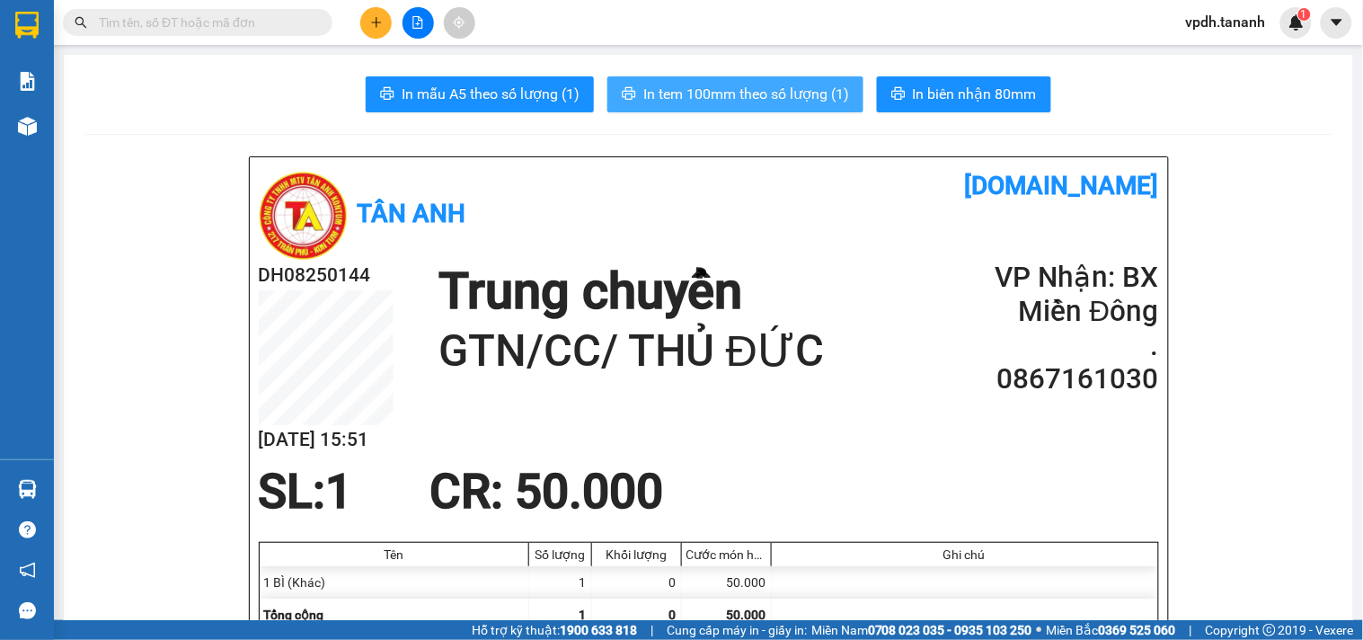
click at [806, 104] on button "In tem 100mm theo số lượng (1)" at bounding box center [736, 94] width 256 height 36
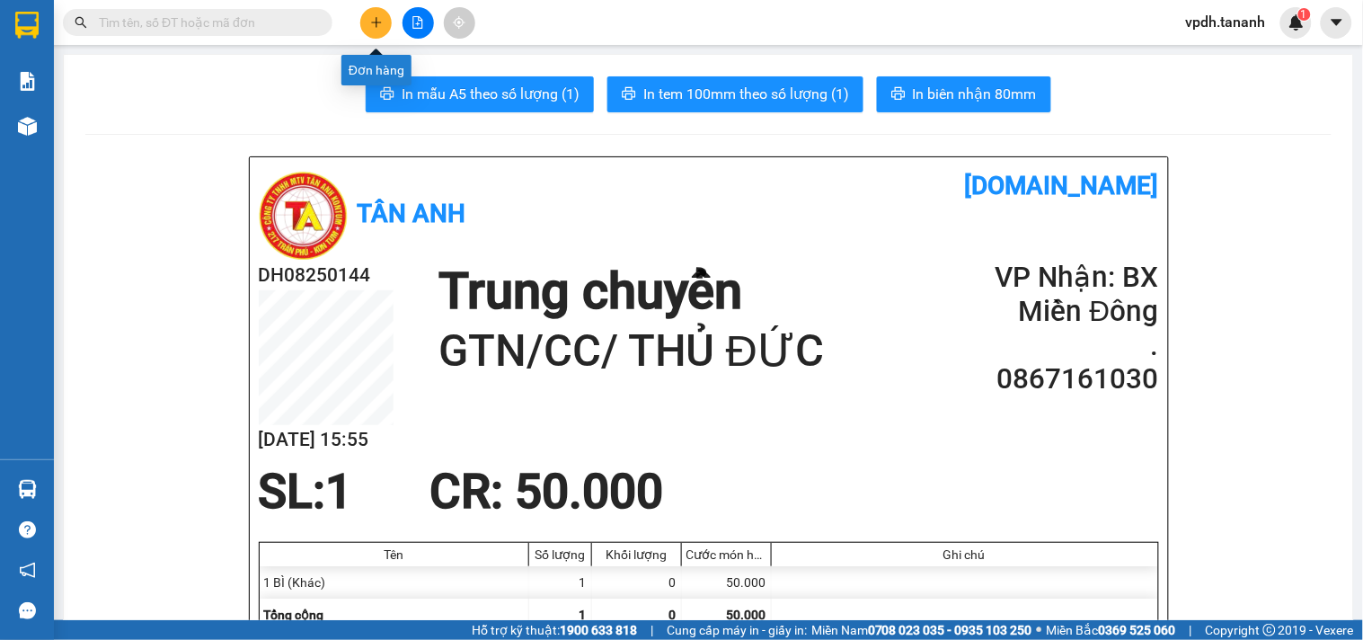
click at [377, 28] on icon "plus" at bounding box center [376, 22] width 13 height 13
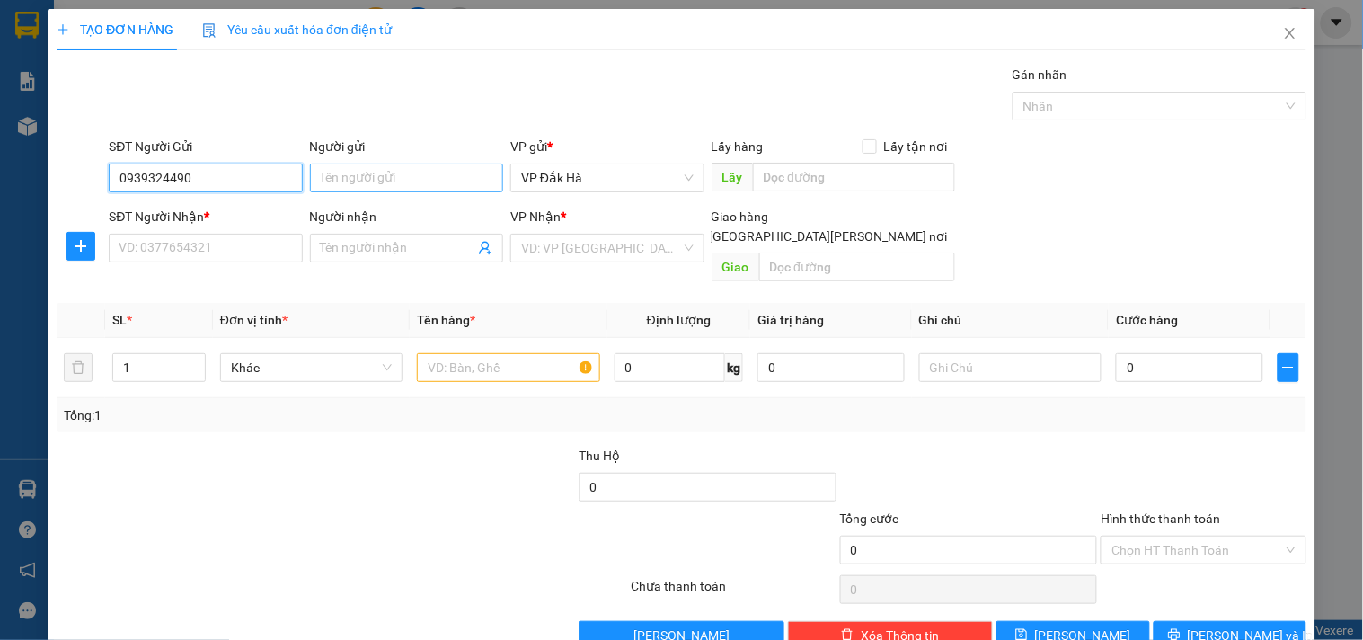
type input "0939324490"
click at [354, 173] on input "Người gửi" at bounding box center [406, 178] width 193 height 29
type input "."
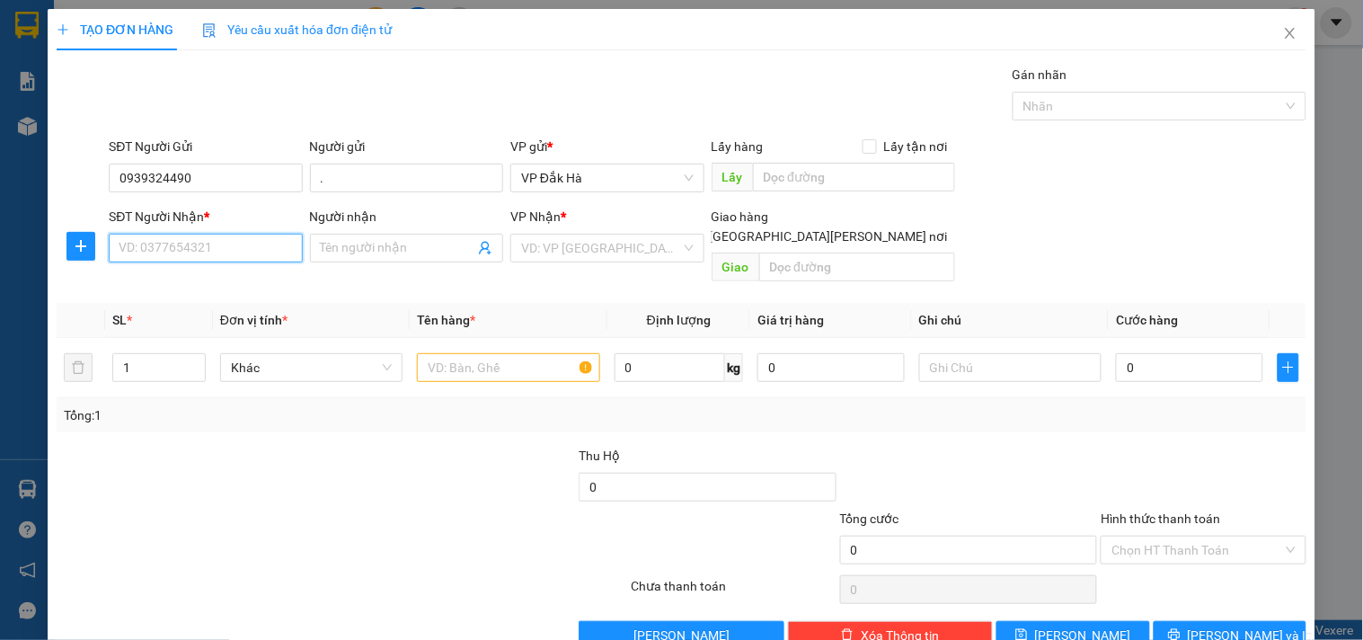
click at [240, 254] on input "SĐT Người Nhận *" at bounding box center [205, 248] width 193 height 29
type input "0399213160"
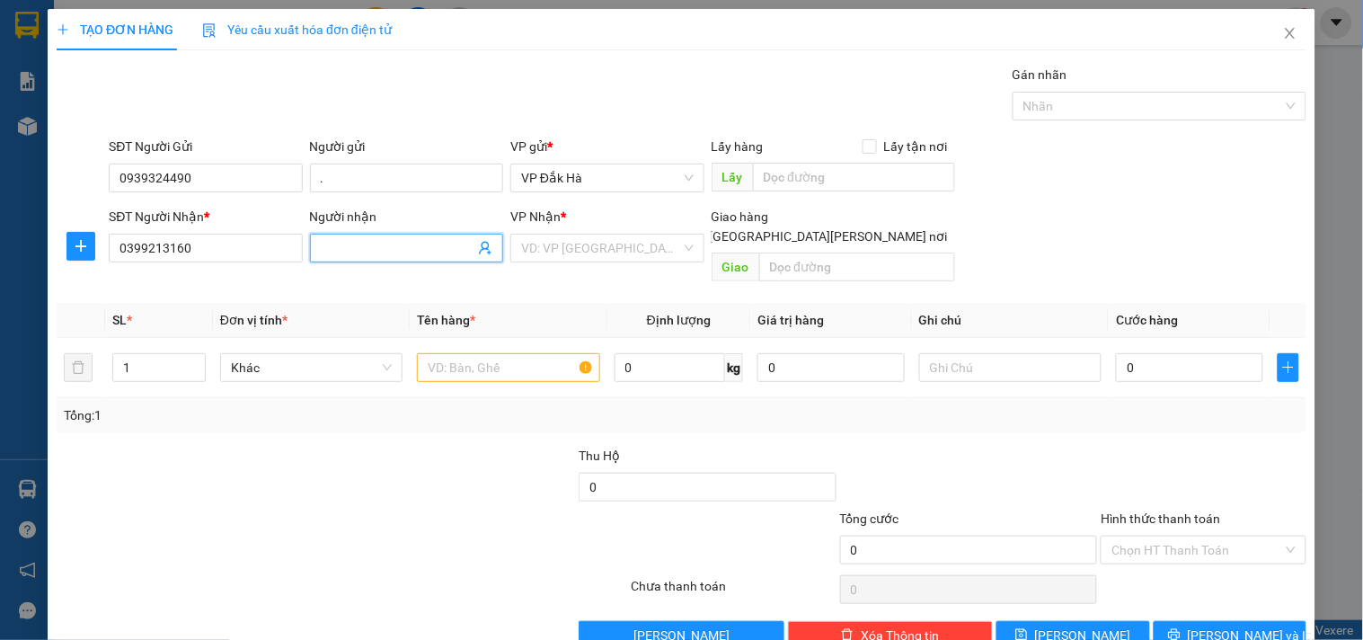
click at [415, 254] on input "Người nhận" at bounding box center [398, 248] width 154 height 20
type input "."
click at [559, 244] on input "search" at bounding box center [600, 248] width 159 height 27
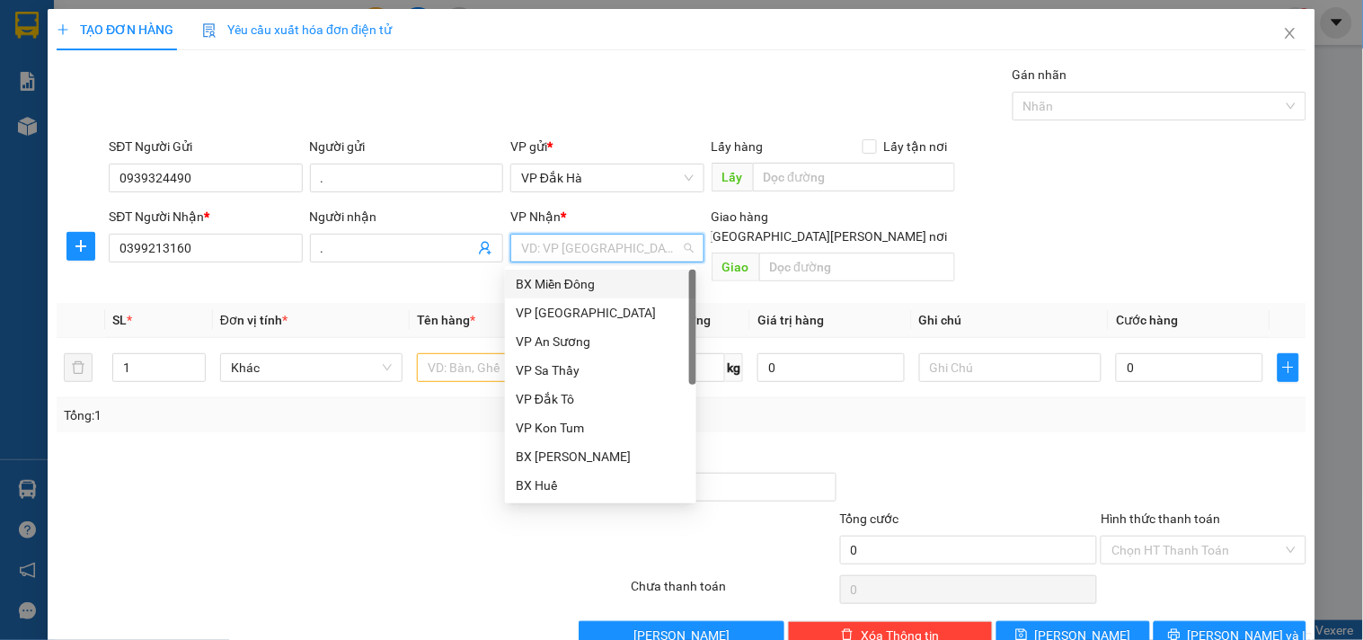
type input "B"
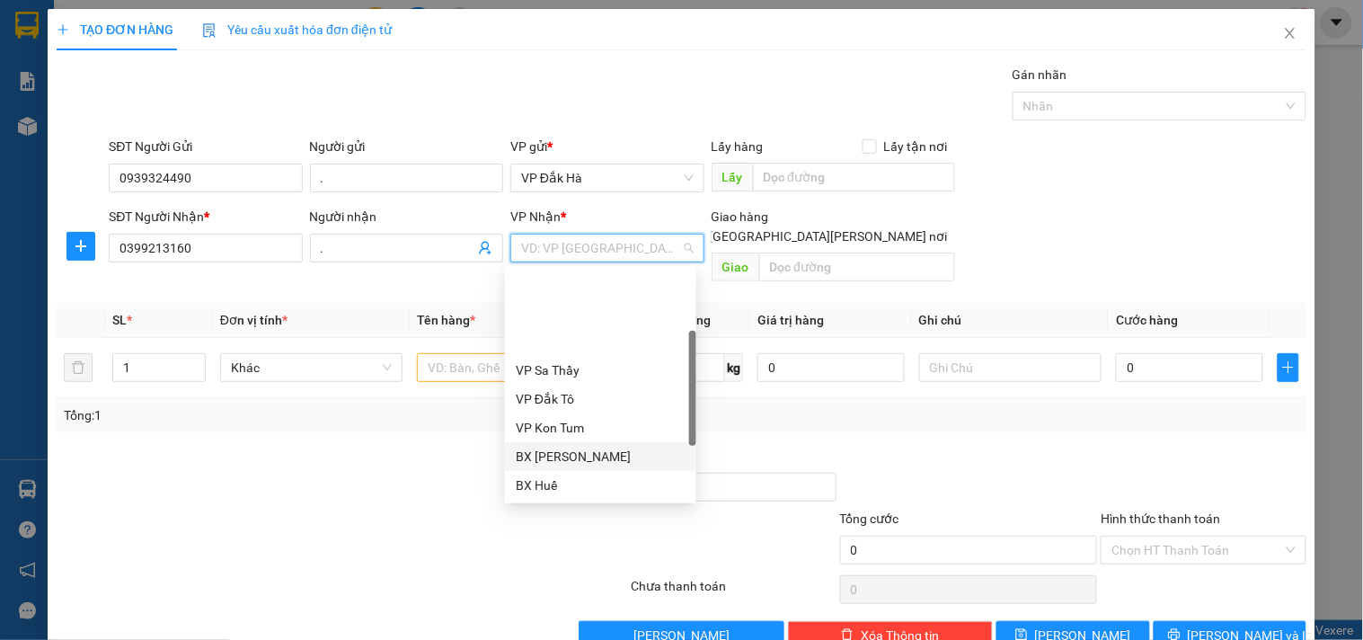
scroll to position [186, 0]
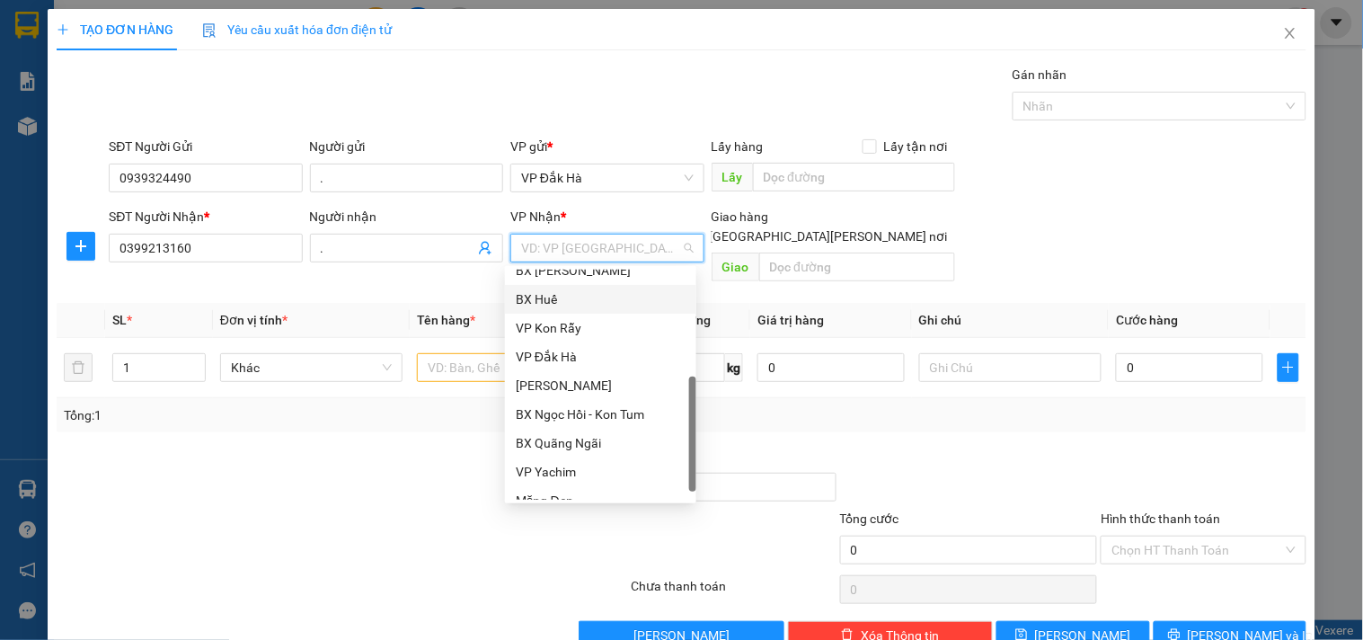
click at [568, 294] on div "BX Huế" at bounding box center [601, 299] width 170 height 20
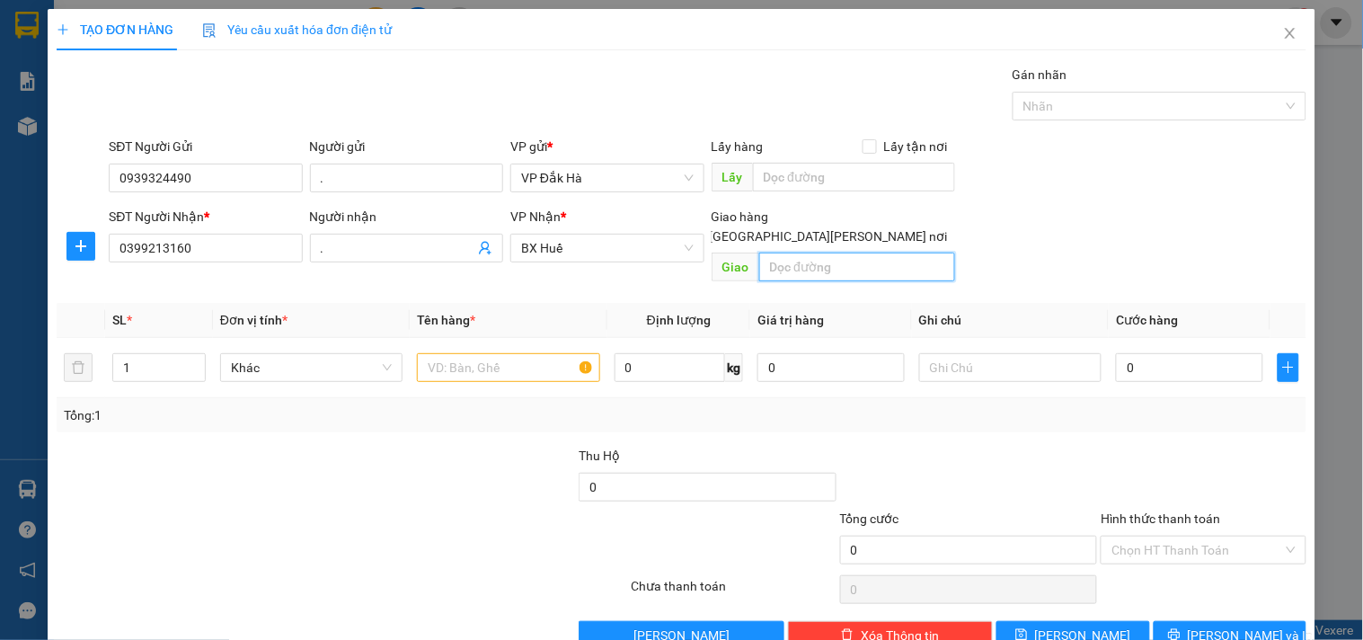
click at [820, 253] on input "text" at bounding box center [857, 267] width 196 height 29
click at [701, 229] on input "[GEOGRAPHIC_DATA][PERSON_NAME] nơi" at bounding box center [694, 235] width 13 height 13
checkbox input "true"
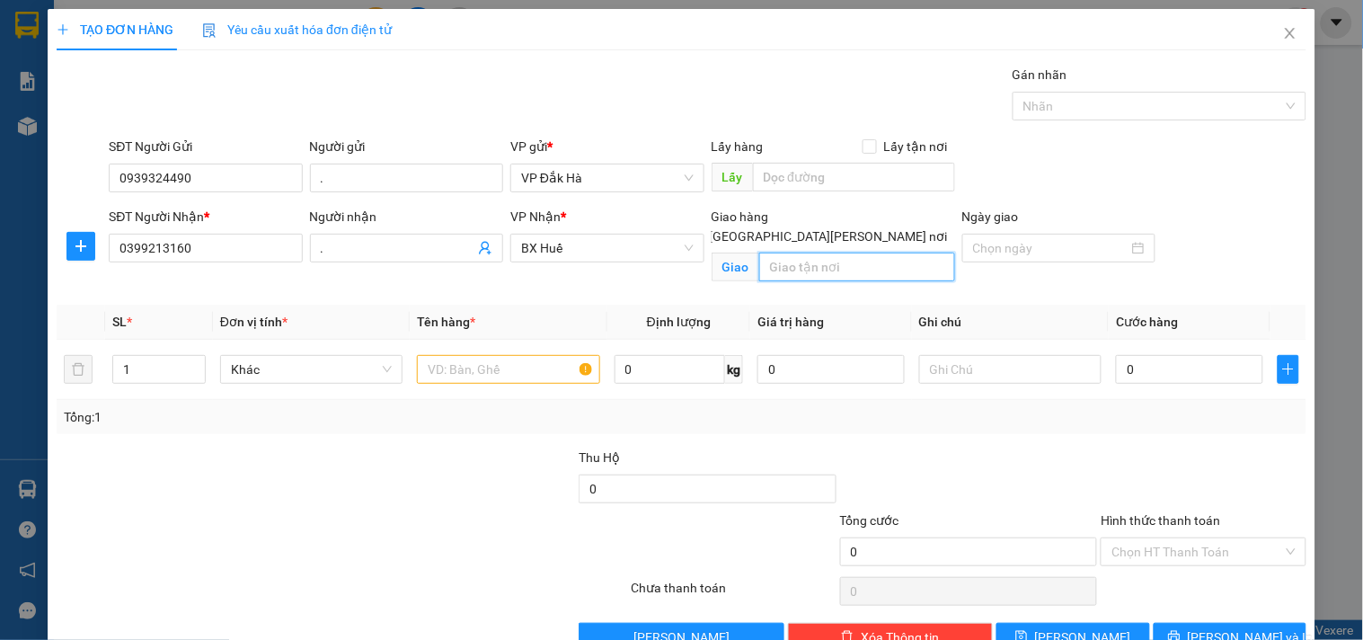
click at [830, 253] on input "text" at bounding box center [857, 267] width 196 height 29
click at [462, 371] on input "text" at bounding box center [508, 369] width 182 height 29
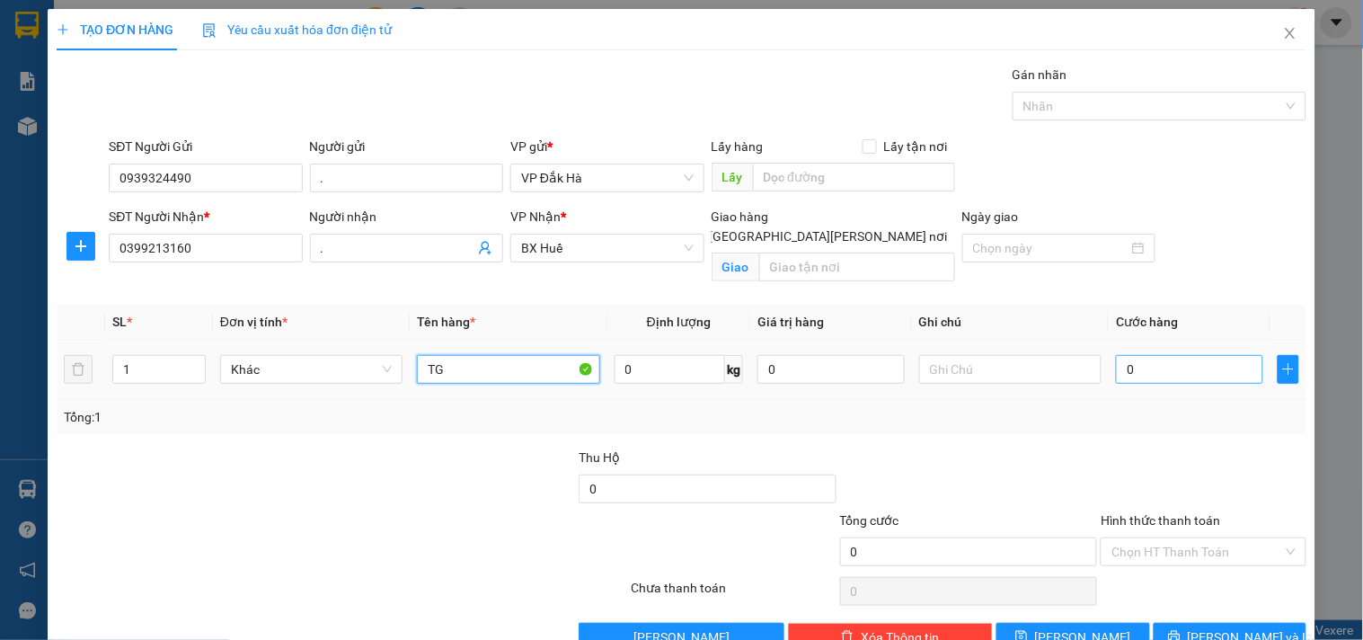
type input "TG"
click at [1155, 366] on input "0" at bounding box center [1189, 369] width 147 height 29
type input "6"
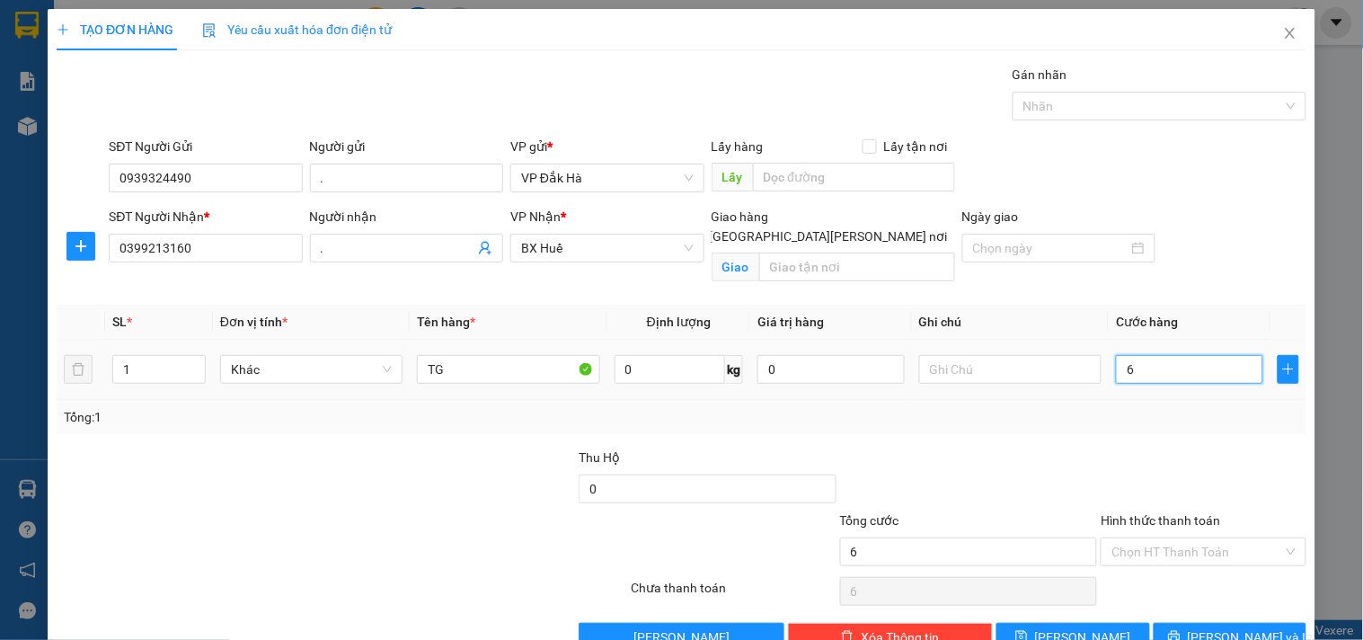
type input "60"
type input "600"
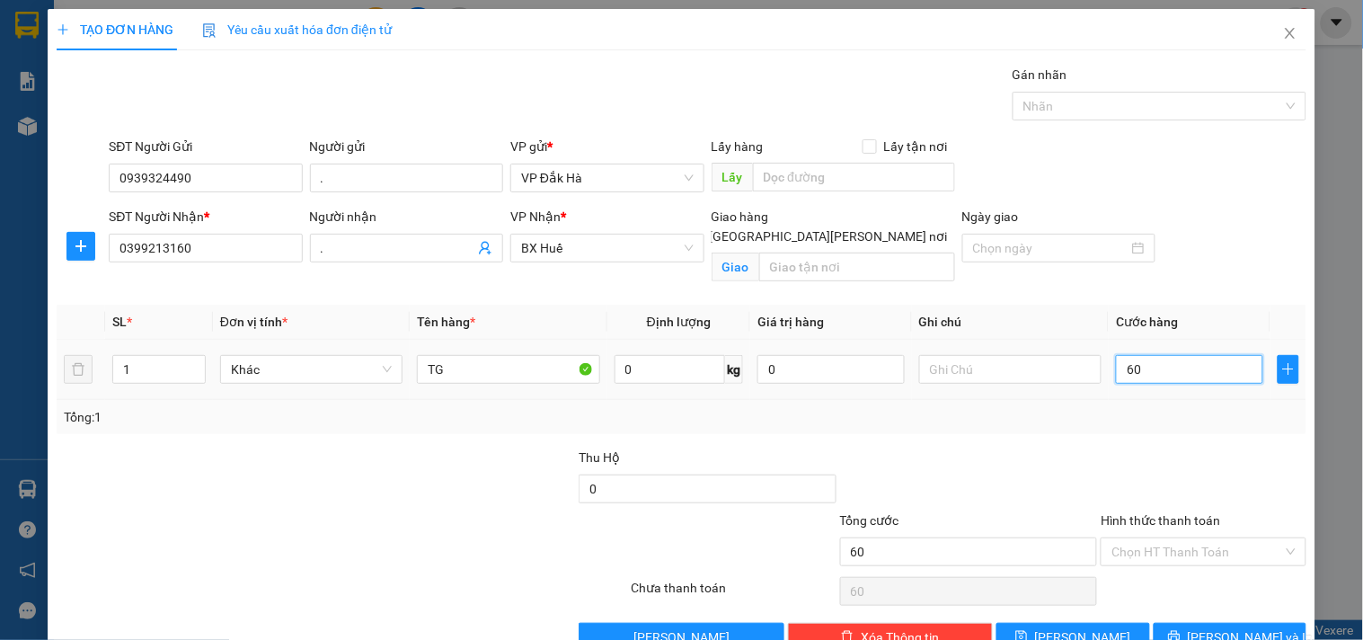
type input "600"
type input "6.000"
type input "60.000"
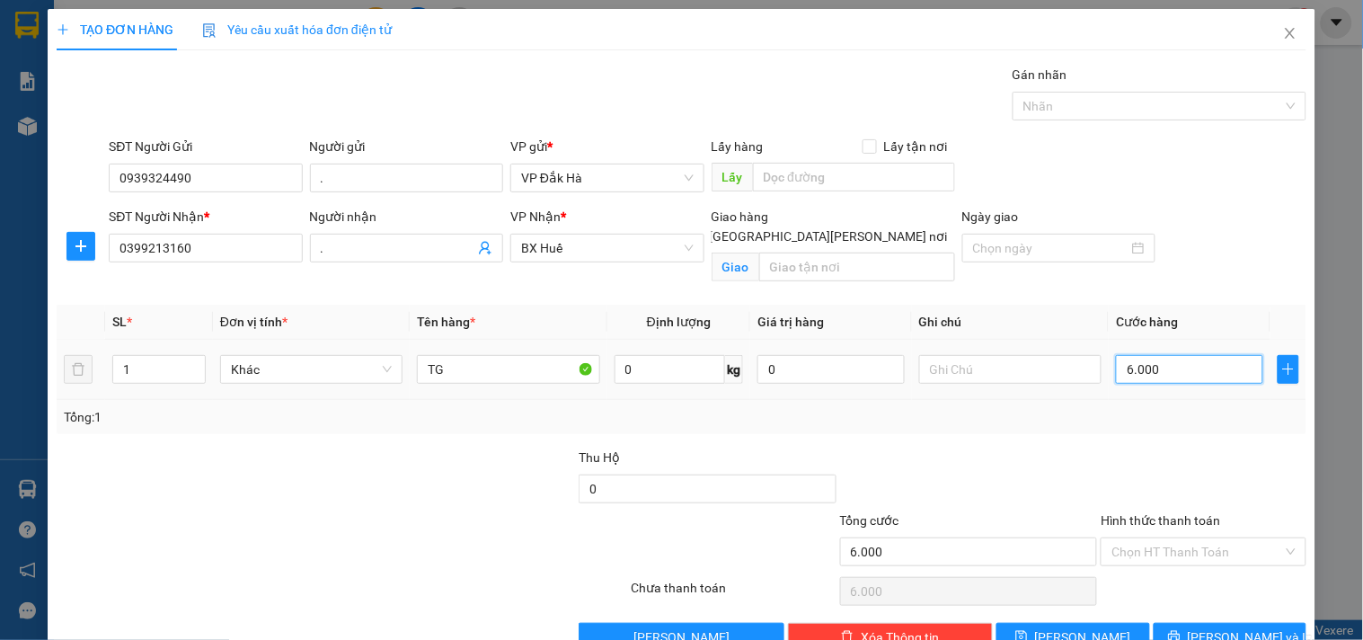
type input "60.000"
click at [1150, 546] on input "Hình thức thanh toán" at bounding box center [1197, 551] width 171 height 27
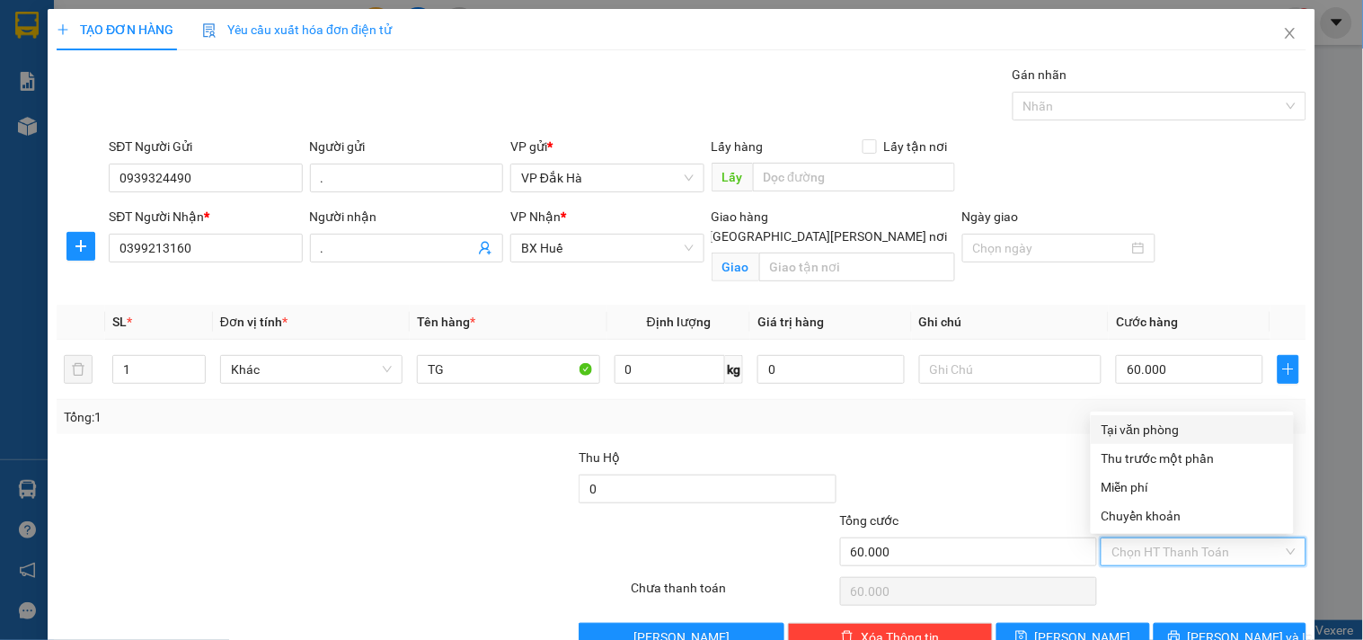
click at [1162, 431] on div "Tại văn phòng" at bounding box center [1193, 430] width 182 height 20
type input "0"
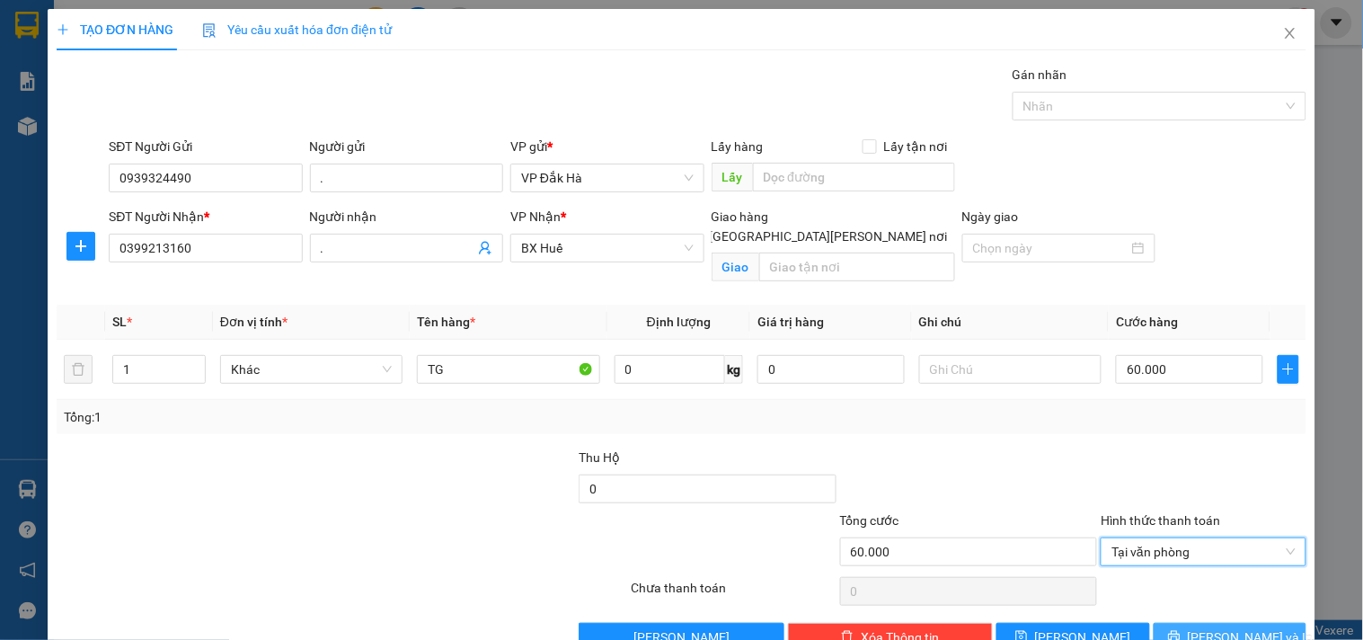
click at [1224, 624] on button "[PERSON_NAME] và In" at bounding box center [1230, 637] width 153 height 29
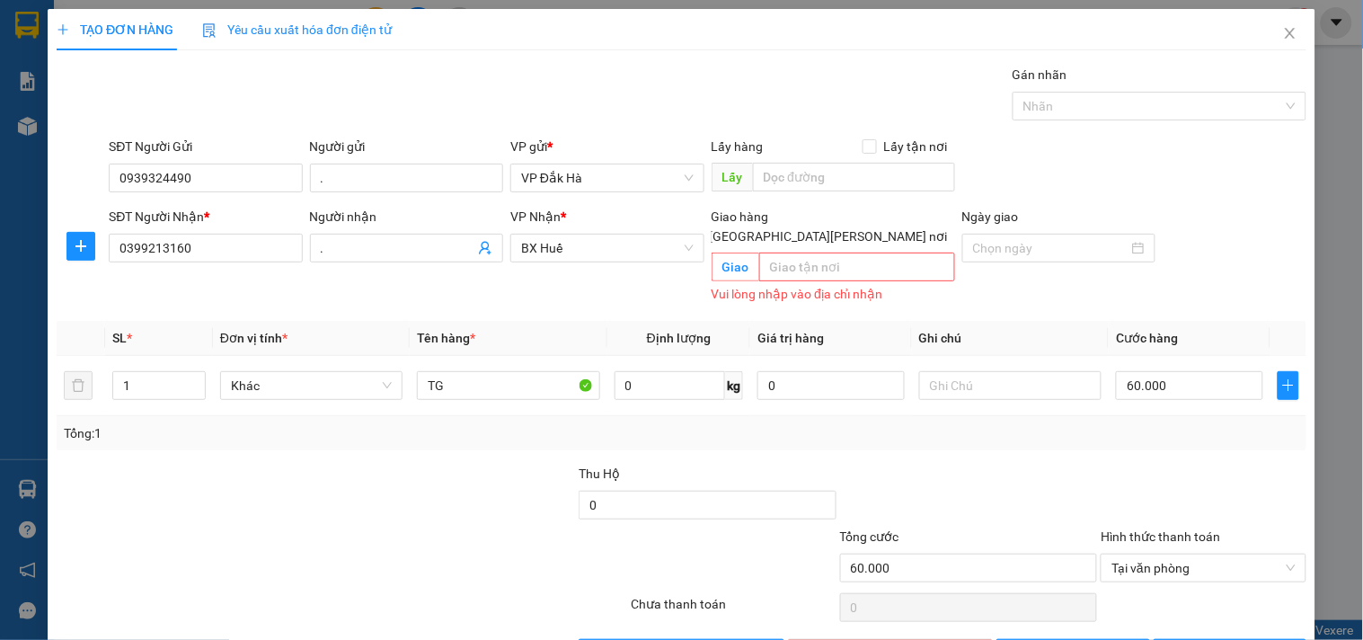
drag, startPoint x: 852, startPoint y: 217, endPoint x: 909, endPoint y: 280, distance: 84.6
click at [701, 229] on input "[GEOGRAPHIC_DATA][PERSON_NAME] nơi" at bounding box center [694, 235] width 13 height 13
checkbox input "false"
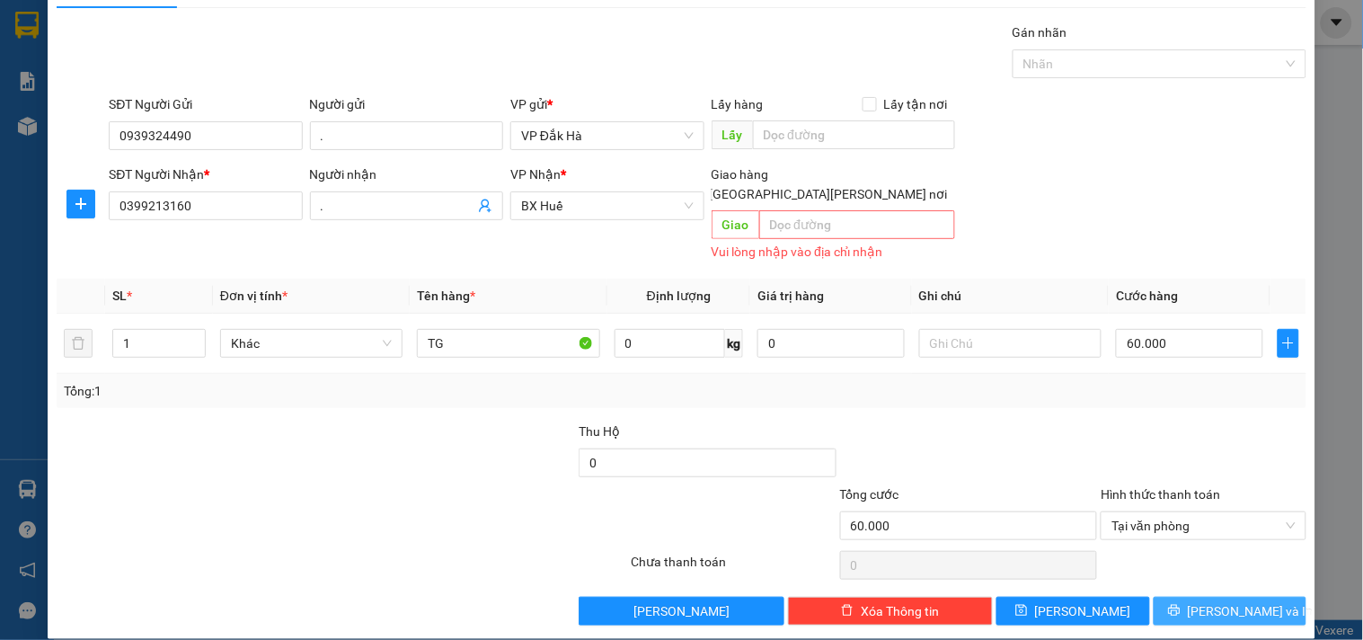
click at [1222, 601] on span "[PERSON_NAME] và In" at bounding box center [1251, 611] width 126 height 20
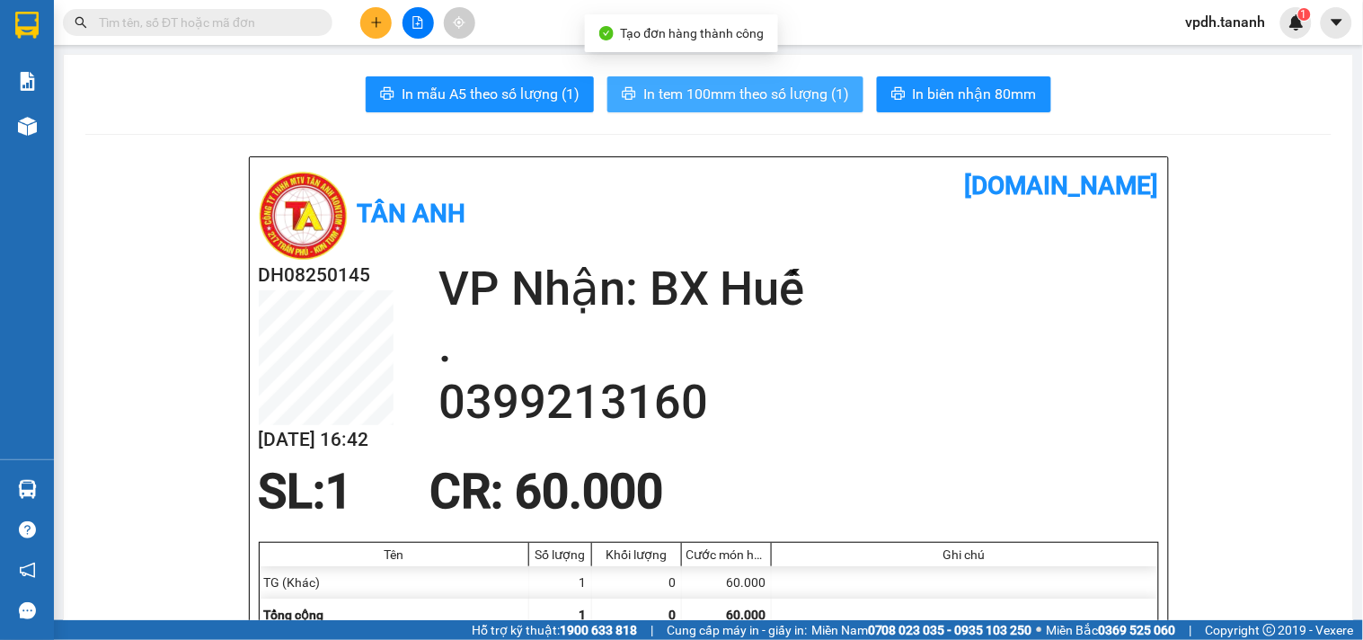
click at [710, 95] on span "In tem 100mm theo số lượng (1)" at bounding box center [747, 94] width 206 height 22
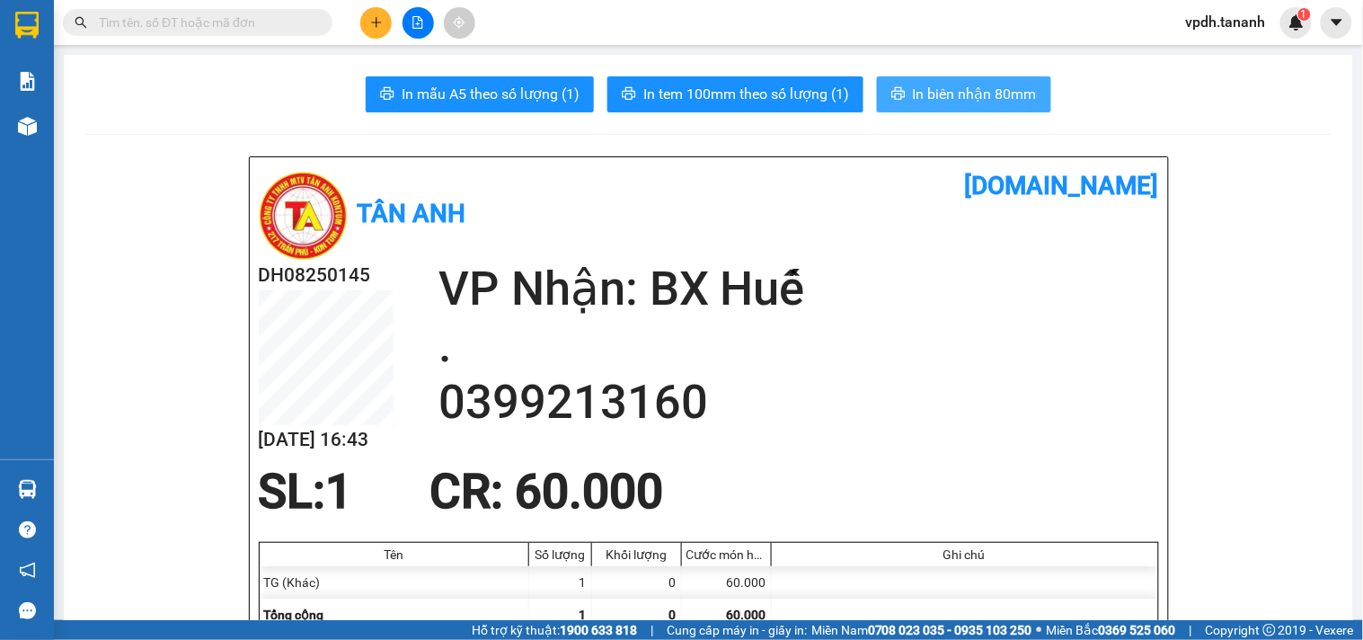
click at [940, 99] on span "In biên nhận 80mm" at bounding box center [975, 94] width 124 height 22
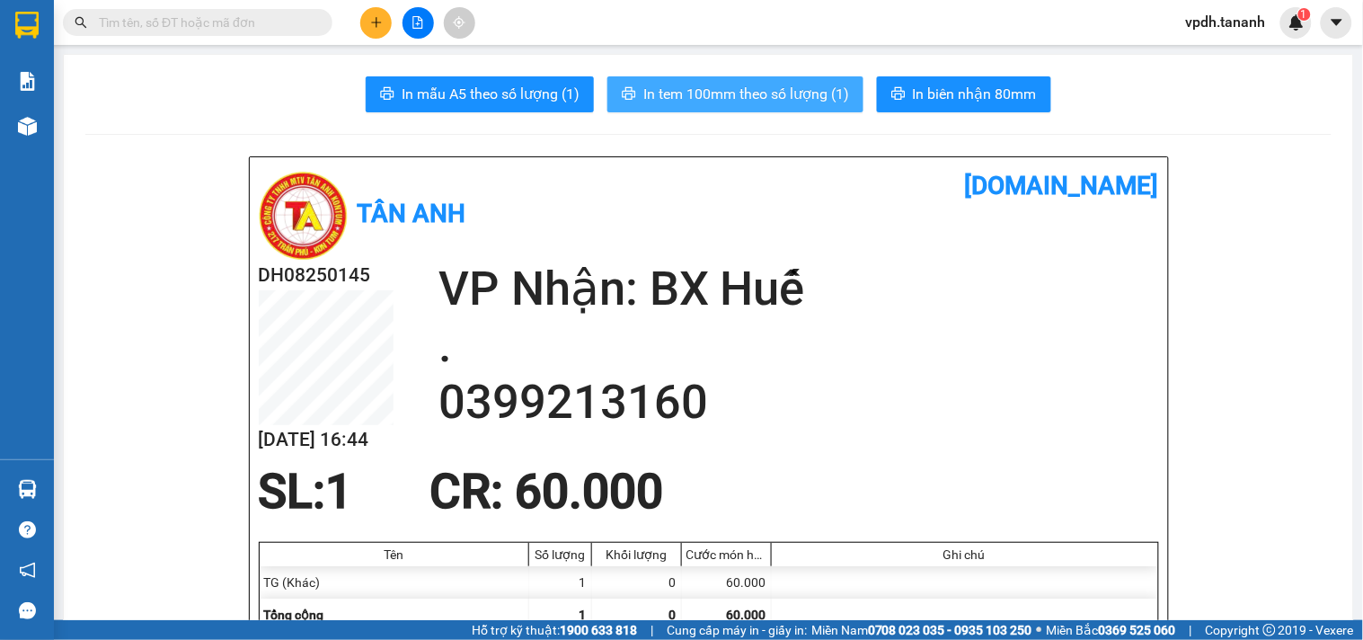
click at [783, 93] on span "In tem 100mm theo số lượng (1)" at bounding box center [747, 94] width 206 height 22
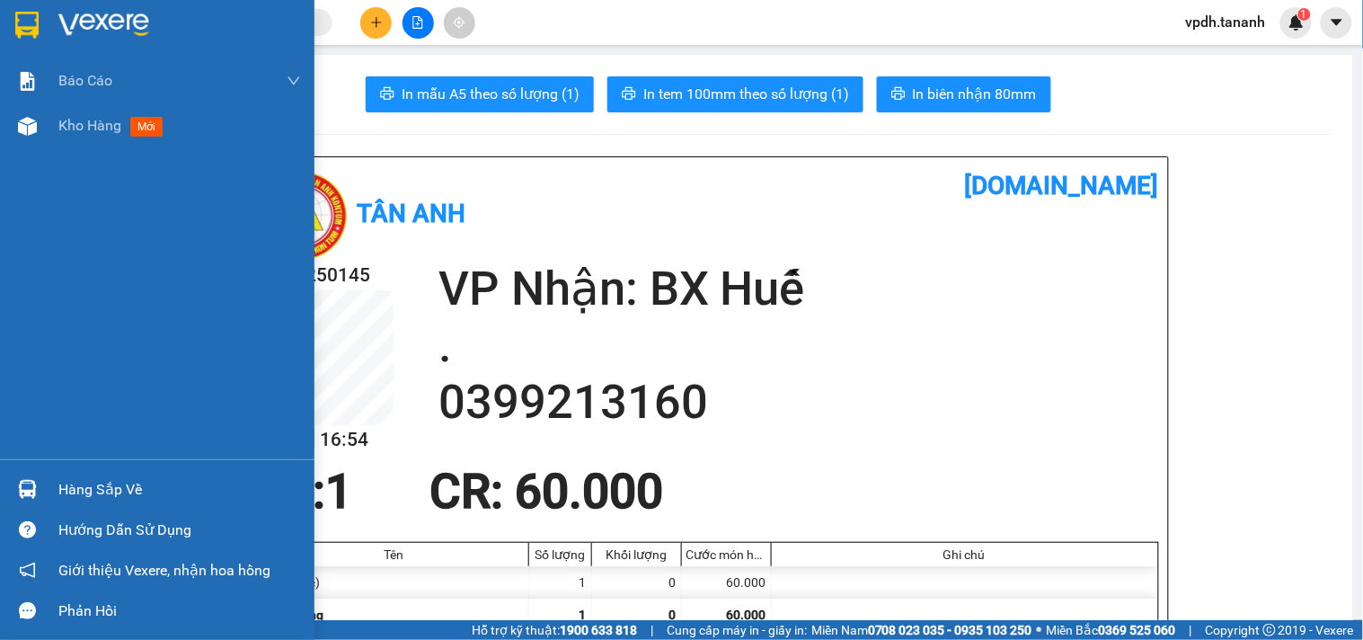
click at [39, 16] on div at bounding box center [27, 24] width 31 height 31
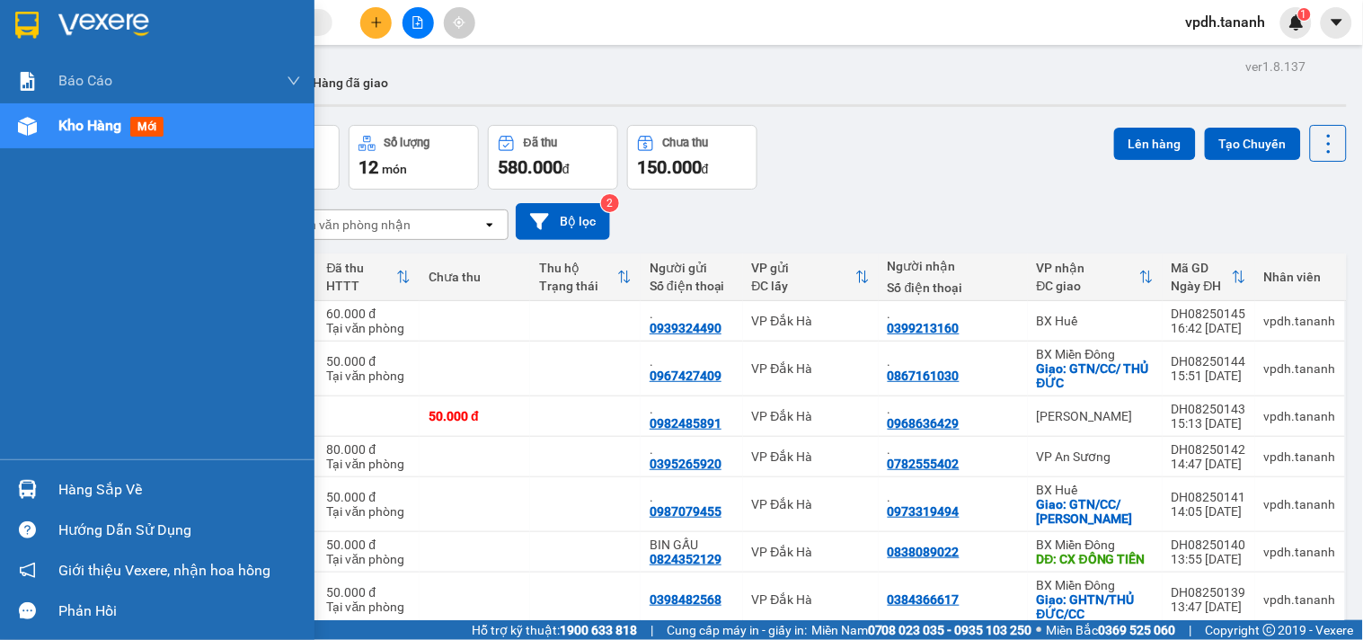
click at [154, 7] on div at bounding box center [157, 29] width 315 height 58
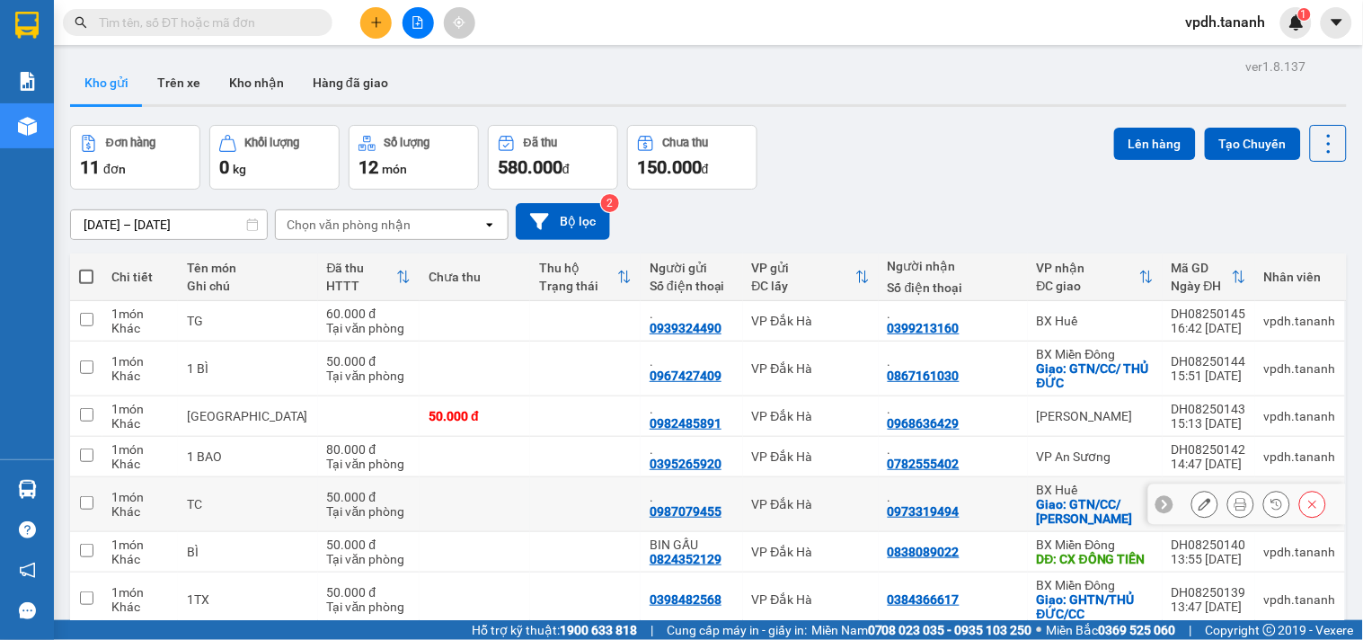
click at [87, 502] on input "checkbox" at bounding box center [86, 502] width 13 height 13
checkbox input "true"
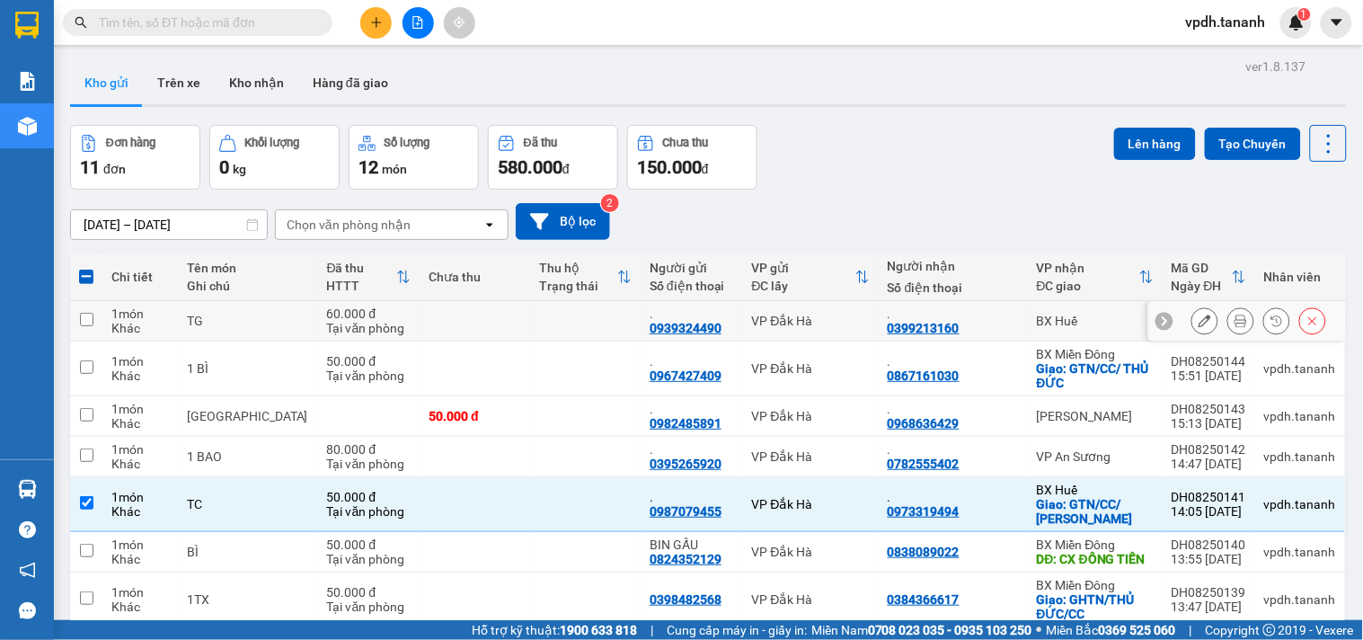
click at [88, 315] on input "checkbox" at bounding box center [86, 319] width 13 height 13
checkbox input "true"
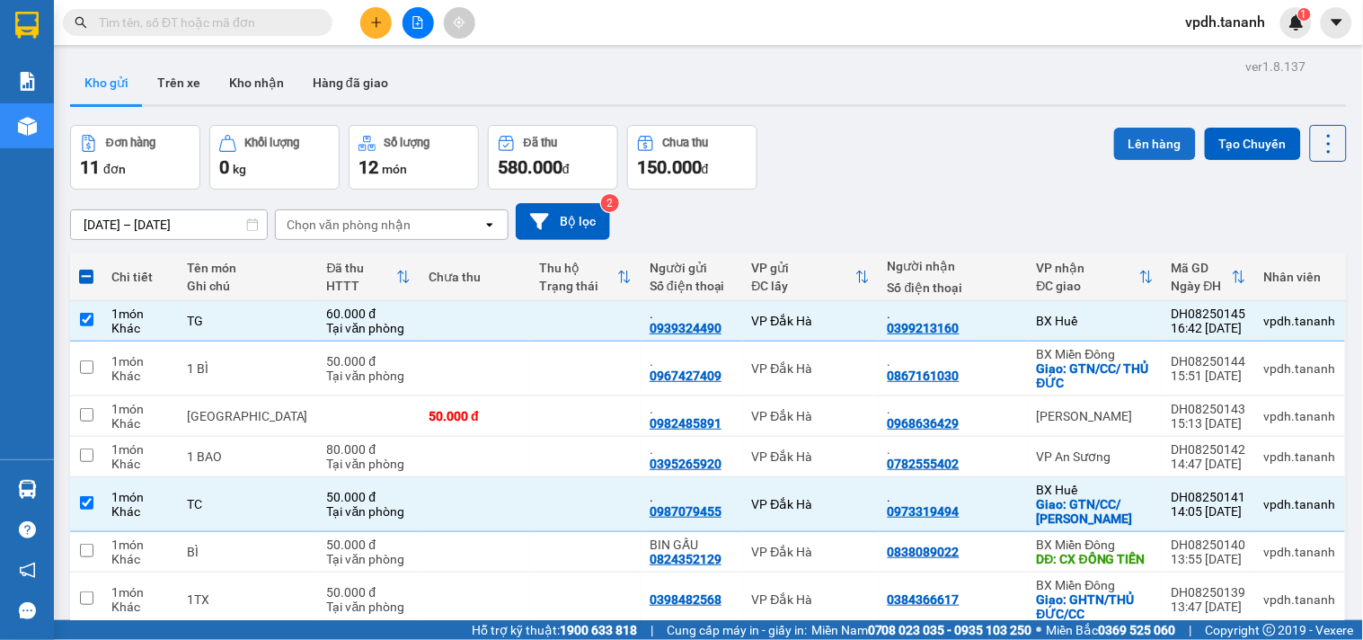
click at [1120, 151] on button "Lên hàng" at bounding box center [1155, 144] width 82 height 32
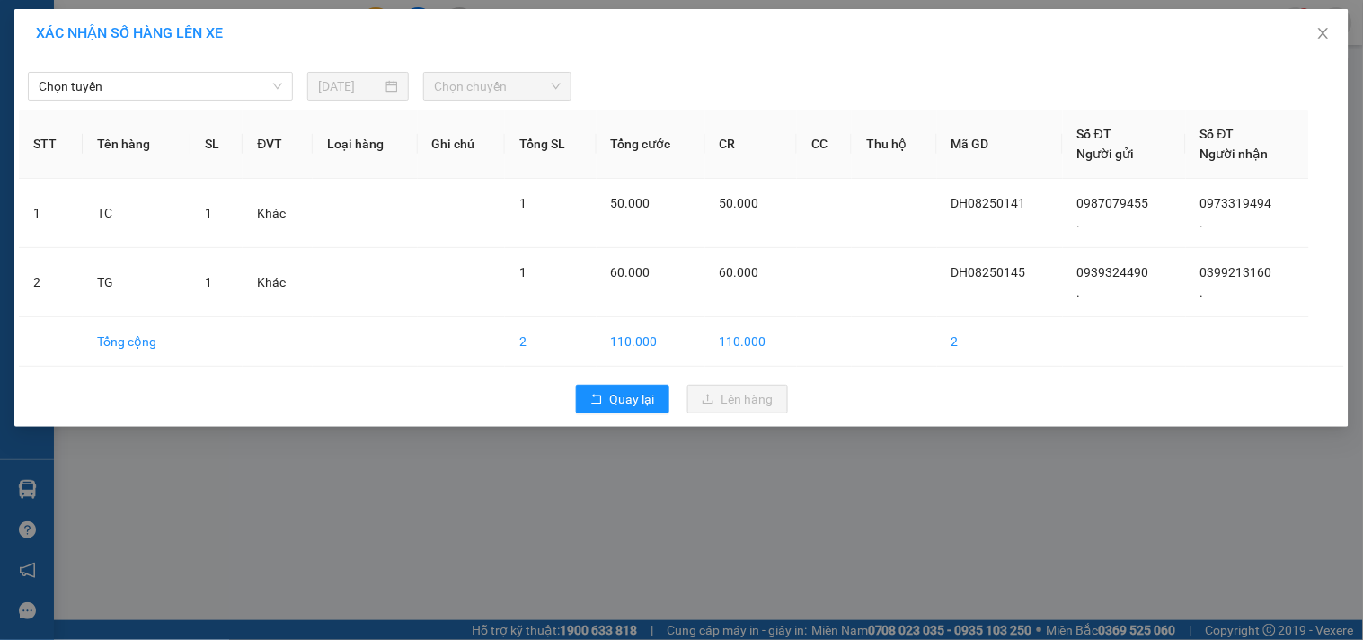
click at [238, 104] on div "[PERSON_NAME] [DATE] [PERSON_NAME] STT Tên hàng SL ĐVT [PERSON_NAME] hàng Ghi […" at bounding box center [681, 242] width 1335 height 368
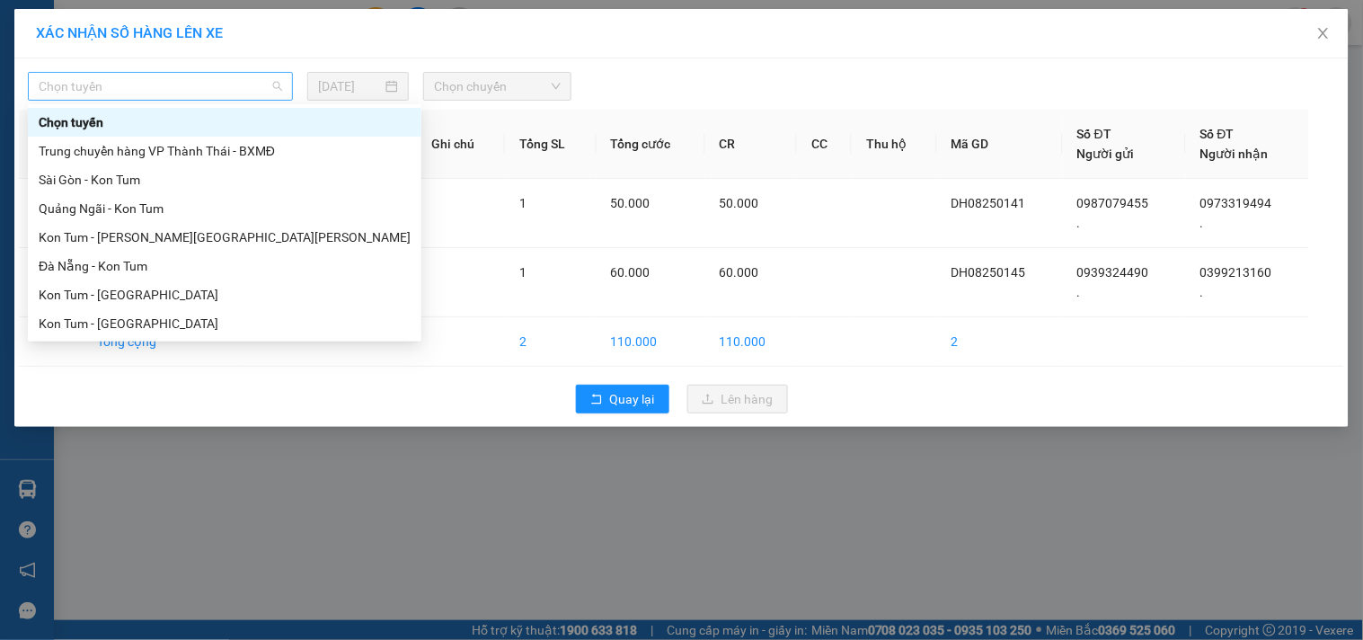
click at [234, 91] on span "Chọn tuyến" at bounding box center [161, 86] width 244 height 27
click at [120, 298] on div "Kon Tum - [GEOGRAPHIC_DATA]" at bounding box center [225, 295] width 372 height 20
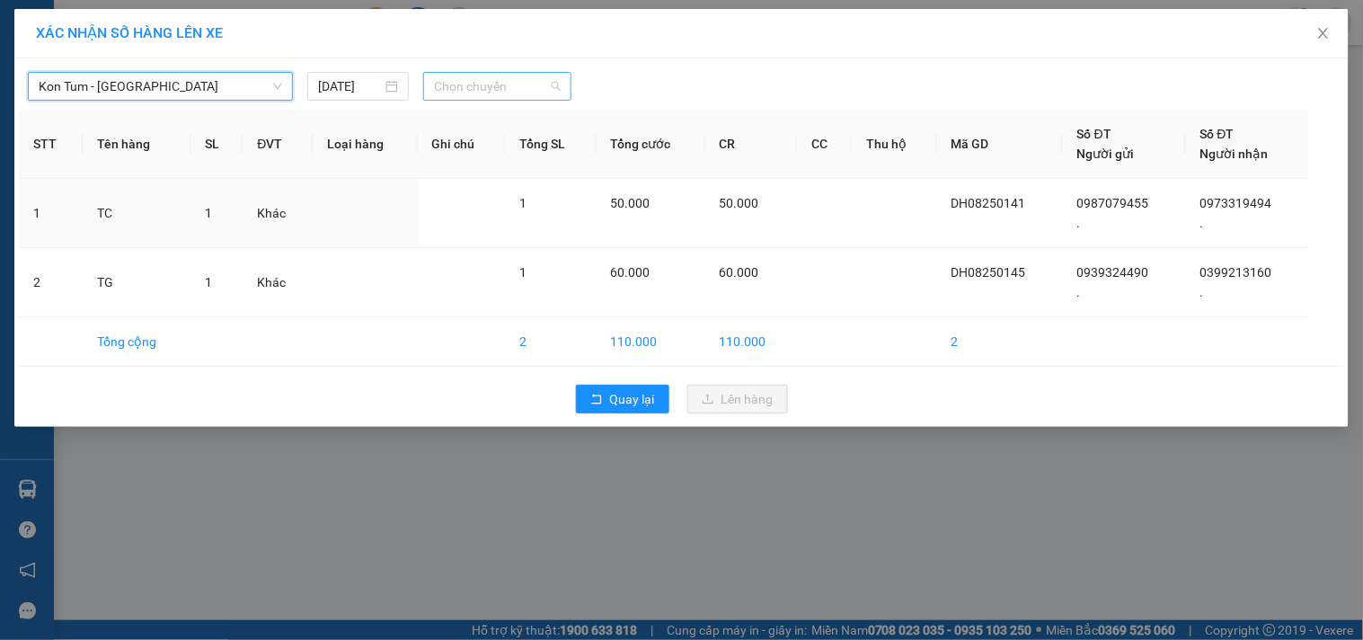
click at [488, 84] on span "Chọn chuyến" at bounding box center [497, 86] width 127 height 27
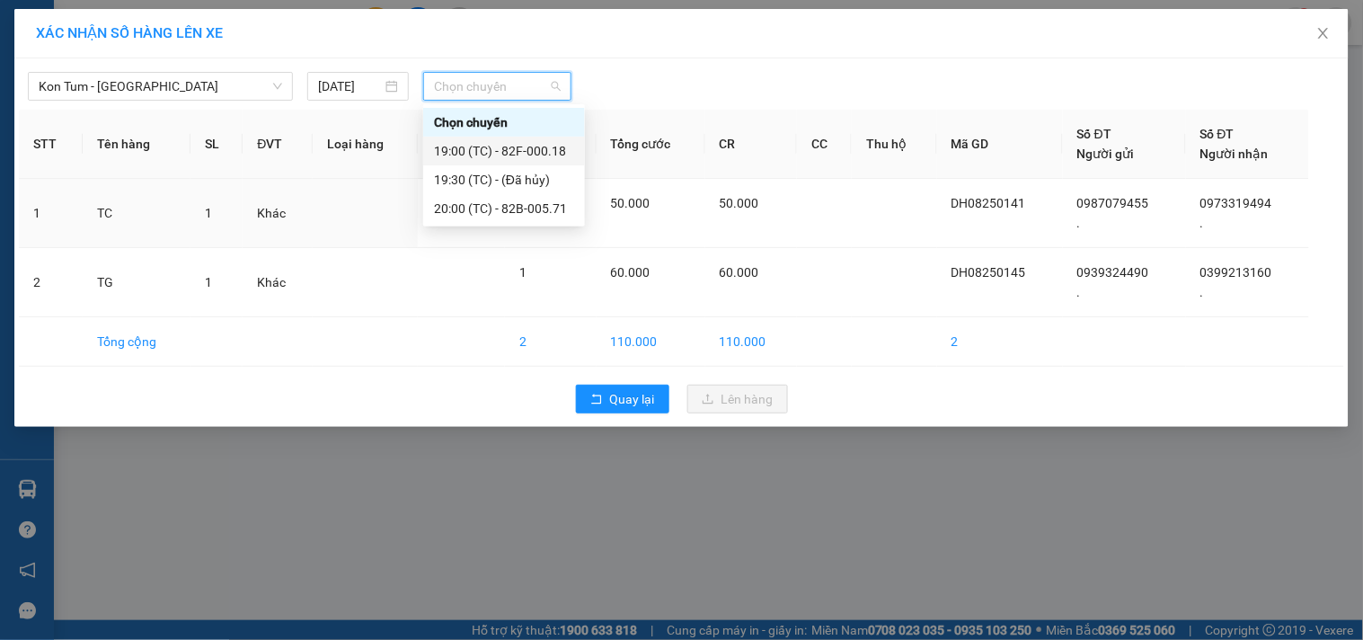
click at [499, 146] on div "19:00 (TC) - 82F-000.18" at bounding box center [504, 151] width 140 height 20
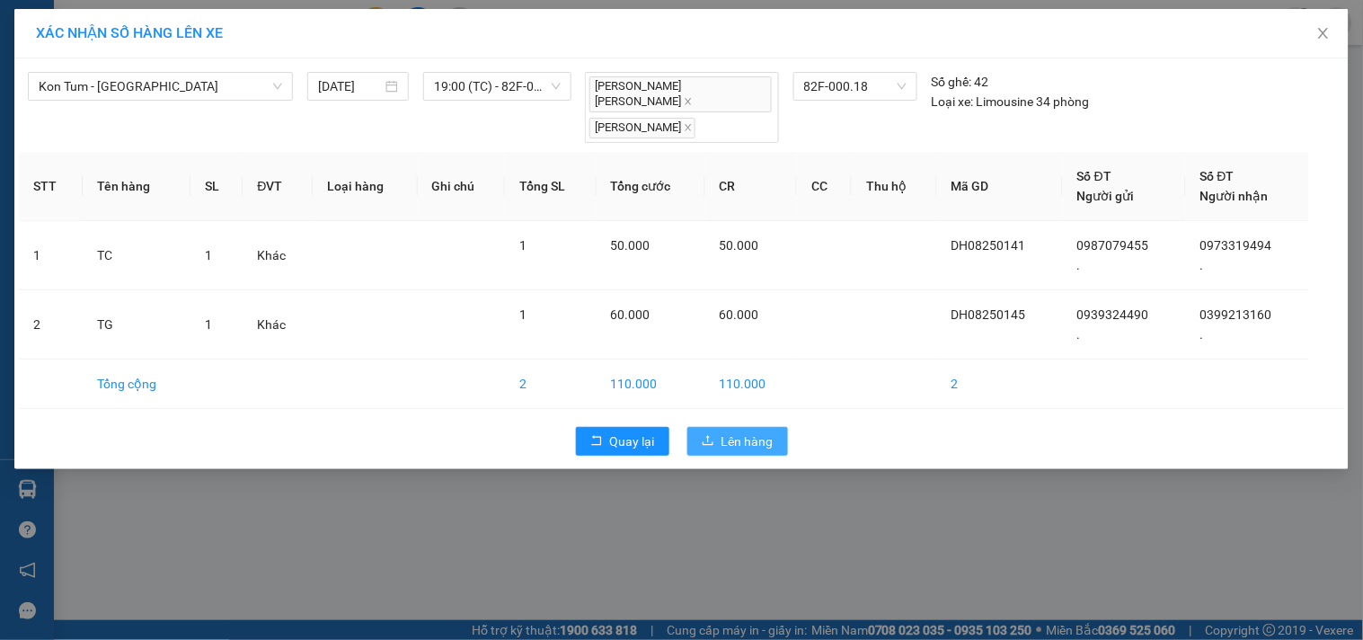
click at [724, 427] on button "Lên hàng" at bounding box center [738, 441] width 101 height 29
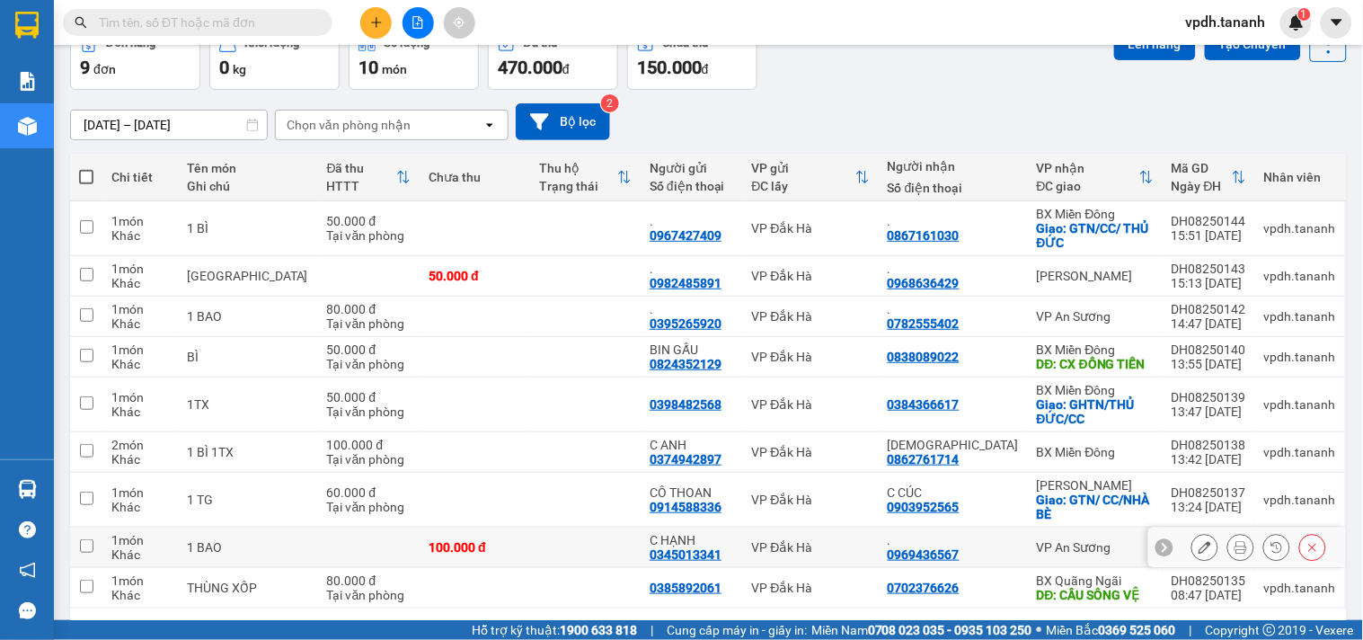
scroll to position [164, 0]
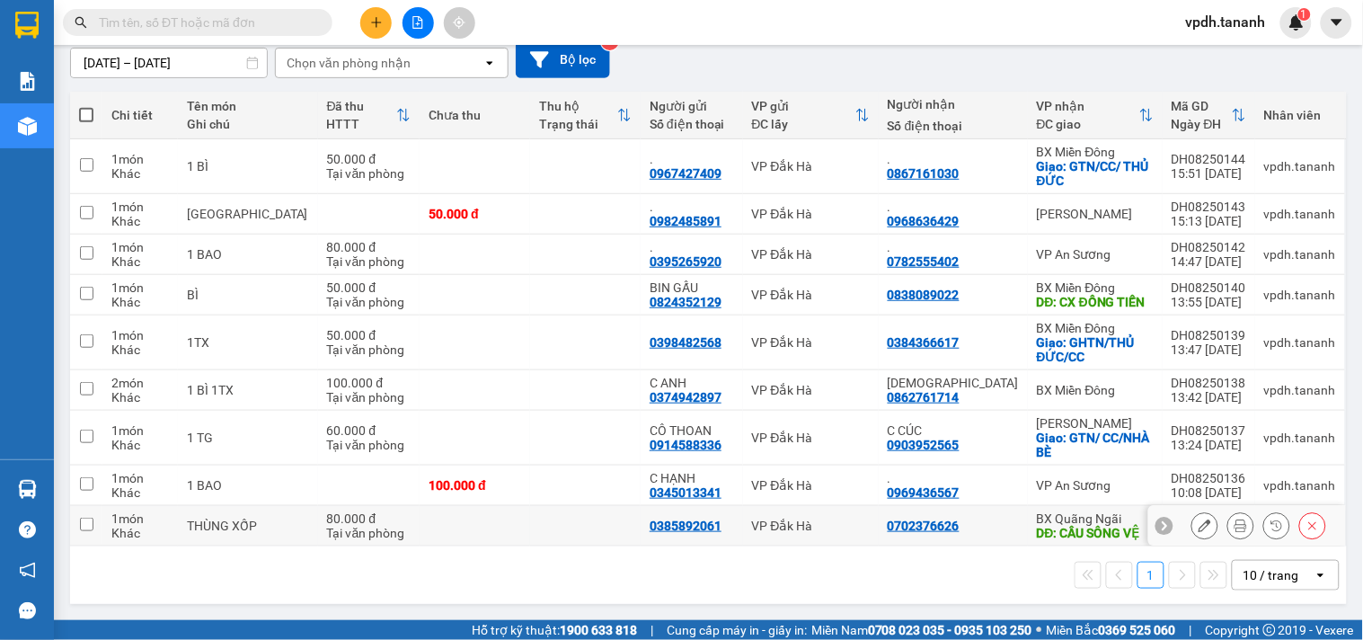
click at [90, 528] on input "checkbox" at bounding box center [86, 524] width 13 height 13
checkbox input "true"
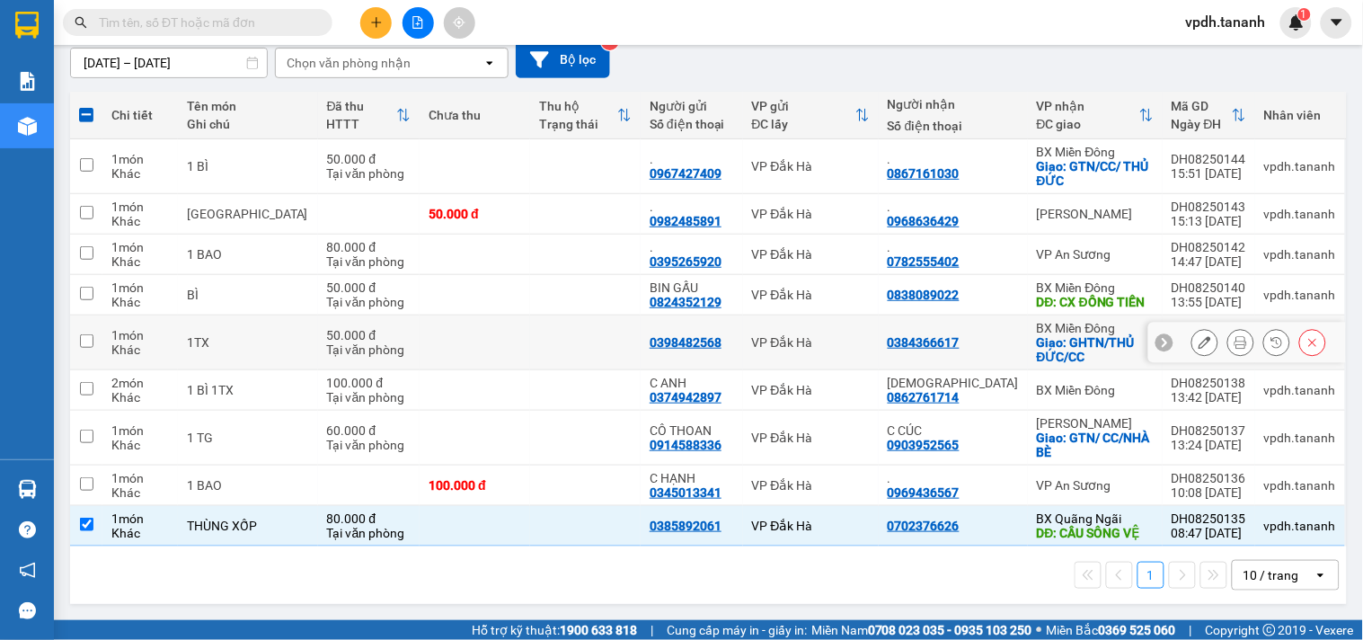
scroll to position [0, 0]
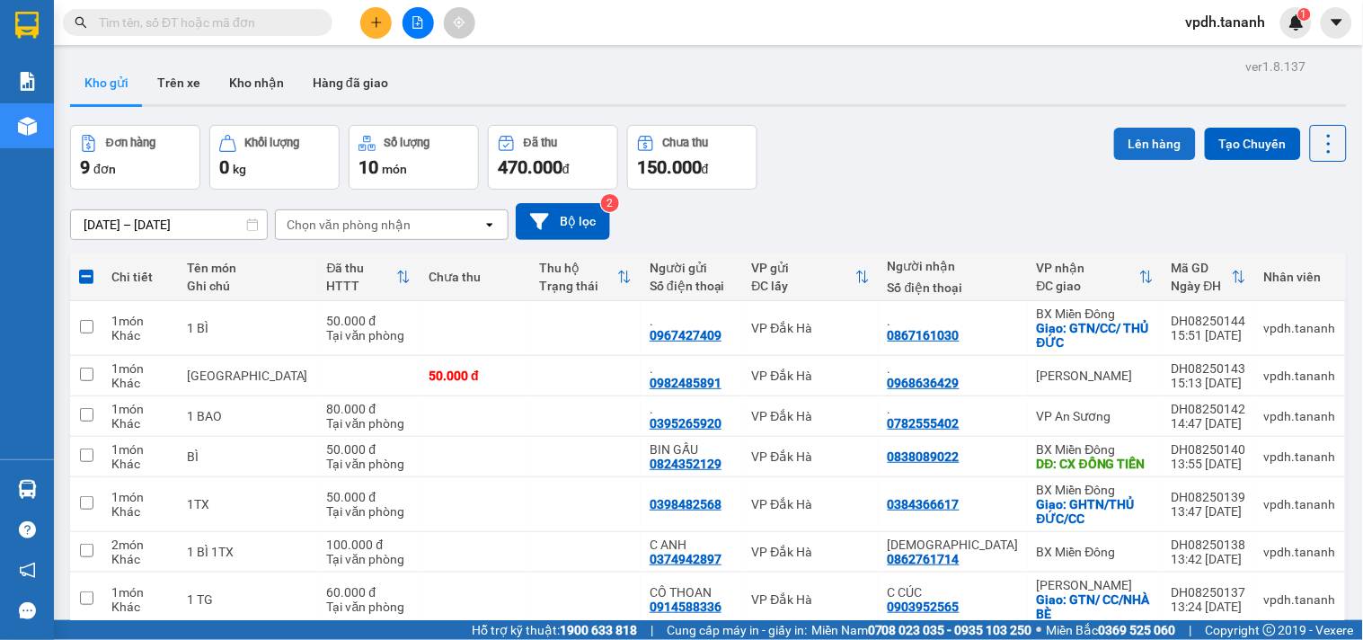
click at [1130, 135] on button "Lên hàng" at bounding box center [1155, 144] width 82 height 32
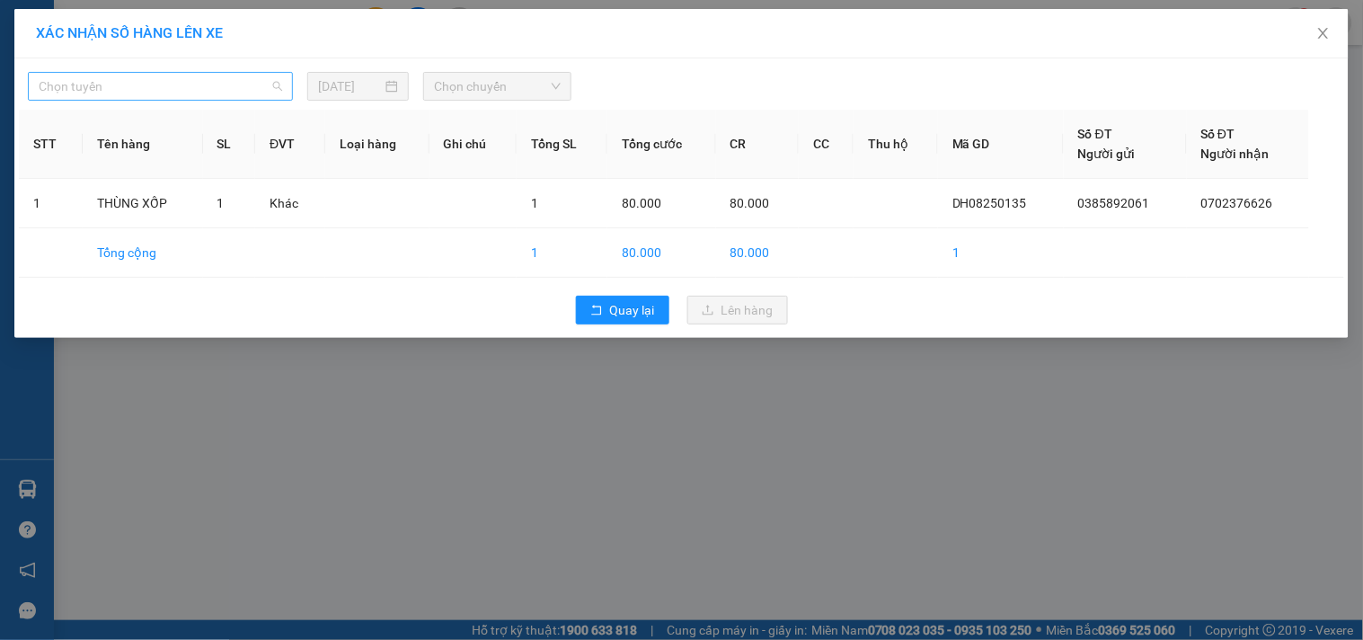
drag, startPoint x: 226, startPoint y: 92, endPoint x: 218, endPoint y: 110, distance: 19.7
click at [226, 92] on span "Chọn tuyến" at bounding box center [161, 86] width 244 height 27
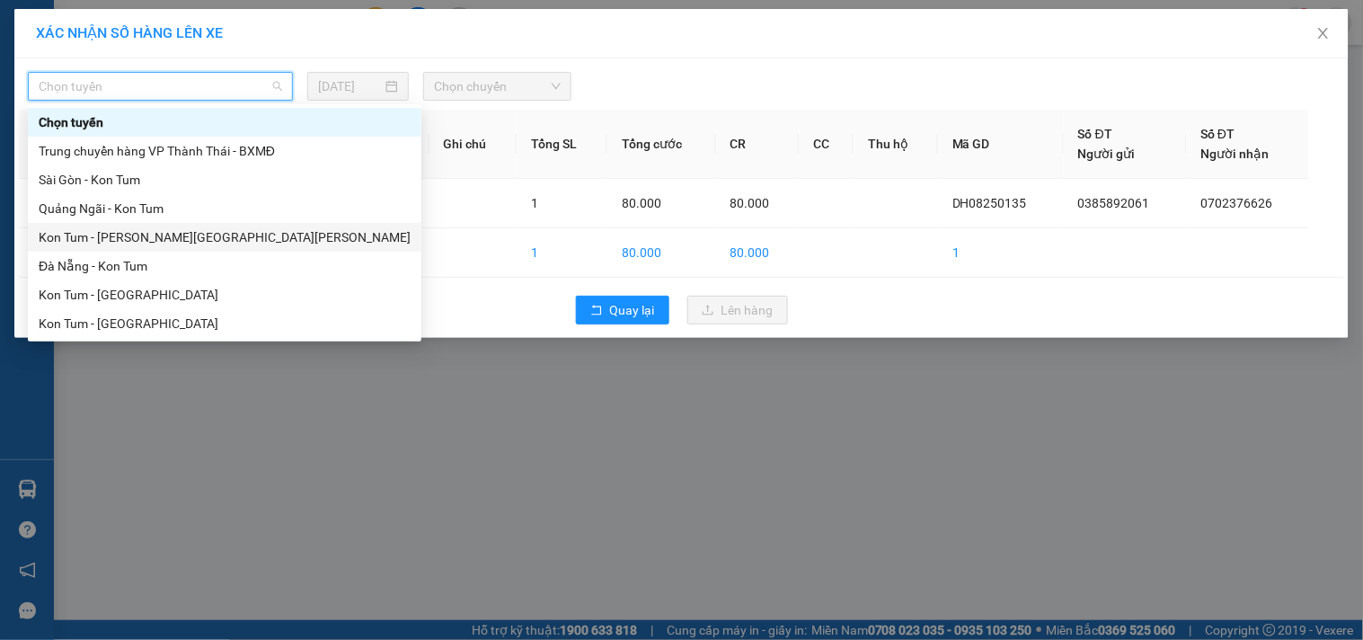
click at [146, 231] on div "Kon Tum - [PERSON_NAME][GEOGRAPHIC_DATA][PERSON_NAME]" at bounding box center [225, 237] width 372 height 20
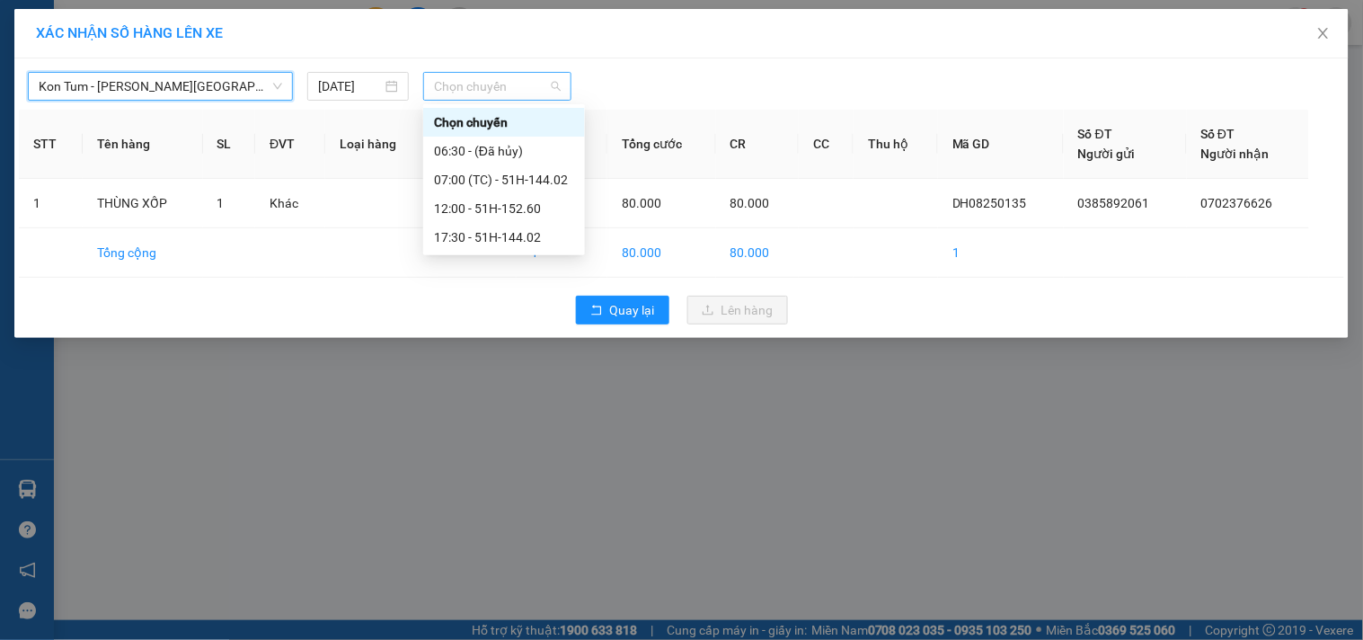
click at [502, 91] on span "Chọn chuyến" at bounding box center [497, 86] width 127 height 27
click at [491, 209] on div "12:00 - 51H-152.60" at bounding box center [504, 209] width 140 height 20
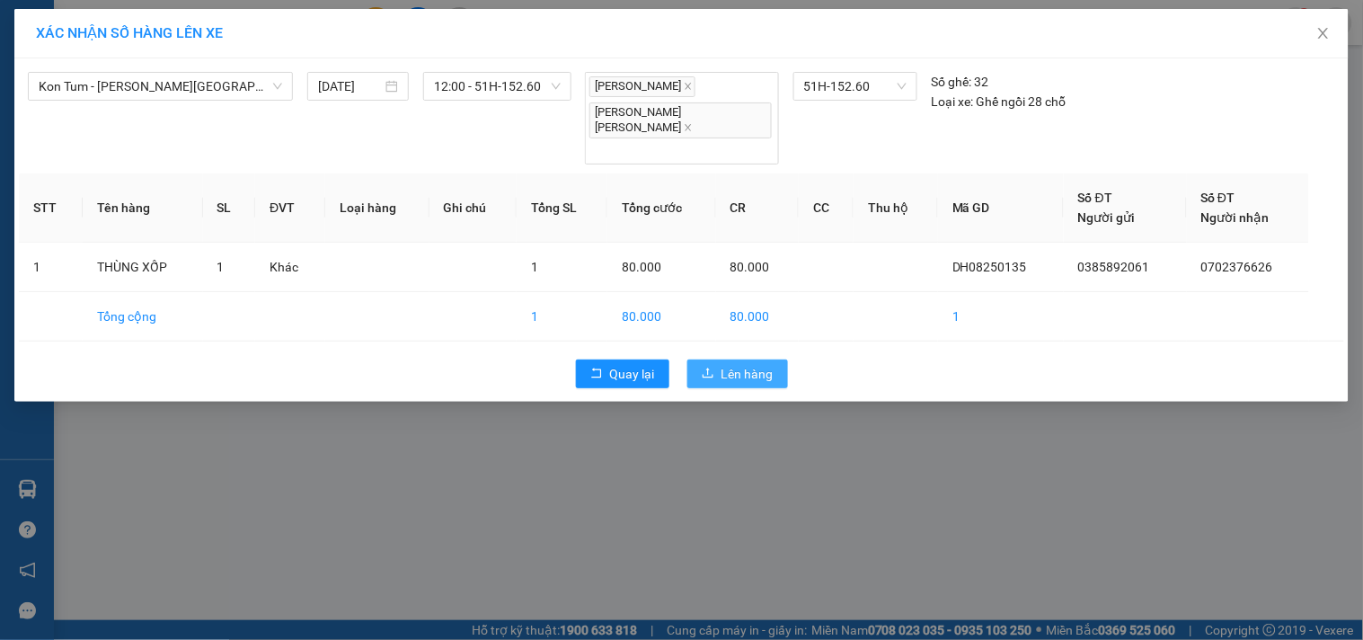
click at [771, 364] on span "Lên hàng" at bounding box center [748, 374] width 52 height 20
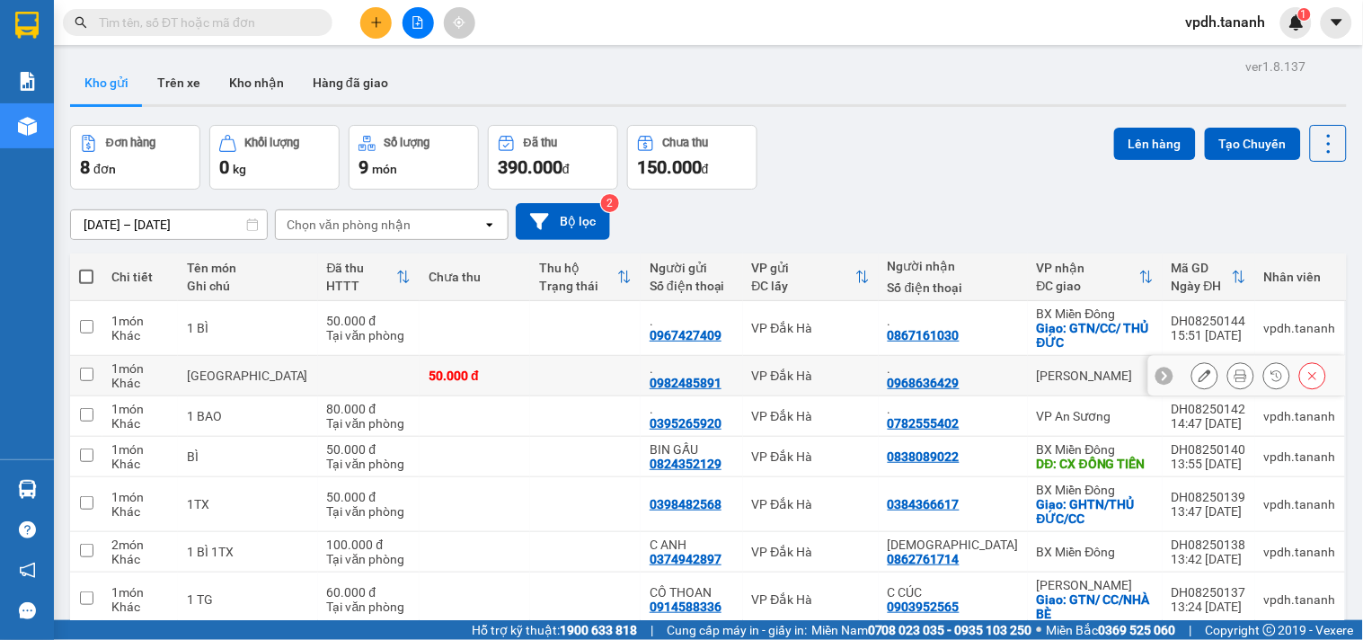
scroll to position [122, 0]
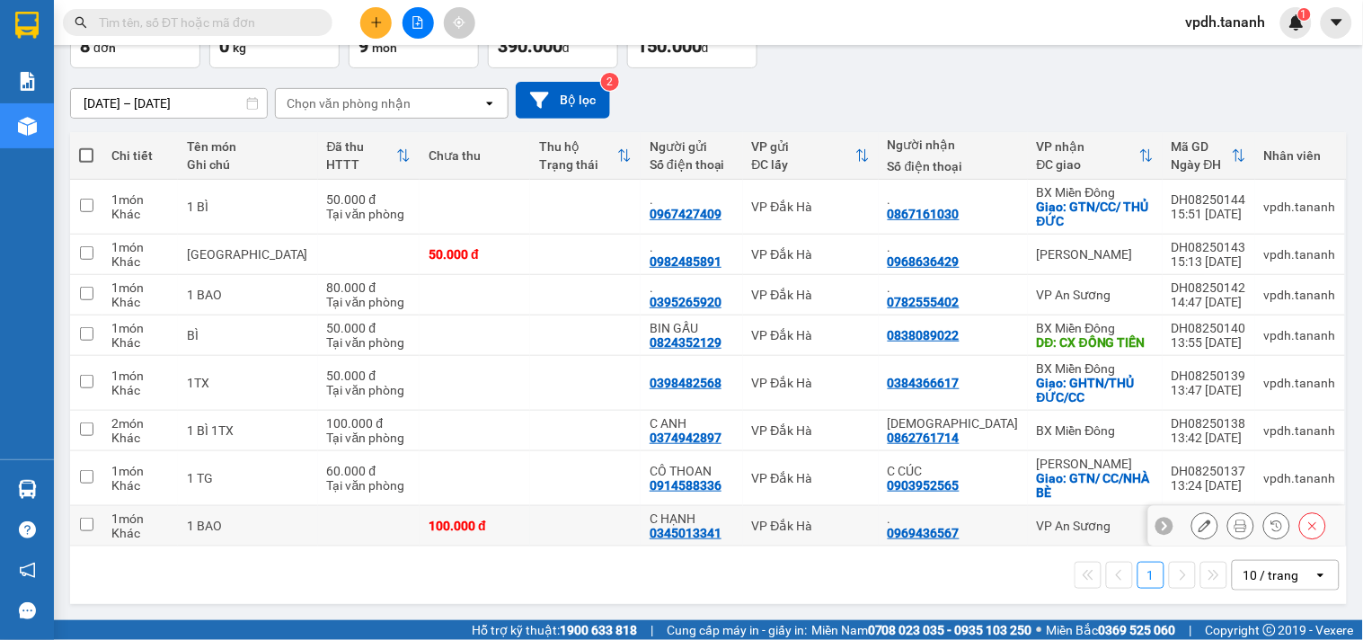
click at [94, 521] on td at bounding box center [86, 526] width 32 height 40
checkbox input "true"
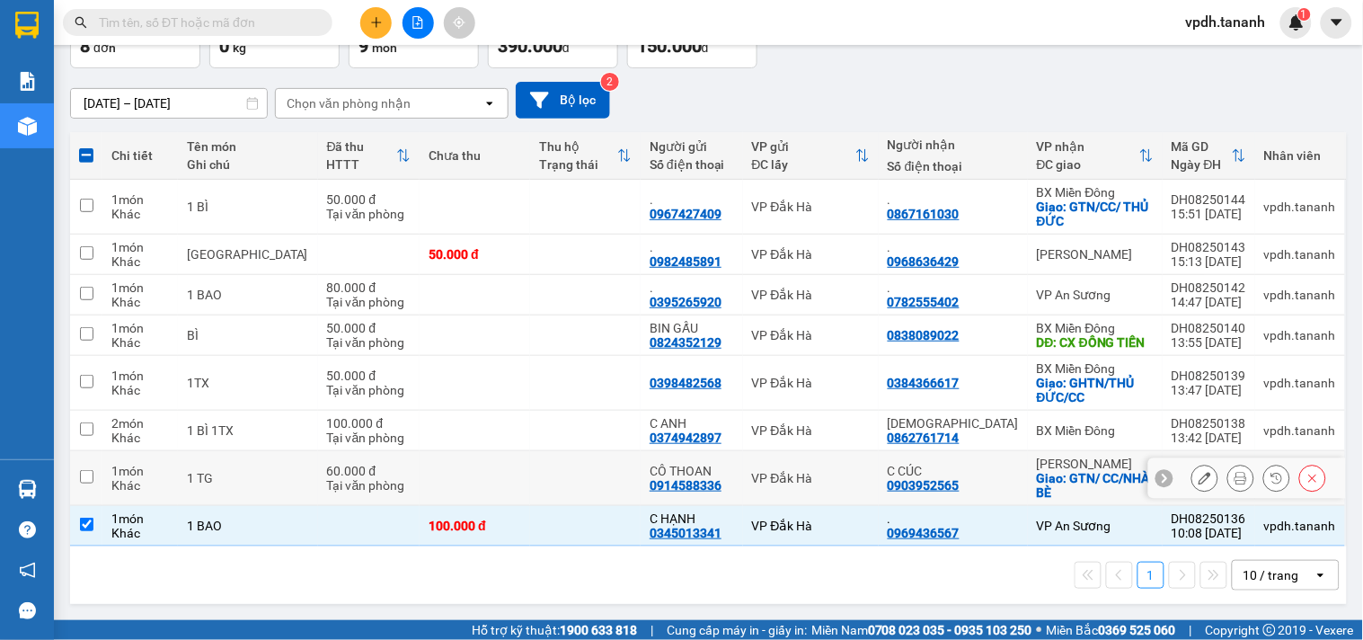
click at [86, 484] on td at bounding box center [86, 478] width 32 height 55
checkbox input "true"
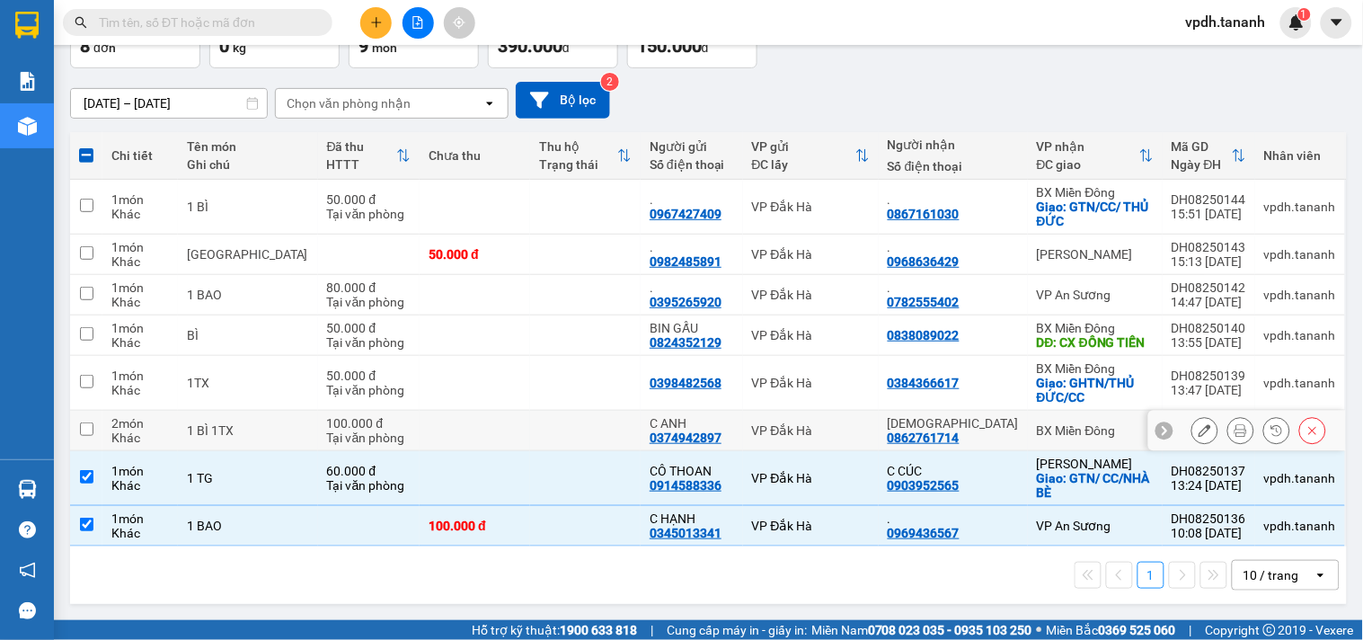
click at [91, 429] on input "checkbox" at bounding box center [86, 428] width 13 height 13
checkbox input "true"
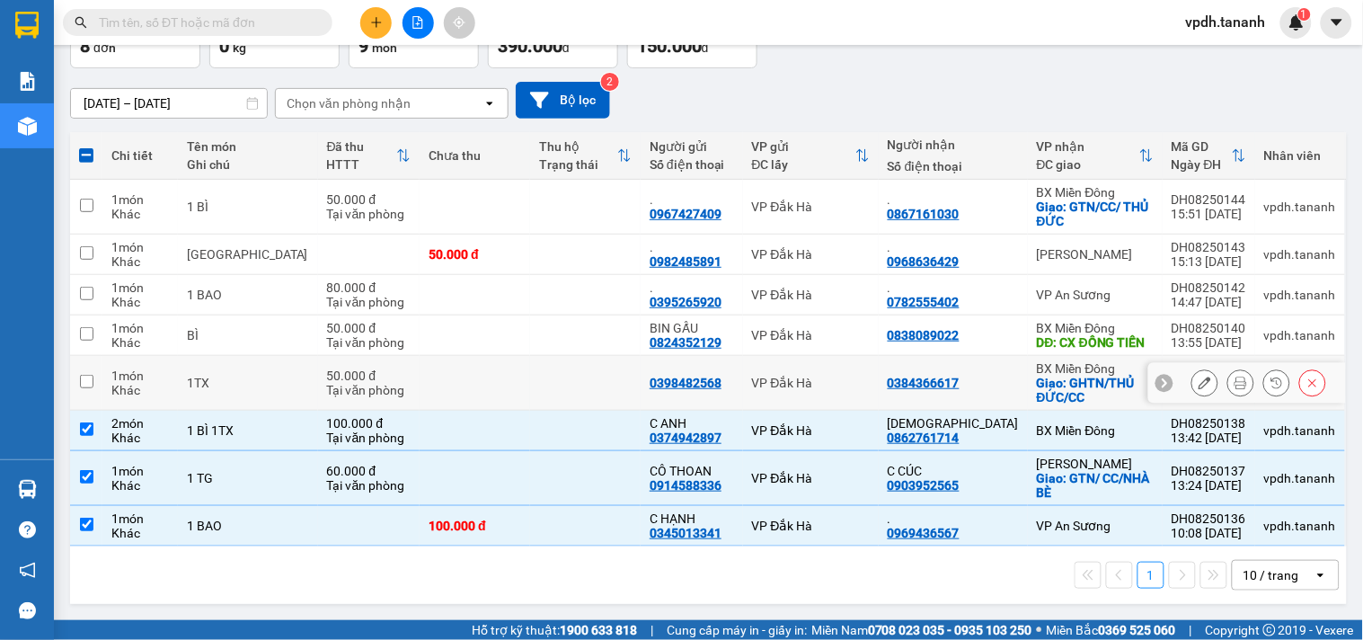
drag, startPoint x: 84, startPoint y: 382, endPoint x: 81, endPoint y: 342, distance: 39.7
click at [84, 376] on input "checkbox" at bounding box center [86, 381] width 13 height 13
checkbox input "true"
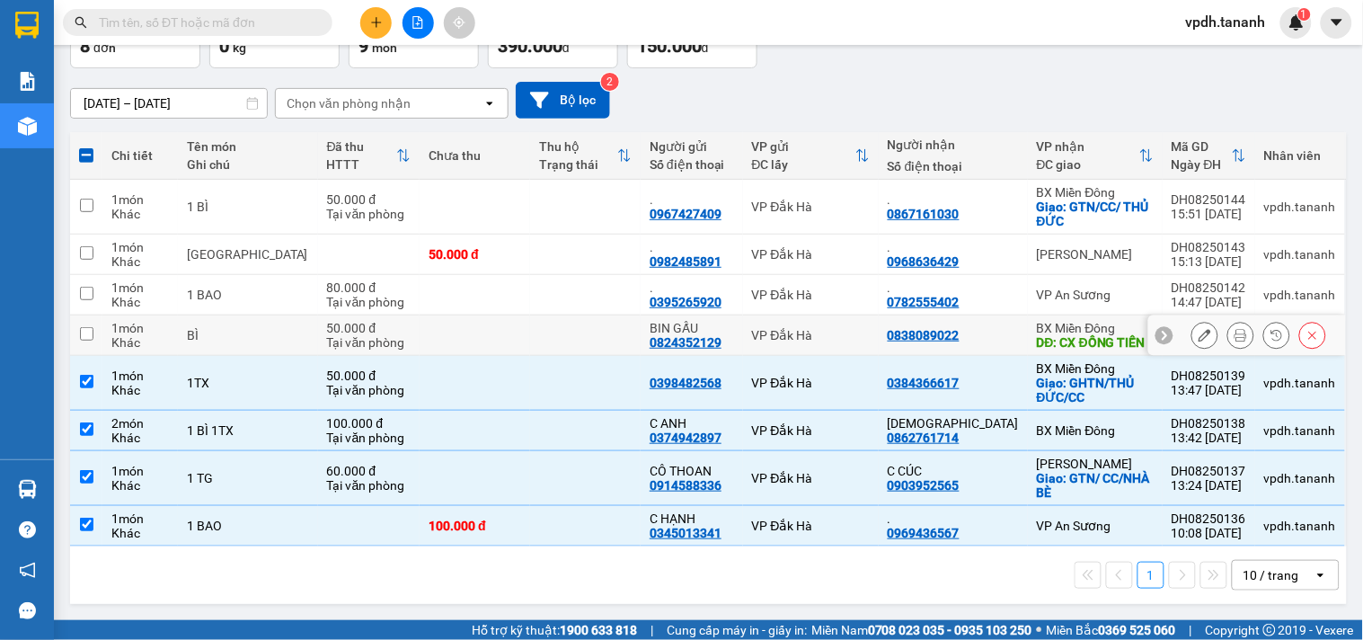
click at [81, 329] on input "checkbox" at bounding box center [86, 333] width 13 height 13
checkbox input "true"
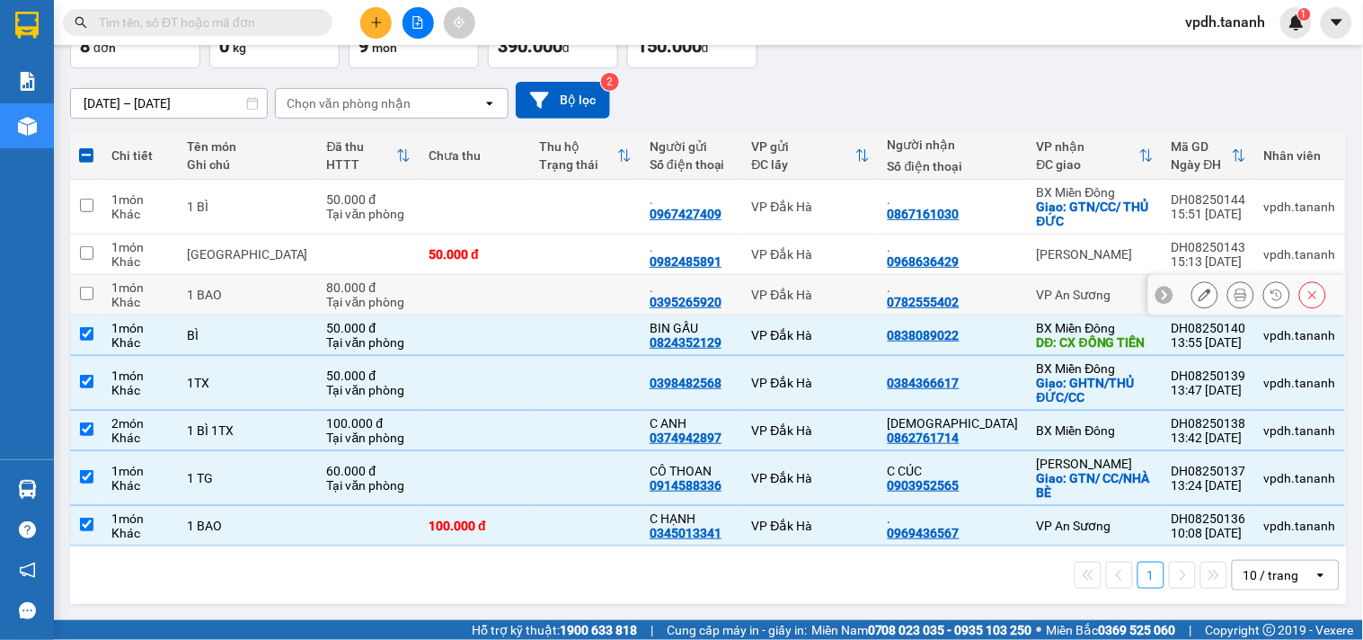
click at [91, 288] on input "checkbox" at bounding box center [86, 293] width 13 height 13
checkbox input "true"
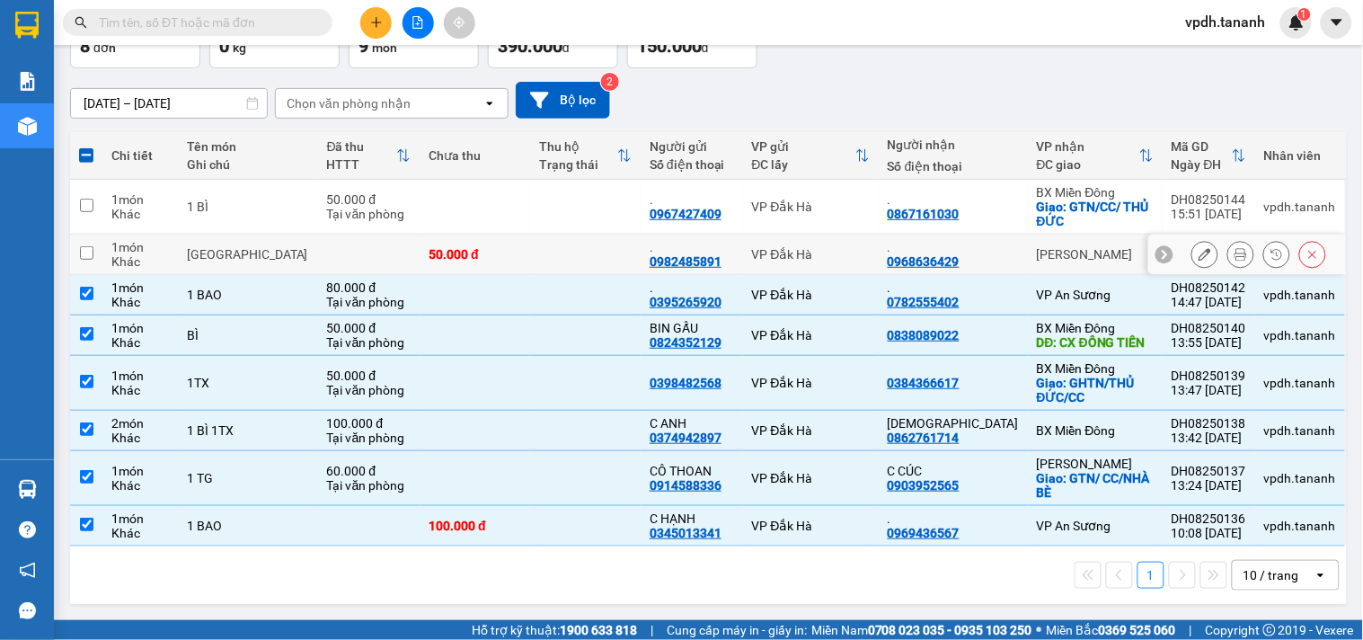
click at [85, 244] on td at bounding box center [86, 255] width 32 height 40
checkbox input "true"
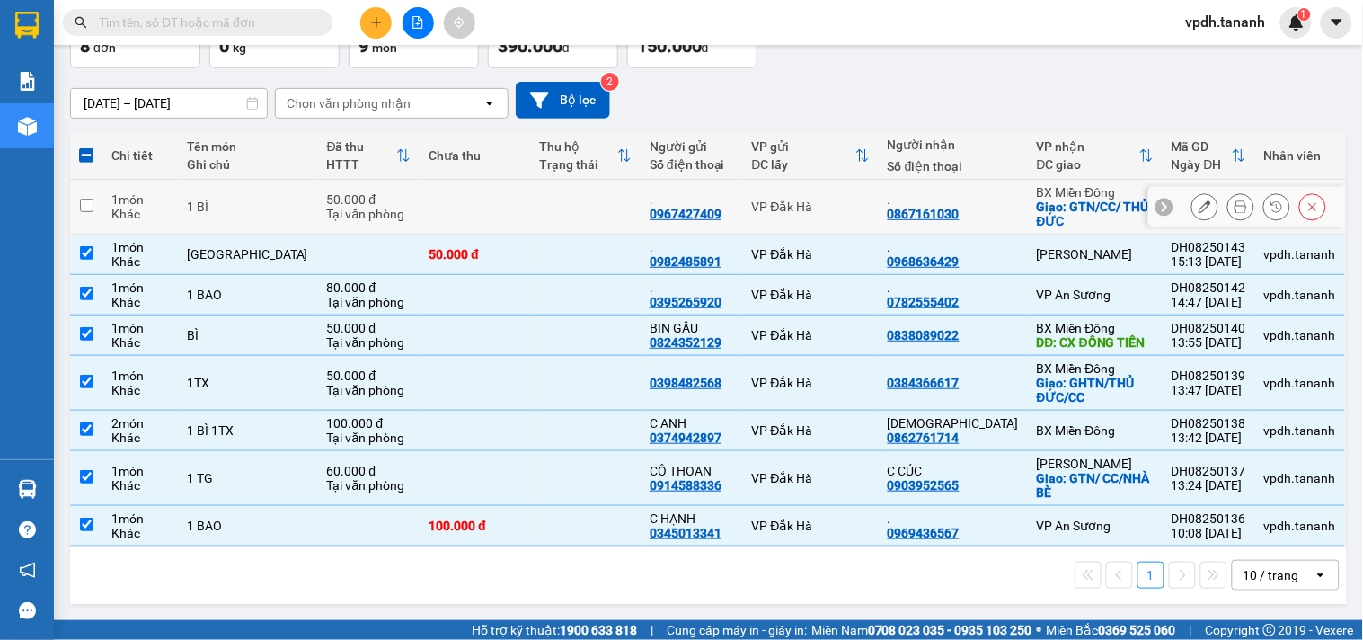
click at [91, 207] on input "checkbox" at bounding box center [86, 205] width 13 height 13
checkbox input "true"
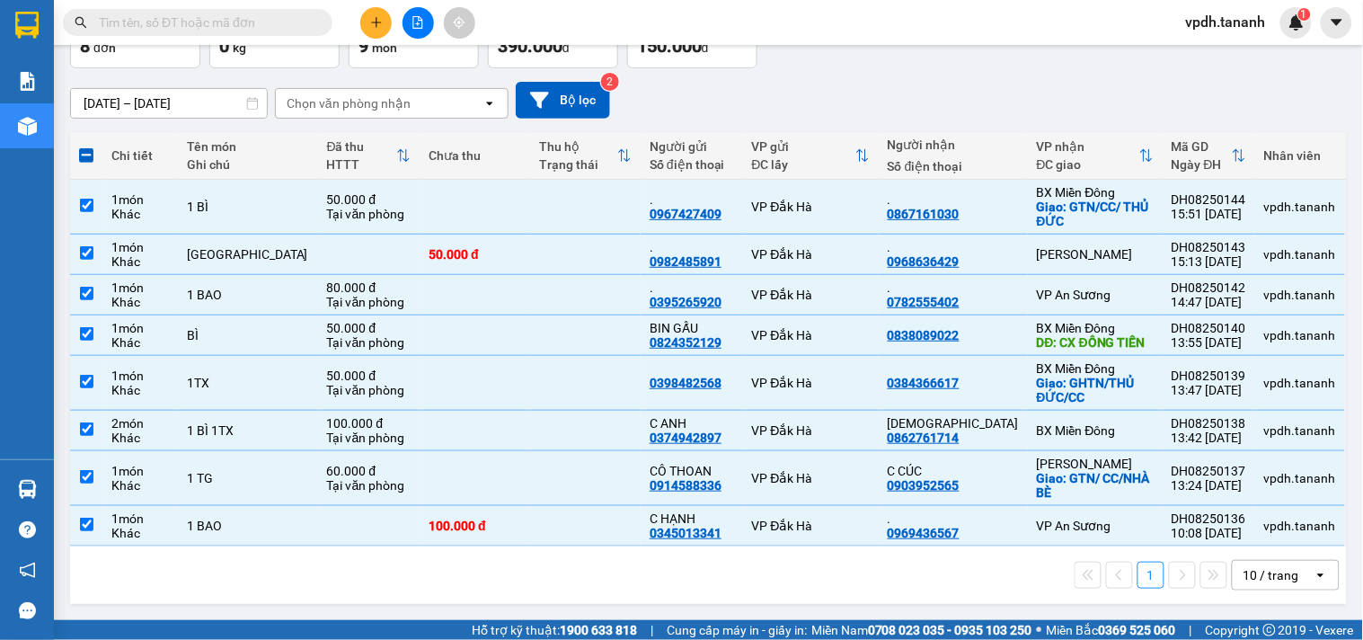
scroll to position [0, 0]
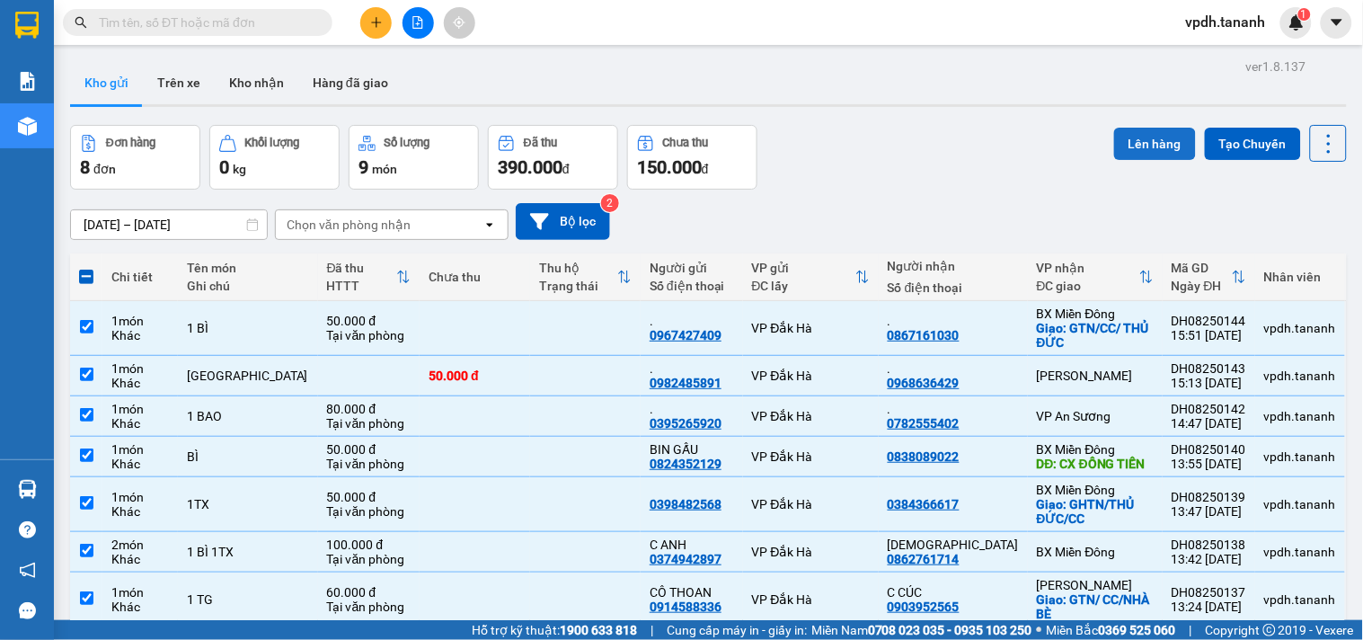
click at [1132, 144] on button "Lên hàng" at bounding box center [1155, 144] width 82 height 32
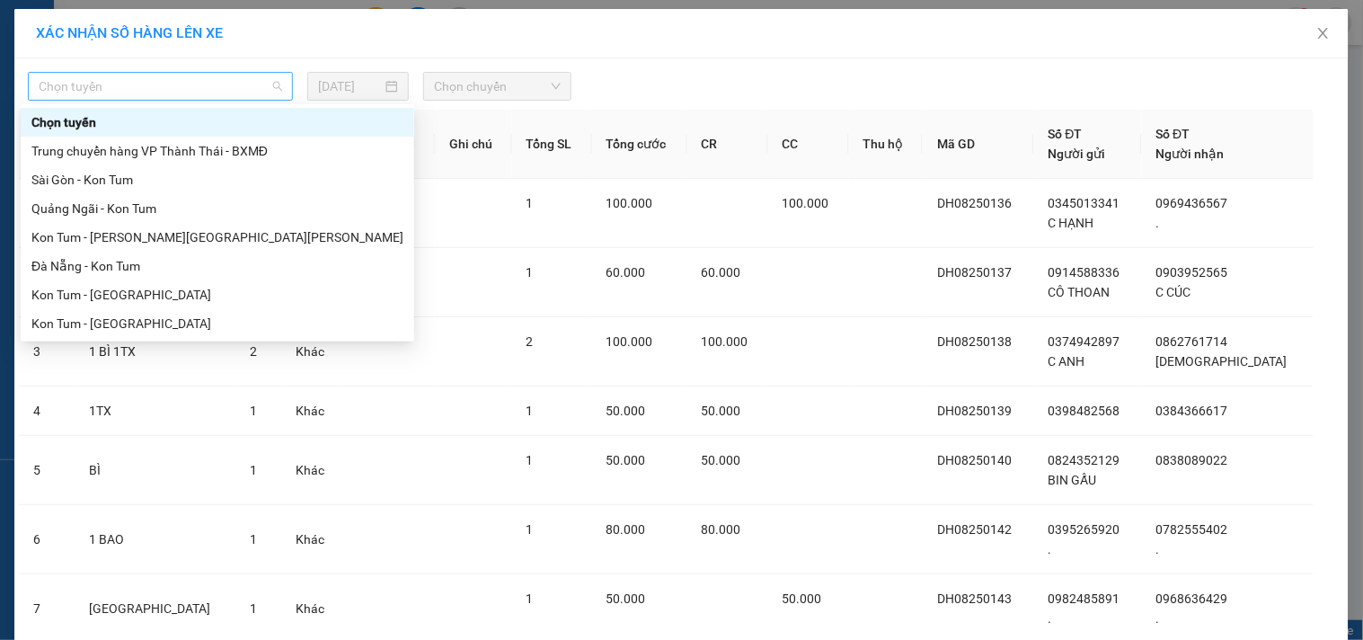
click at [205, 93] on span "Chọn tuyến" at bounding box center [161, 86] width 244 height 27
click at [119, 322] on div "Kon Tum - [GEOGRAPHIC_DATA]" at bounding box center [217, 324] width 372 height 20
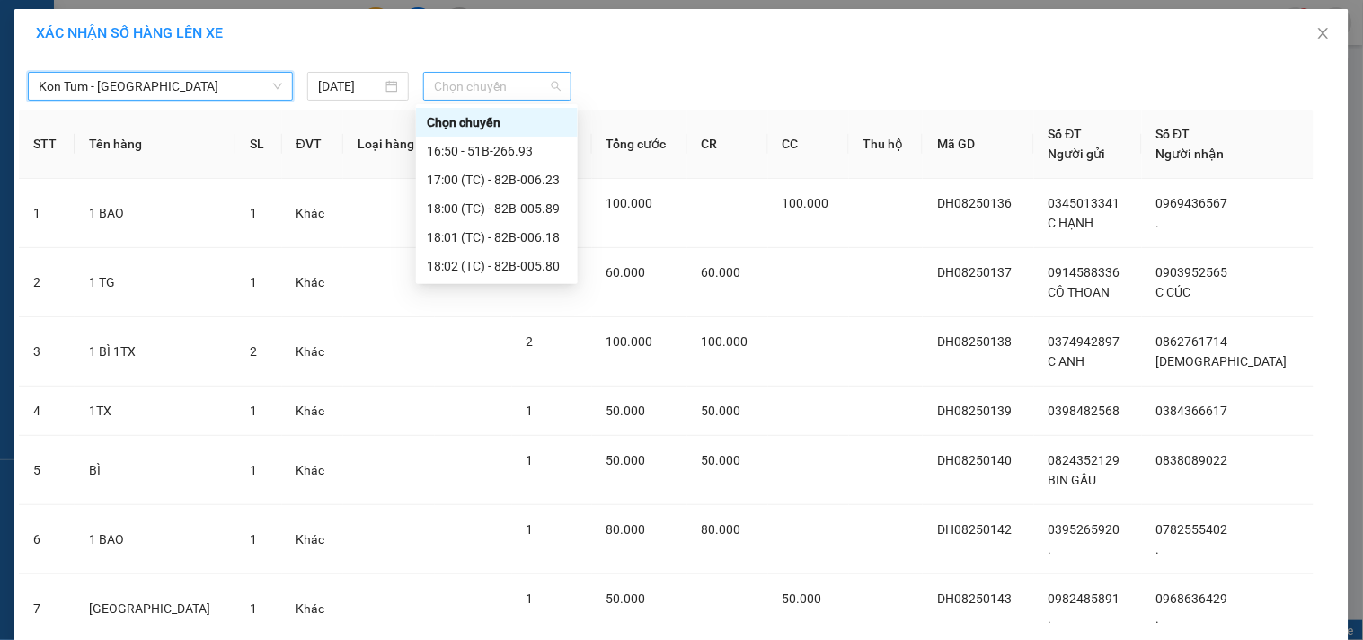
click at [448, 78] on span "Chọn chuyến" at bounding box center [497, 86] width 127 height 27
click at [507, 155] on div "16:50 - 51B-266.93" at bounding box center [497, 151] width 140 height 20
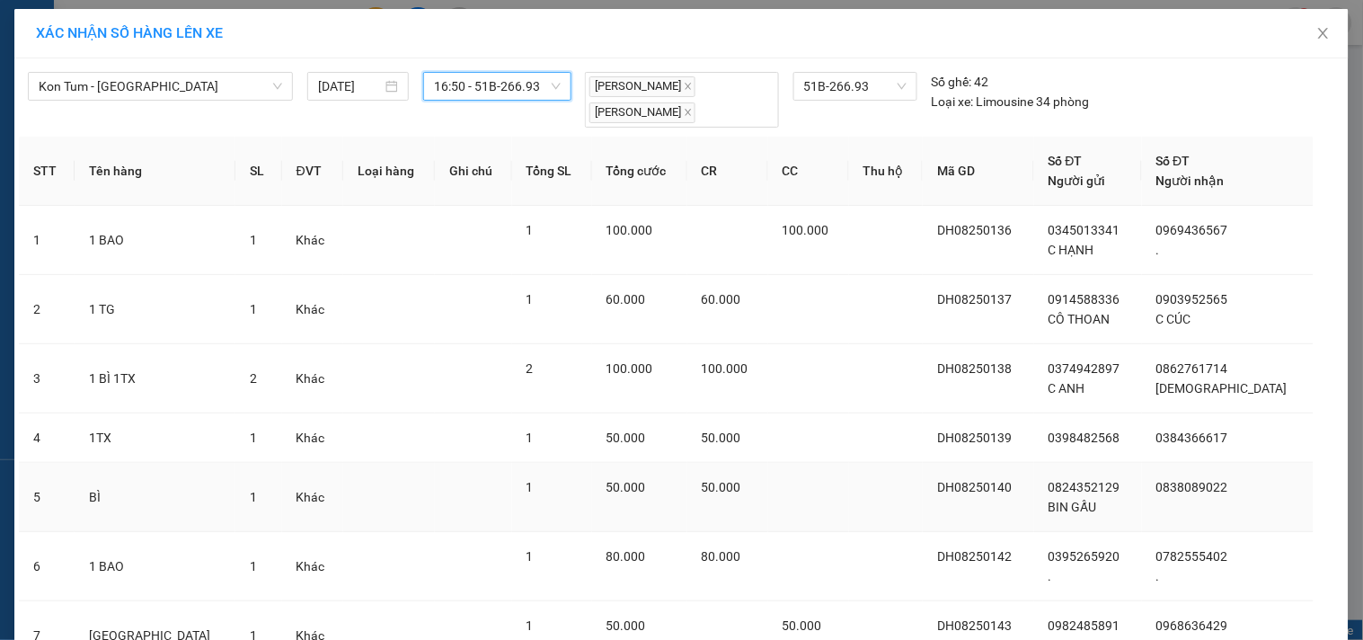
scroll to position [231, 0]
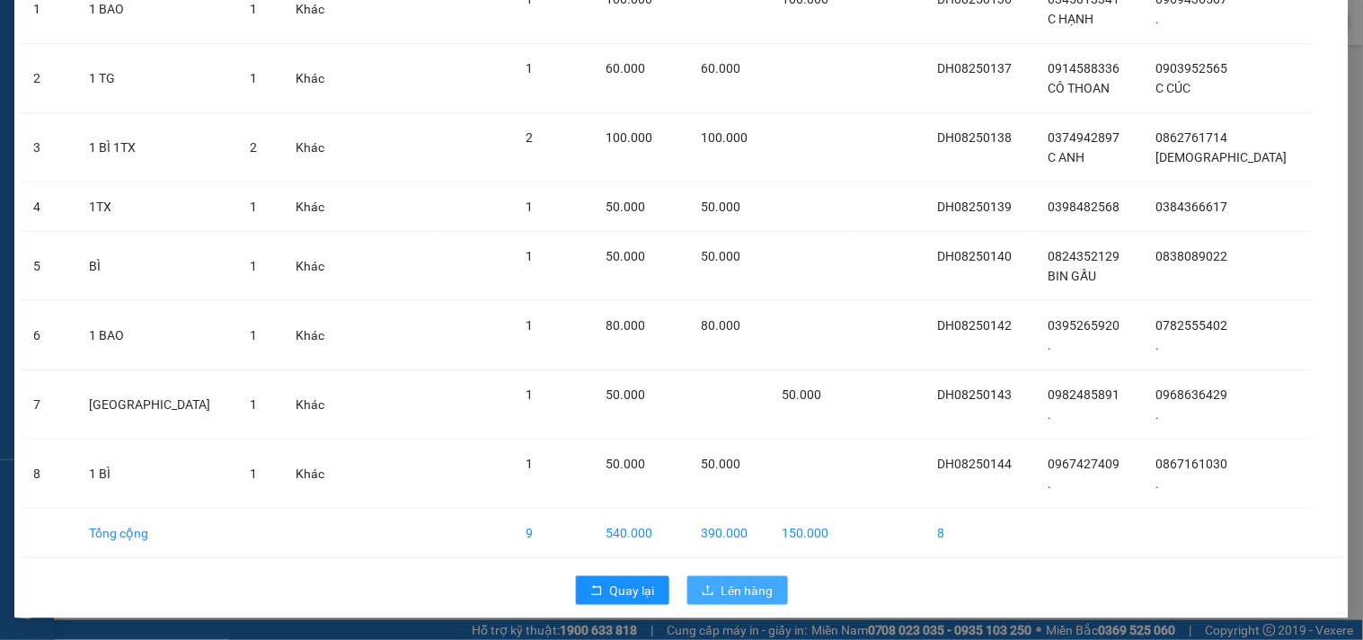
click at [722, 584] on span "Lên hàng" at bounding box center [748, 591] width 52 height 20
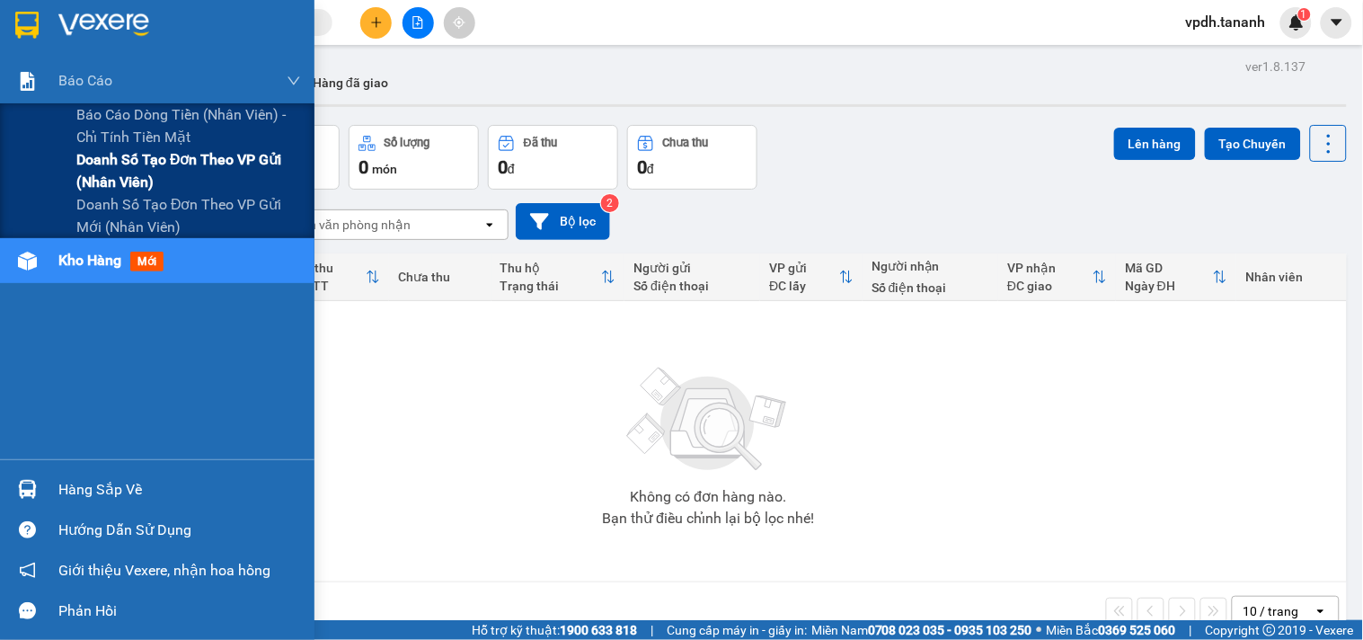
click at [189, 169] on span "Doanh số tạo đơn theo VP gửi (nhân viên)" at bounding box center [188, 170] width 225 height 45
